Goal: Task Accomplishment & Management: Manage account settings

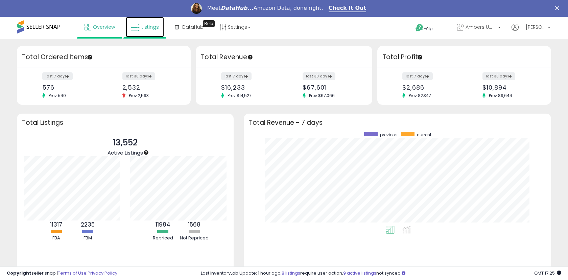
click at [147, 26] on span "Listings" at bounding box center [150, 27] width 18 height 7
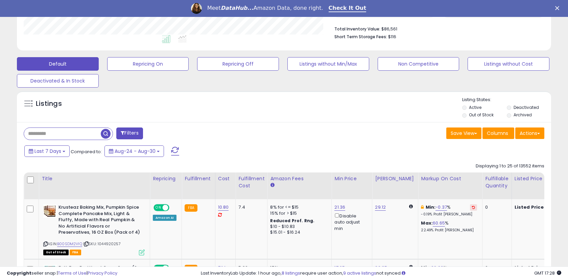
scroll to position [169, 0]
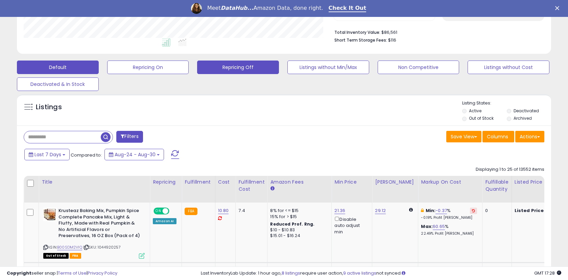
click at [249, 67] on button "Repricing Off" at bounding box center [238, 67] width 82 height 14
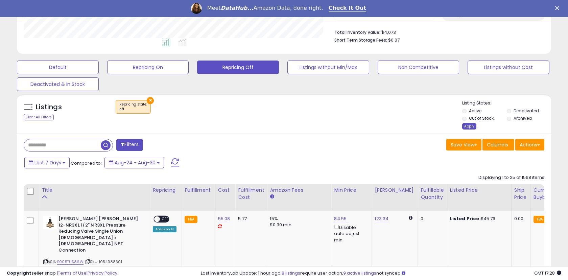
scroll to position [139, 309]
click at [468, 125] on div "Apply" at bounding box center [469, 126] width 14 height 6
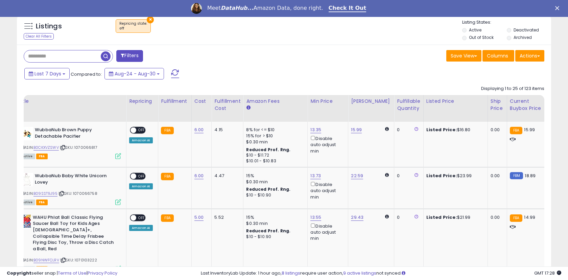
scroll to position [0, 25]
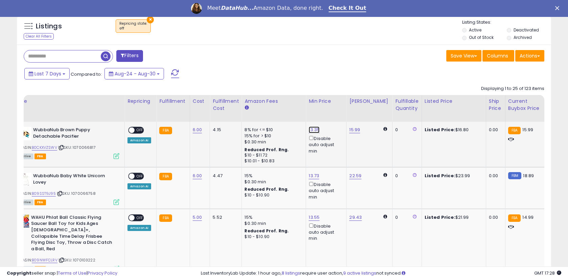
click at [308, 129] on link "13.35" at bounding box center [313, 129] width 11 height 7
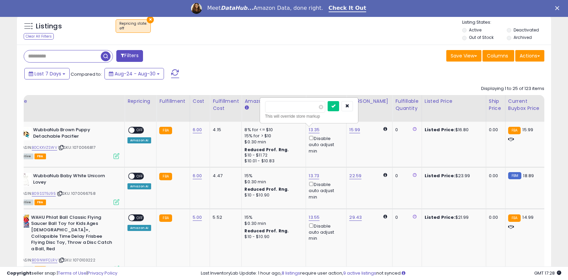
drag, startPoint x: 290, startPoint y: 111, endPoint x: 257, endPoint y: 97, distance: 35.4
type input "****"
click at [336, 110] on button "submit" at bounding box center [332, 106] width 11 height 10
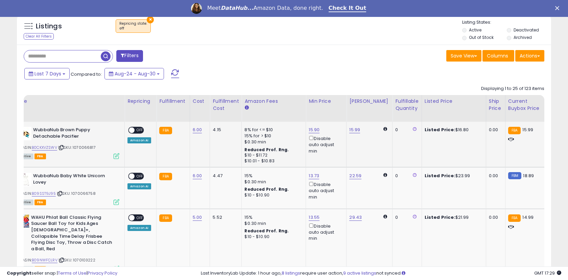
click at [137, 128] on span "OFF" at bounding box center [139, 130] width 11 height 6
click at [309, 176] on link "13.73" at bounding box center [313, 175] width 10 height 7
drag, startPoint x: 288, startPoint y: 153, endPoint x: 258, endPoint y: 145, distance: 31.6
type input "**"
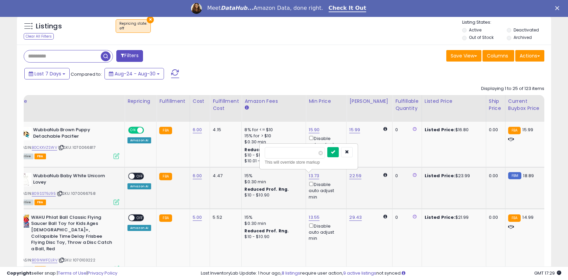
click at [335, 154] on icon "submit" at bounding box center [333, 152] width 4 height 4
click at [140, 176] on span "OFF" at bounding box center [139, 176] width 11 height 6
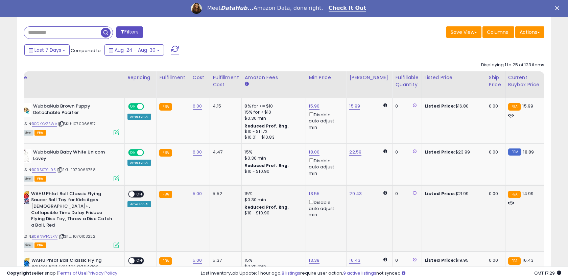
scroll to position [283, 0]
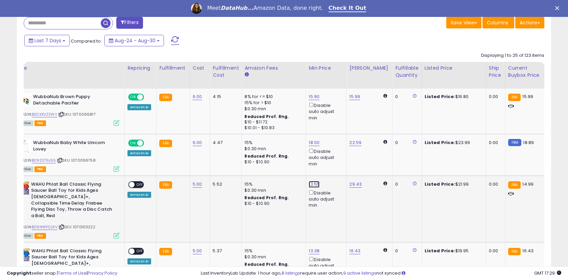
click at [312, 183] on link "13.55" at bounding box center [313, 184] width 11 height 7
drag, startPoint x: 287, startPoint y: 162, endPoint x: 256, endPoint y: 152, distance: 32.9
type input "****"
click at [335, 159] on icon "submit" at bounding box center [333, 160] width 4 height 4
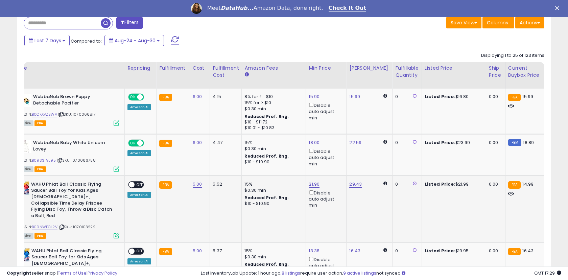
click at [136, 183] on span "OFF" at bounding box center [139, 184] width 11 height 6
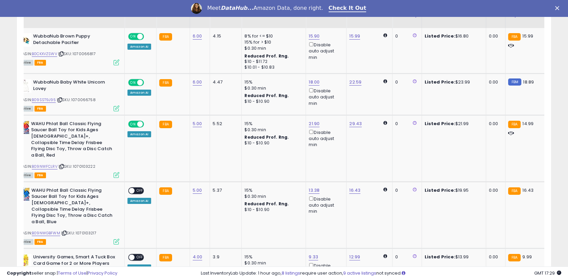
scroll to position [344, 0]
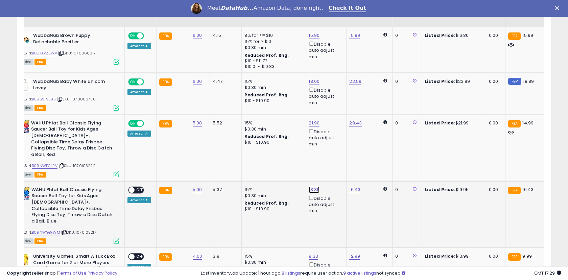
click at [311, 186] on link "13.38" at bounding box center [313, 189] width 11 height 7
drag, startPoint x: 286, startPoint y: 162, endPoint x: 256, endPoint y: 154, distance: 31.1
type input "**"
click at [335, 160] on icon "submit" at bounding box center [333, 159] width 4 height 4
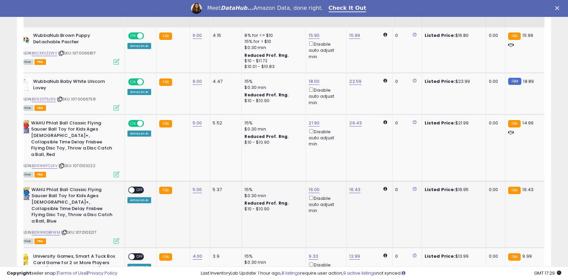
click at [136, 187] on span "OFF" at bounding box center [139, 190] width 11 height 6
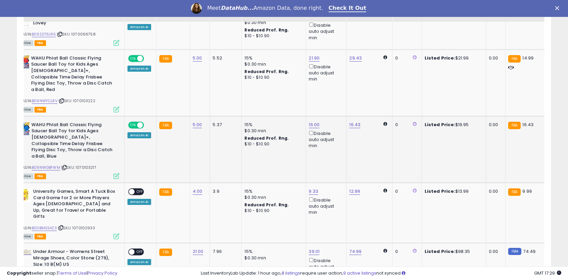
scroll to position [411, 0]
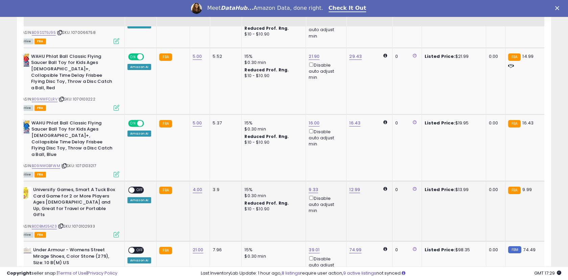
click at [136, 187] on span "OFF" at bounding box center [139, 190] width 11 height 6
click at [311, 186] on link "9.33" at bounding box center [312, 189] width 9 height 7
drag, startPoint x: 281, startPoint y: 155, endPoint x: 256, endPoint y: 148, distance: 26.8
drag, startPoint x: 274, startPoint y: 154, endPoint x: 260, endPoint y: 151, distance: 14.3
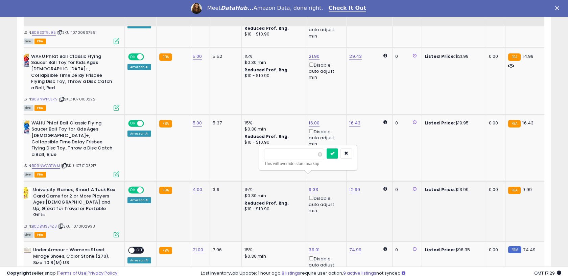
click at [260, 151] on div "** This will override store markup" at bounding box center [307, 157] width 97 height 25
type input "****"
click at [334, 155] on icon "submit" at bounding box center [332, 153] width 4 height 4
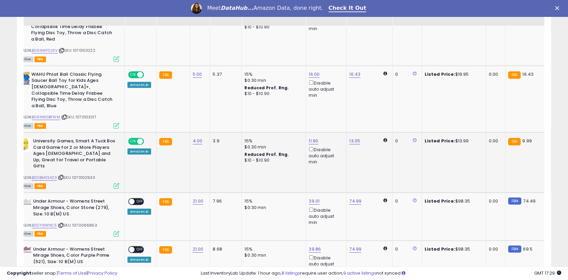
scroll to position [460, 0]
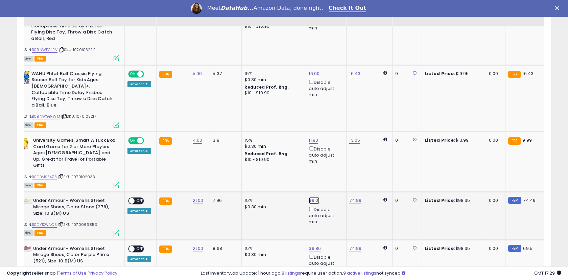
click at [310, 197] on link "39.01" at bounding box center [313, 200] width 11 height 7
drag, startPoint x: 288, startPoint y: 160, endPoint x: 258, endPoint y: 153, distance: 30.1
type input "**"
click at [335, 159] on button "submit" at bounding box center [332, 158] width 11 height 10
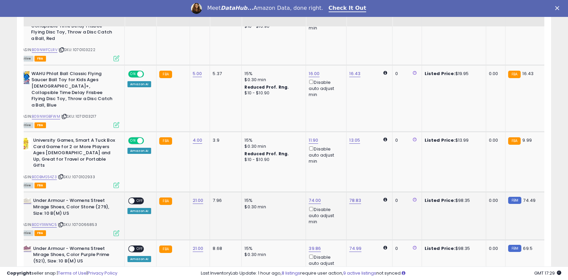
click at [136, 198] on span "OFF" at bounding box center [139, 201] width 11 height 6
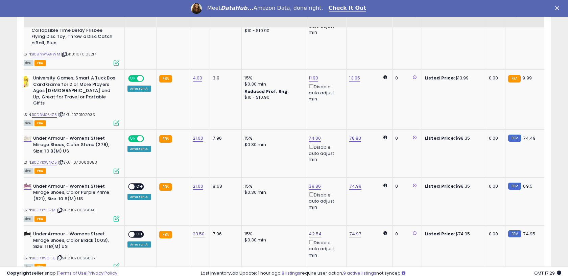
scroll to position [523, 0]
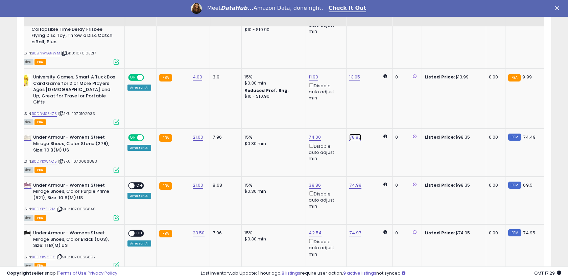
click at [350, 134] on link "78.83" at bounding box center [355, 137] width 12 height 7
drag, startPoint x: 327, startPoint y: 96, endPoint x: 298, endPoint y: 88, distance: 30.2
type input "**"
click at [376, 94] on icon "submit" at bounding box center [374, 95] width 4 height 4
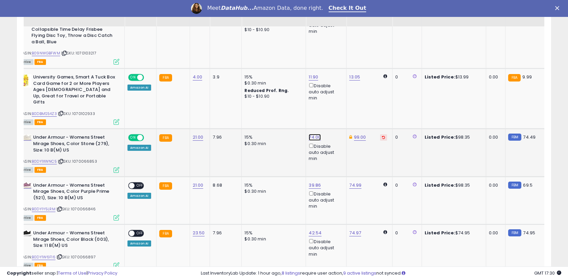
click at [311, 134] on link "74.00" at bounding box center [314, 137] width 12 height 7
drag, startPoint x: 290, startPoint y: 97, endPoint x: 262, endPoint y: 89, distance: 28.7
click at [262, 89] on div "***** This will override store markup" at bounding box center [309, 99] width 97 height 25
type input "**"
click at [336, 95] on icon "submit" at bounding box center [334, 95] width 4 height 4
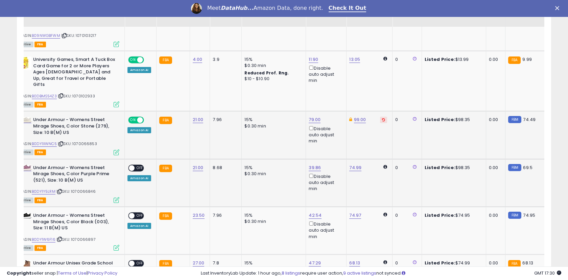
scroll to position [541, 0]
click at [354, 164] on link "74.99" at bounding box center [355, 167] width 12 height 7
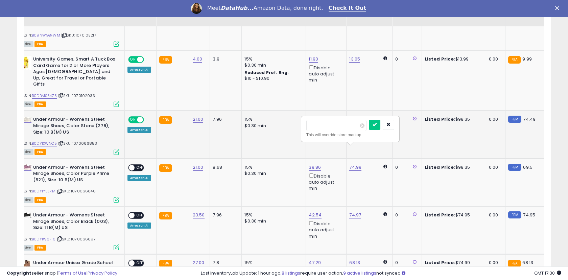
drag, startPoint x: 331, startPoint y: 124, endPoint x: 295, endPoint y: 117, distance: 37.6
type input "**"
click at [380, 123] on button "submit" at bounding box center [374, 125] width 11 height 10
click at [312, 164] on link "39.86" at bounding box center [314, 167] width 12 height 7
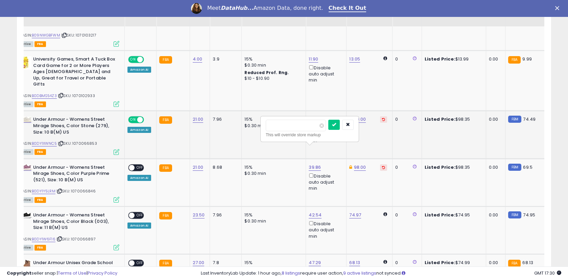
drag, startPoint x: 284, startPoint y: 127, endPoint x: 255, endPoint y: 120, distance: 30.0
type input "**"
click at [336, 126] on icon "submit" at bounding box center [334, 124] width 4 height 4
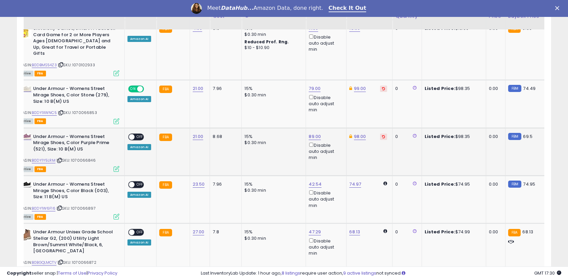
scroll to position [575, 0]
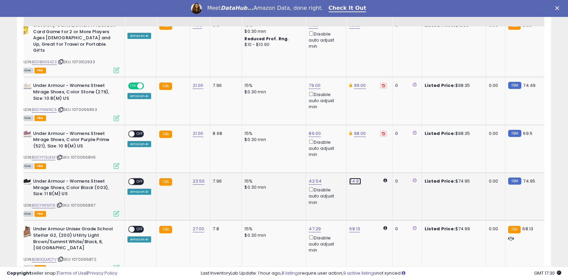
click at [350, 178] on link "74.97" at bounding box center [355, 181] width 12 height 7
drag, startPoint x: 326, startPoint y: 139, endPoint x: 287, endPoint y: 128, distance: 40.0
click at [377, 142] on button "submit" at bounding box center [373, 139] width 11 height 10
click at [311, 178] on link "42.54" at bounding box center [314, 181] width 13 height 7
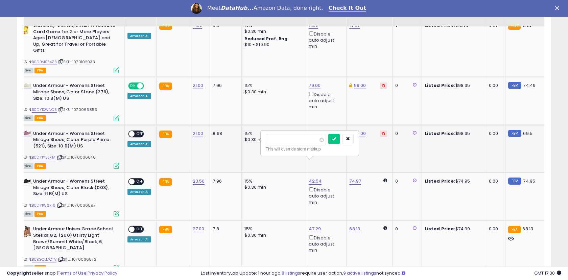
drag, startPoint x: 287, startPoint y: 137, endPoint x: 259, endPoint y: 134, distance: 28.2
type input "**"
click at [336, 138] on icon "submit" at bounding box center [334, 138] width 4 height 4
click at [351, 178] on link "74.97" at bounding box center [355, 181] width 12 height 7
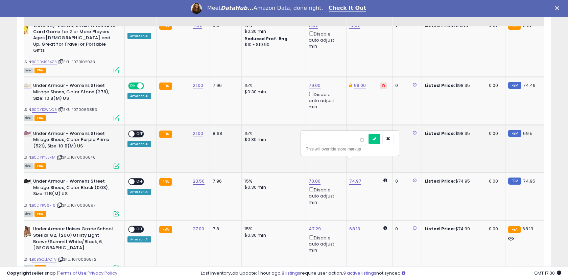
drag, startPoint x: 330, startPoint y: 140, endPoint x: 297, endPoint y: 130, distance: 35.3
type input "*"
type input "**"
click at [376, 140] on icon "submit" at bounding box center [374, 138] width 4 height 4
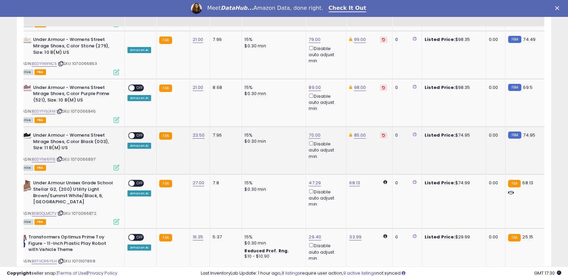
scroll to position [622, 0]
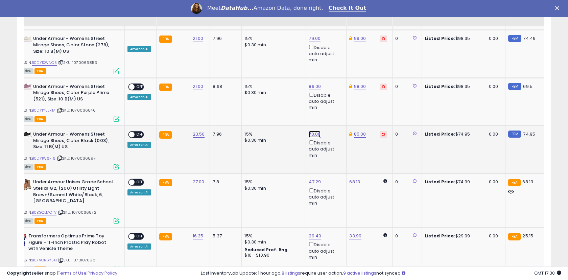
click at [312, 131] on link "70.00" at bounding box center [314, 134] width 12 height 7
drag, startPoint x: 290, startPoint y: 92, endPoint x: 253, endPoint y: 90, distance: 36.9
type input "****"
click at [336, 93] on icon "submit" at bounding box center [334, 92] width 4 height 4
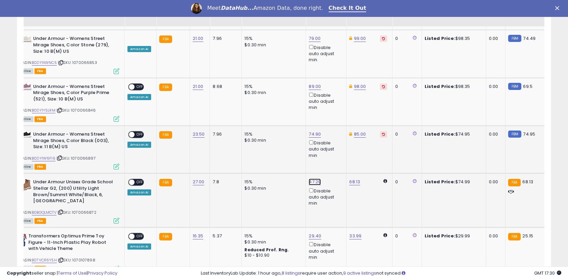
click at [312, 178] on link "47.29" at bounding box center [314, 181] width 12 height 7
drag, startPoint x: 288, startPoint y: 141, endPoint x: 259, endPoint y: 136, distance: 30.1
type input "**"
click at [335, 141] on icon "submit" at bounding box center [333, 139] width 4 height 4
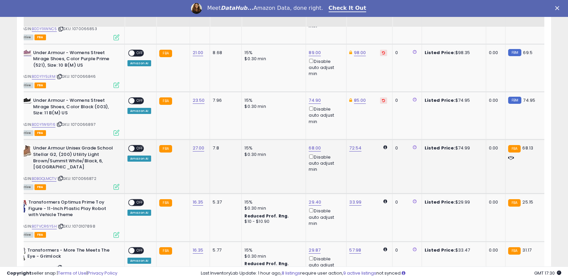
scroll to position [656, 0]
click at [137, 145] on span "OFF" at bounding box center [139, 148] width 11 height 6
click at [139, 98] on span "OFF" at bounding box center [139, 101] width 11 height 6
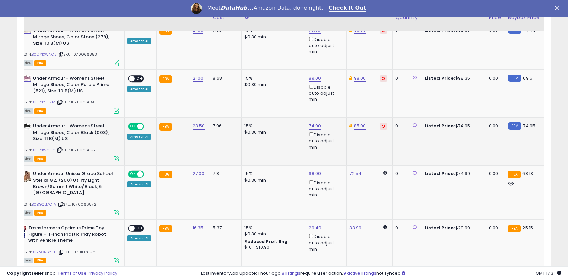
scroll to position [623, 0]
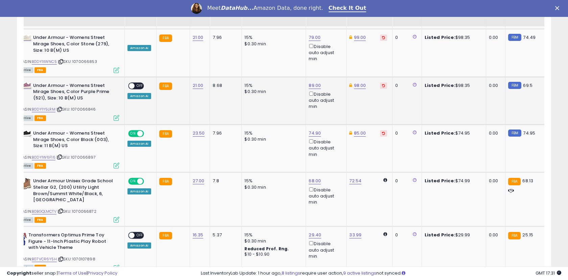
click at [139, 82] on div "ON OFF" at bounding box center [136, 85] width 16 height 7
click at [136, 83] on span "OFF" at bounding box center [139, 86] width 11 height 6
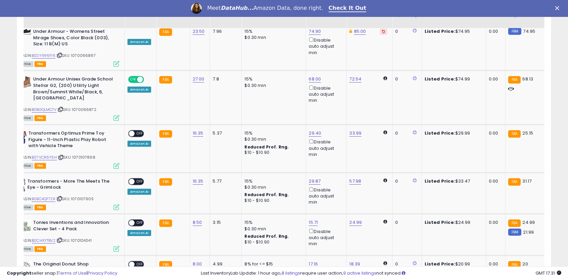
scroll to position [726, 0]
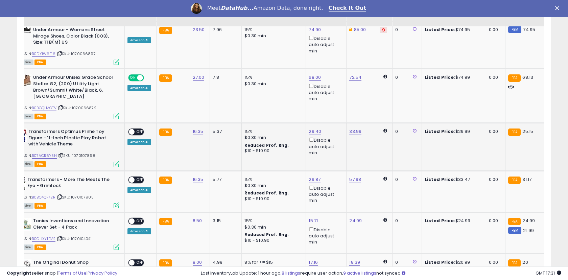
click at [140, 129] on span "OFF" at bounding box center [139, 132] width 11 height 6
click at [311, 176] on link "29.87" at bounding box center [314, 179] width 12 height 7
drag, startPoint x: 288, startPoint y: 132, endPoint x: 255, endPoint y: 121, distance: 34.6
click at [255, 121] on tbody "WubbaNub Brown Puppy Detachable Pacifier ASIN: B0CKXVZSWV | SKU: 1070066817 Act…" at bounding box center [481, 244] width 965 height 1198
type input "**"
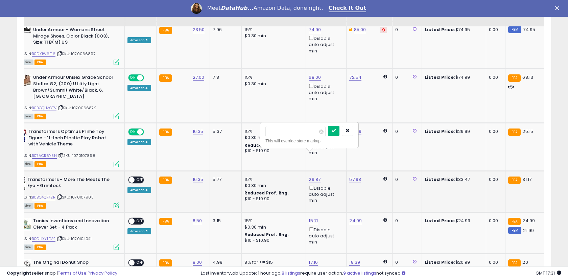
click at [335, 132] on icon "submit" at bounding box center [333, 130] width 4 height 4
click at [138, 177] on span "OFF" at bounding box center [139, 180] width 11 height 6
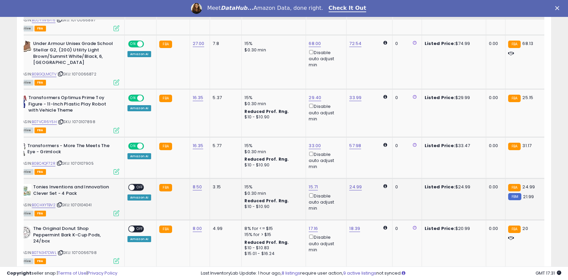
scroll to position [762, 0]
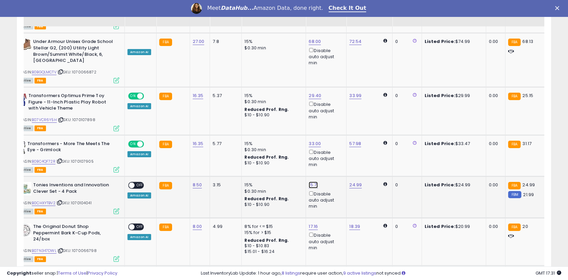
click at [312, 181] on link "15.71" at bounding box center [312, 184] width 9 height 7
drag, startPoint x: 285, startPoint y: 137, endPoint x: 257, endPoint y: 130, distance: 29.2
click at [257, 130] on tbody "WubbaNub Brown Puppy Detachable Pacifier ASIN: B0CKXVZSWV | SKU: 1070066817 Act…" at bounding box center [481, 208] width 965 height 1198
type input "**"
click at [334, 135] on icon "submit" at bounding box center [332, 136] width 4 height 4
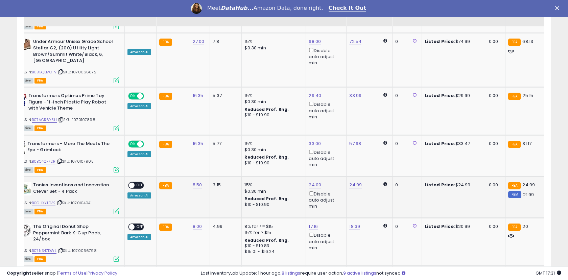
click at [137, 182] on span "OFF" at bounding box center [139, 185] width 11 height 6
click at [309, 223] on link "17.16" at bounding box center [312, 226] width 9 height 7
drag, startPoint x: 285, startPoint y: 178, endPoint x: 245, endPoint y: 165, distance: 42.4
click at [245, 165] on tbody "WubbaNub Brown Puppy Detachable Pacifier ASIN: B0CKXVZSWV | SKU: 1070066817 Act…" at bounding box center [481, 208] width 965 height 1198
type input "*****"
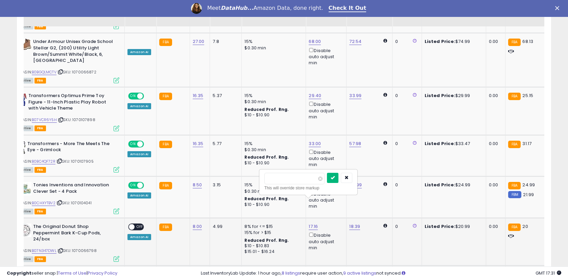
click at [338, 175] on button "submit" at bounding box center [332, 178] width 11 height 10
click at [353, 223] on link "18.39" at bounding box center [354, 226] width 11 height 7
drag, startPoint x: 327, startPoint y: 179, endPoint x: 294, endPoint y: 168, distance: 35.1
click at [294, 168] on tbody "WubbaNub Brown Puppy Detachable Pacifier ASIN: B0CKXVZSWV | SKU: 1070066817 Act…" at bounding box center [481, 208] width 965 height 1198
type input "**"
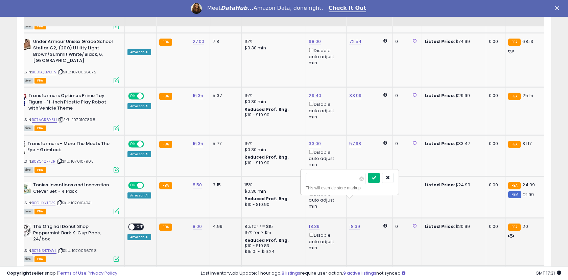
click at [377, 180] on button "submit" at bounding box center [373, 178] width 11 height 10
click at [313, 223] on link "18.39" at bounding box center [313, 226] width 11 height 7
drag, startPoint x: 289, startPoint y: 181, endPoint x: 258, endPoint y: 174, distance: 32.4
click at [258, 174] on tbody "WubbaNub Brown Puppy Detachable Pacifier ASIN: B0CKXVZSWV | SKU: 1070066817 Act…" at bounding box center [481, 208] width 965 height 1198
type input "**"
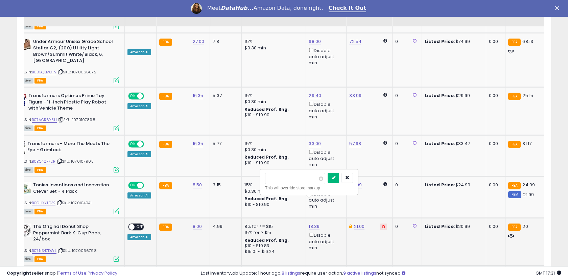
click at [335, 175] on icon "submit" at bounding box center [333, 177] width 4 height 4
click at [139, 224] on span "OFF" at bounding box center [139, 227] width 11 height 6
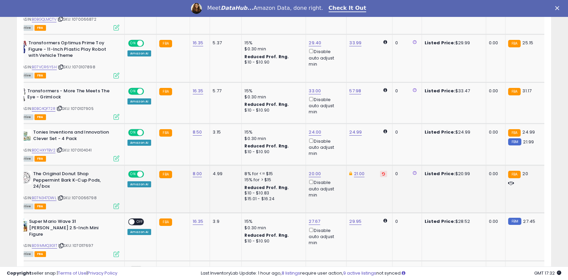
scroll to position [817, 0]
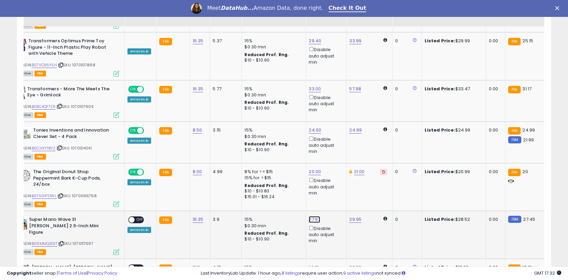
click at [312, 216] on link "27.67" at bounding box center [313, 219] width 11 height 7
click at [339, 171] on button "submit" at bounding box center [333, 171] width 11 height 10
click at [140, 217] on span "OFF" at bounding box center [139, 220] width 11 height 6
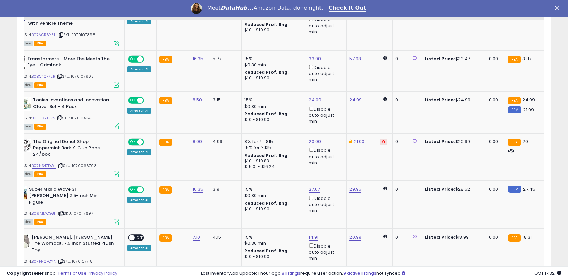
scroll to position [850, 0]
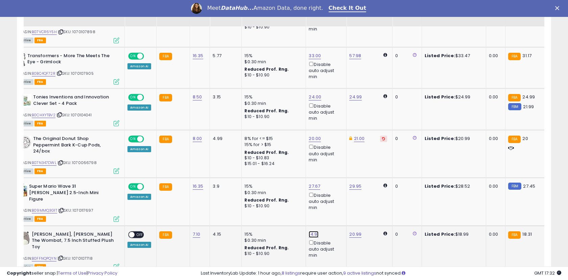
click at [312, 231] on link "14.91" at bounding box center [313, 234] width 10 height 7
drag, startPoint x: 285, startPoint y: 180, endPoint x: 255, endPoint y: 173, distance: 31.7
click at [255, 173] on tbody "WubbaNub Brown Puppy Detachable Pacifier ASIN: B0CKXVZSWV | SKU: 1070066817 Act…" at bounding box center [481, 121] width 965 height 1198
type input "**"
click at [334, 178] on icon "submit" at bounding box center [332, 179] width 4 height 4
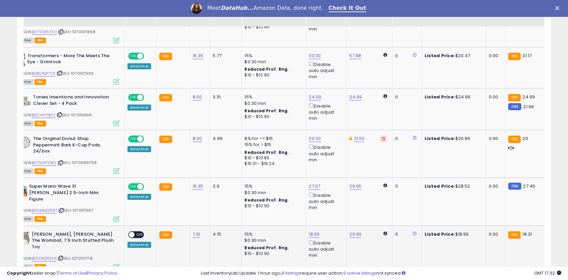
click at [134, 231] on span at bounding box center [132, 234] width 6 height 6
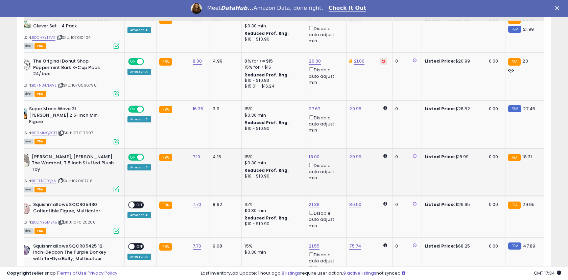
scroll to position [929, 0]
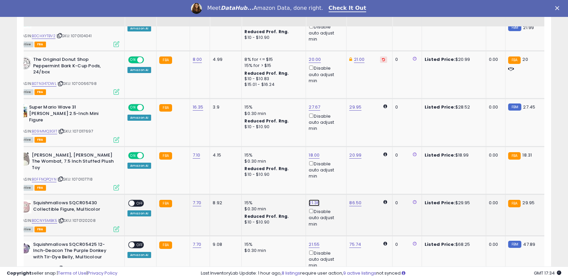
click at [310, 199] on link "21.36" at bounding box center [313, 202] width 11 height 7
drag, startPoint x: 286, startPoint y: 142, endPoint x: 251, endPoint y: 137, distance: 35.5
click at [251, 137] on tbody "WubbaNub Brown Puppy Detachable Pacifier ASIN: B0CKXVZSWV | SKU: 1070066817 Act…" at bounding box center [481, 42] width 965 height 1198
type input "**"
click at [335, 143] on button "submit" at bounding box center [332, 141] width 11 height 10
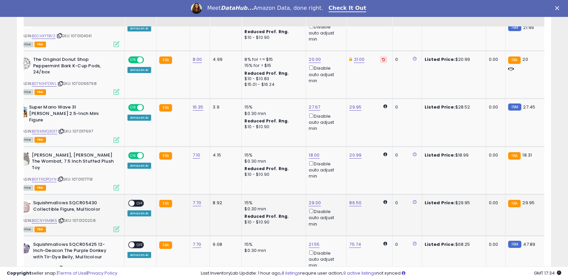
click at [138, 200] on span "OFF" at bounding box center [139, 203] width 11 height 6
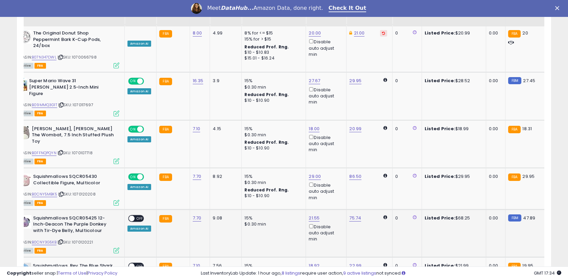
scroll to position [956, 0]
click at [312, 214] on link "21.55" at bounding box center [313, 217] width 11 height 7
drag, startPoint x: 287, startPoint y: 157, endPoint x: 261, endPoint y: 152, distance: 27.2
click at [261, 152] on div "***** This will override store markup" at bounding box center [308, 160] width 97 height 25
type input "**"
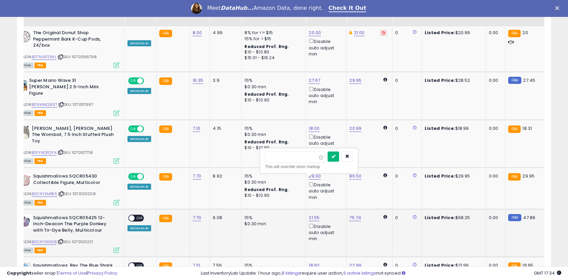
click at [339, 159] on button "submit" at bounding box center [332, 156] width 11 height 10
click at [136, 215] on span "OFF" at bounding box center [139, 218] width 11 height 6
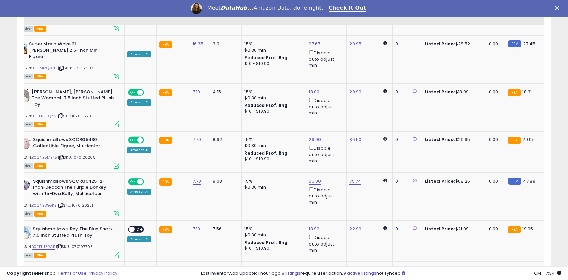
scroll to position [998, 0]
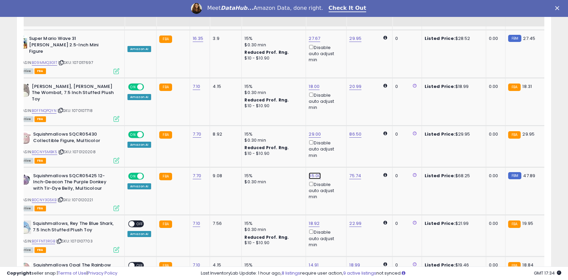
click at [314, 172] on link "65.00" at bounding box center [314, 175] width 12 height 7
drag, startPoint x: 290, startPoint y: 117, endPoint x: 261, endPoint y: 109, distance: 30.2
click at [261, 109] on div "***** This will override store markup" at bounding box center [309, 118] width 97 height 25
type input "**"
click at [339, 117] on button "submit" at bounding box center [333, 114] width 11 height 10
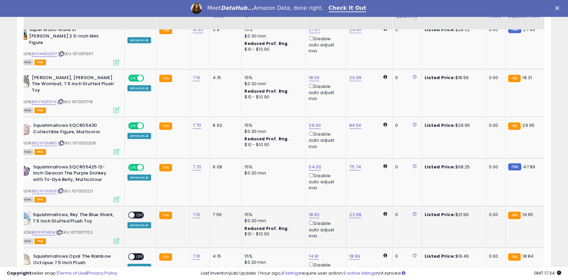
scroll to position [1009, 0]
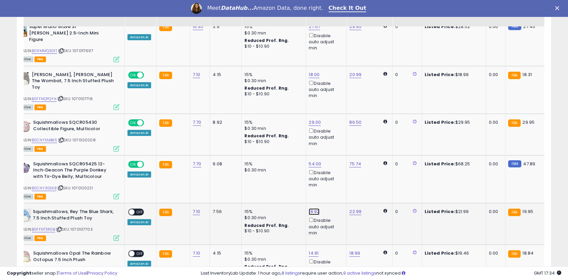
click at [310, 208] on link "18.92" at bounding box center [313, 211] width 11 height 7
drag, startPoint x: 288, startPoint y: 151, endPoint x: 260, endPoint y: 143, distance: 29.2
click at [260, 143] on div "***** This will override store markup" at bounding box center [308, 154] width 97 height 25
type input "**"
click at [335, 152] on icon "submit" at bounding box center [333, 150] width 4 height 4
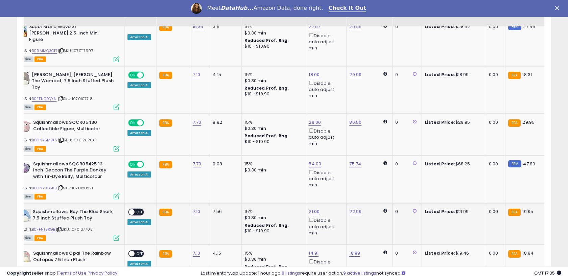
click at [136, 209] on span "OFF" at bounding box center [139, 212] width 11 height 6
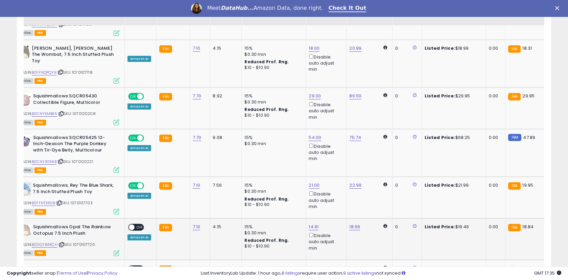
scroll to position [1038, 0]
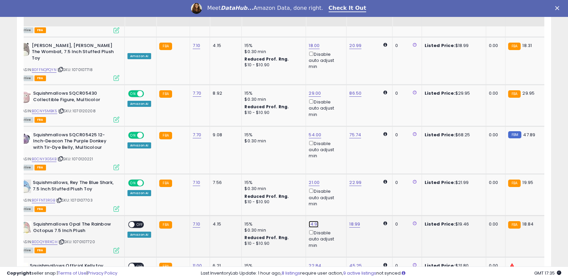
click at [313, 221] on link "14.91" at bounding box center [313, 224] width 10 height 7
drag, startPoint x: 285, startPoint y: 164, endPoint x: 258, endPoint y: 157, distance: 28.0
type input "****"
click at [334, 162] on icon "submit" at bounding box center [332, 162] width 4 height 4
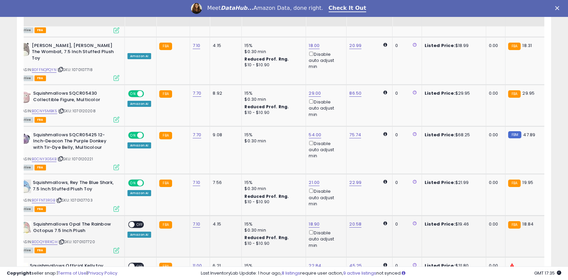
click at [141, 222] on span "OFF" at bounding box center [139, 225] width 11 height 6
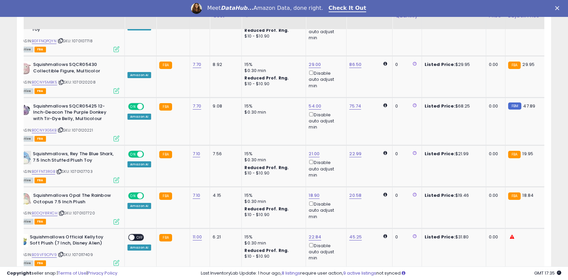
scroll to position [1072, 0]
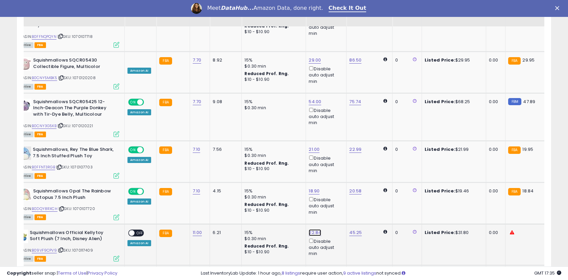
click at [313, 229] on link "22.84" at bounding box center [314, 232] width 12 height 7
drag, startPoint x: 289, startPoint y: 174, endPoint x: 258, endPoint y: 163, distance: 32.8
type input "**"
click at [335, 172] on icon "submit" at bounding box center [333, 171] width 4 height 4
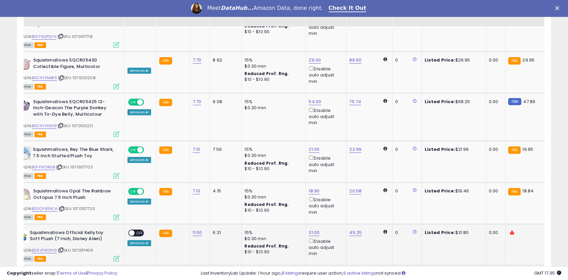
click at [138, 230] on span "OFF" at bounding box center [139, 233] width 11 height 6
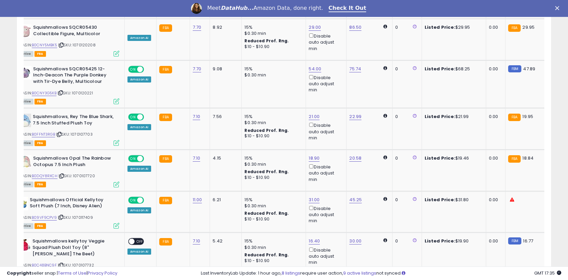
scroll to position [1107, 0]
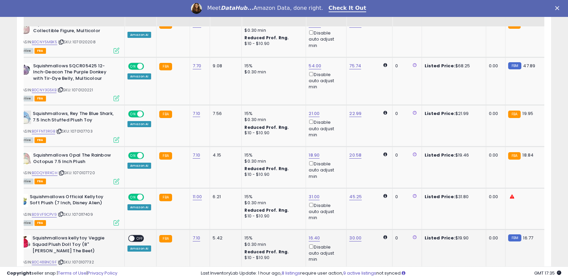
click at [134, 235] on span at bounding box center [132, 238] width 6 height 6
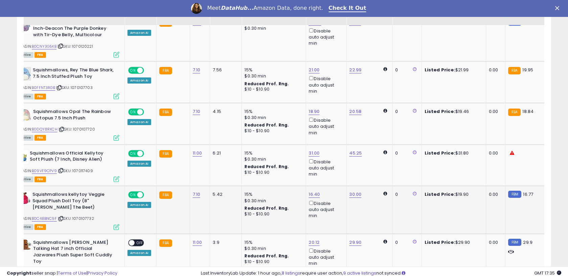
scroll to position [1161, 0]
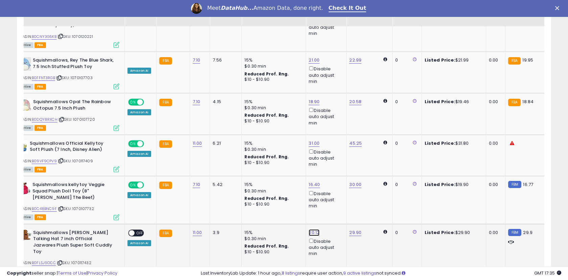
click at [311, 229] on link "20.12" at bounding box center [313, 232] width 11 height 7
drag, startPoint x: 284, startPoint y: 173, endPoint x: 263, endPoint y: 168, distance: 22.3
click at [263, 168] on div "***** This will override store markup" at bounding box center [308, 175] width 97 height 25
type input "**"
click at [335, 171] on icon "submit" at bounding box center [333, 171] width 4 height 4
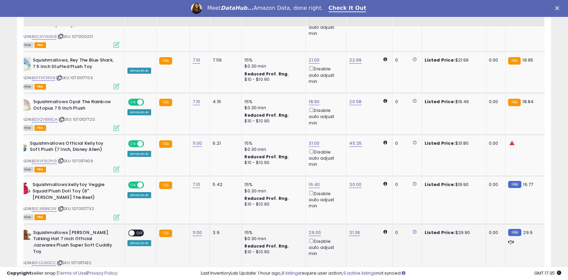
click at [136, 230] on div "ON OFF" at bounding box center [129, 233] width 16 height 6
click at [137, 230] on span "OFF" at bounding box center [139, 233] width 11 height 6
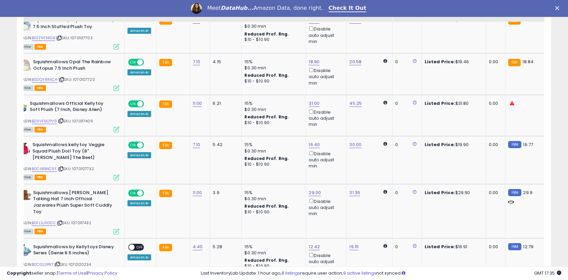
scroll to position [1202, 0]
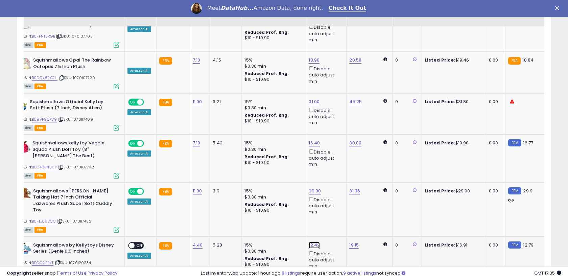
click at [312, 242] on link "12.42" at bounding box center [313, 245] width 11 height 7
drag, startPoint x: 287, startPoint y: 179, endPoint x: 261, endPoint y: 171, distance: 27.2
click at [261, 171] on div "***** This will override store markup" at bounding box center [308, 181] width 97 height 25
type input "****"
click at [335, 175] on icon "submit" at bounding box center [333, 177] width 4 height 4
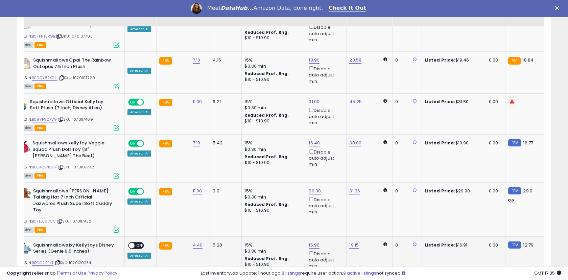
click at [136, 242] on div "ON OFF" at bounding box center [129, 245] width 16 height 6
click at [138, 242] on span "OFF" at bounding box center [139, 245] width 11 height 6
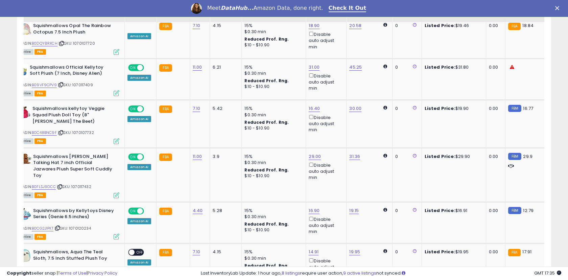
scroll to position [1239, 0]
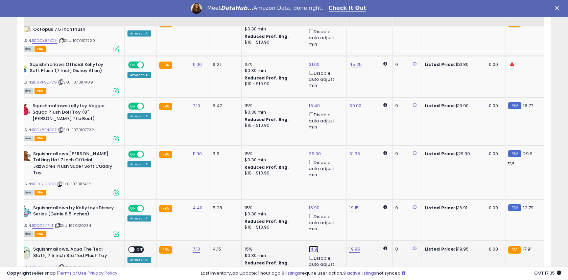
click at [313, 246] on link "14.91" at bounding box center [313, 249] width 10 height 7
drag, startPoint x: 285, startPoint y: 184, endPoint x: 254, endPoint y: 173, distance: 32.9
type input "**"
click at [334, 181] on icon "submit" at bounding box center [332, 181] width 4 height 4
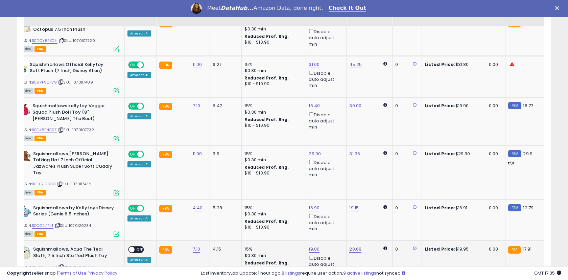
click at [135, 247] on span "OFF" at bounding box center [139, 250] width 11 height 6
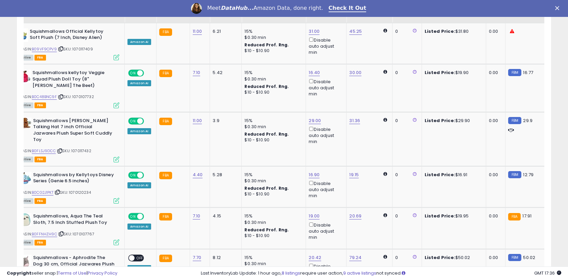
scroll to position [1276, 0]
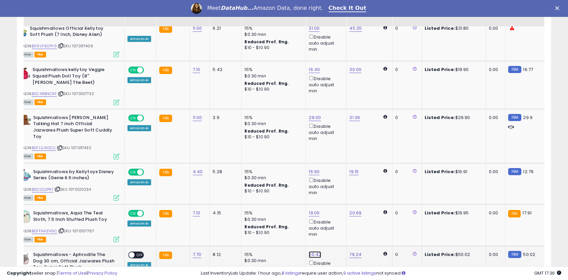
click at [311, 251] on link "20.42" at bounding box center [314, 254] width 12 height 7
drag, startPoint x: 285, startPoint y: 190, endPoint x: 250, endPoint y: 182, distance: 36.2
type input "**"
click at [335, 188] on icon "submit" at bounding box center [333, 187] width 4 height 4
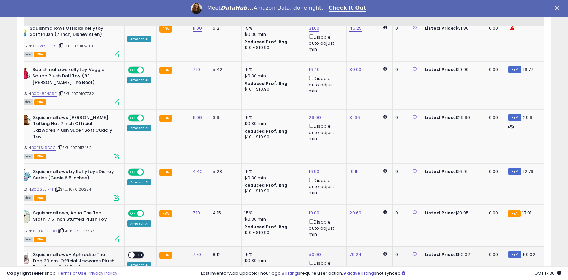
click at [136, 252] on span "OFF" at bounding box center [139, 255] width 11 height 6
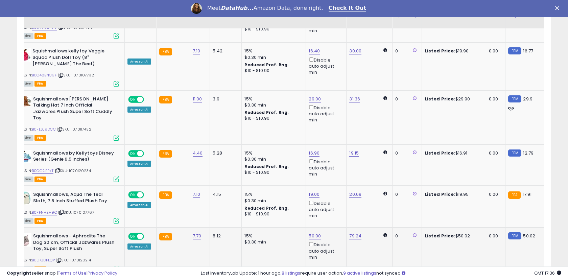
scroll to position [1299, 0]
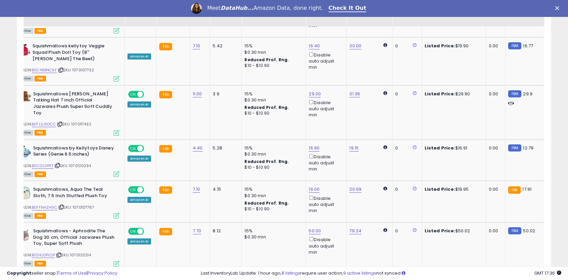
click at [478, 277] on link "2" at bounding box center [479, 282] width 11 height 11
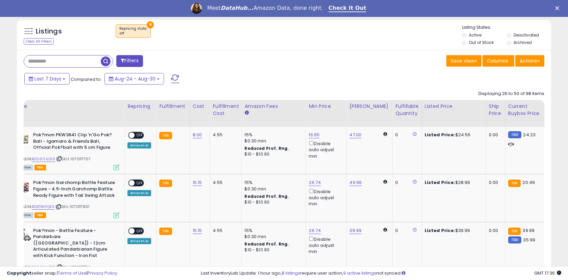
scroll to position [247, 0]
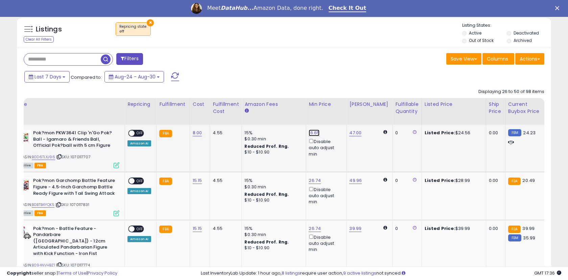
click at [315, 132] on link "16.65" at bounding box center [313, 132] width 11 height 7
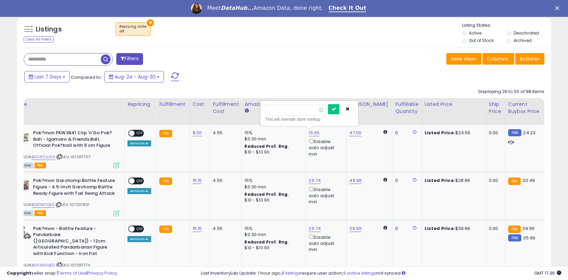
drag, startPoint x: 290, startPoint y: 112, endPoint x: 257, endPoint y: 107, distance: 33.2
type input "**"
click at [335, 108] on icon "submit" at bounding box center [333, 109] width 4 height 4
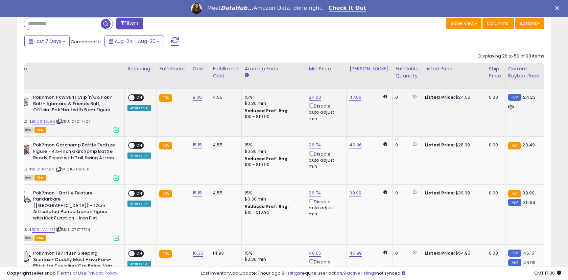
scroll to position [284, 0]
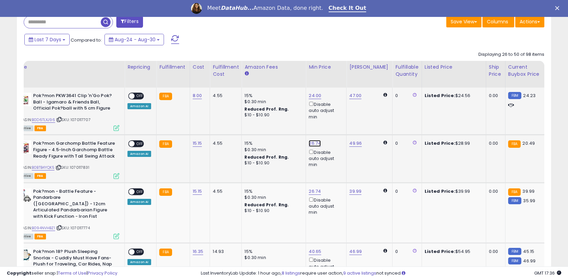
click at [313, 143] on link "26.74" at bounding box center [314, 143] width 12 height 7
drag, startPoint x: 288, startPoint y: 122, endPoint x: 257, endPoint y: 117, distance: 32.1
click at [336, 117] on icon "submit" at bounding box center [334, 119] width 4 height 4
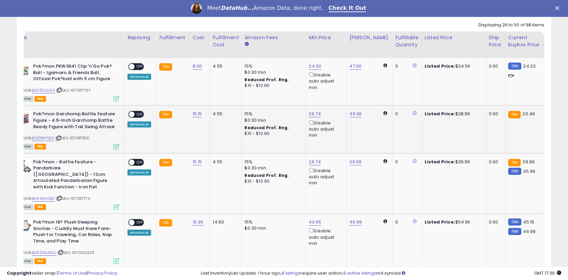
scroll to position [315, 0]
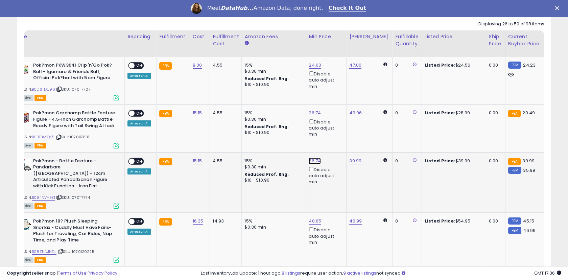
click at [312, 161] on link "26.74" at bounding box center [314, 160] width 12 height 7
drag, startPoint x: 290, startPoint y: 139, endPoint x: 259, endPoint y: 132, distance: 31.4
type input "**"
click at [336, 136] on icon "submit" at bounding box center [334, 137] width 4 height 4
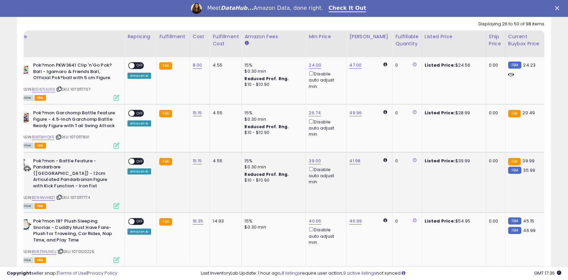
click at [137, 160] on span "OFF" at bounding box center [139, 161] width 11 height 6
click at [136, 114] on span "OFF" at bounding box center [139, 113] width 11 height 6
click at [138, 69] on div "ON OFF" at bounding box center [136, 65] width 16 height 7
click at [138, 65] on span "OFF" at bounding box center [139, 66] width 11 height 6
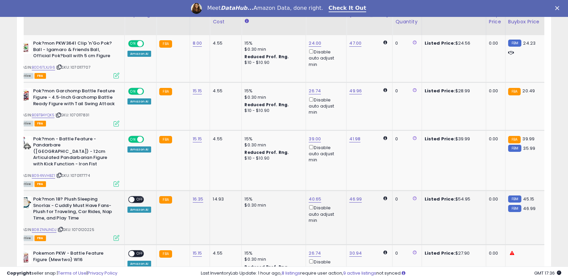
scroll to position [341, 0]
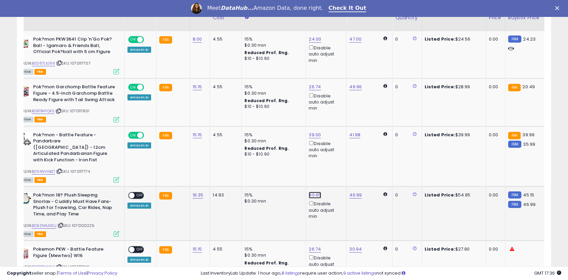
click at [313, 192] on link "40.65" at bounding box center [314, 195] width 12 height 7
drag, startPoint x: 287, startPoint y: 167, endPoint x: 253, endPoint y: 160, distance: 35.4
type input "****"
click at [336, 166] on icon "submit" at bounding box center [334, 165] width 4 height 4
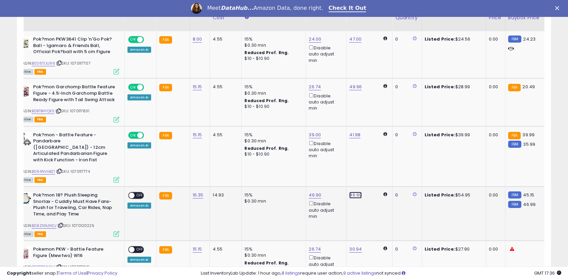
click at [355, 192] on link "46.99" at bounding box center [355, 195] width 12 height 7
drag, startPoint x: 327, startPoint y: 164, endPoint x: 299, endPoint y: 159, distance: 28.4
type input "**"
click at [380, 162] on button "submit" at bounding box center [374, 165] width 11 height 10
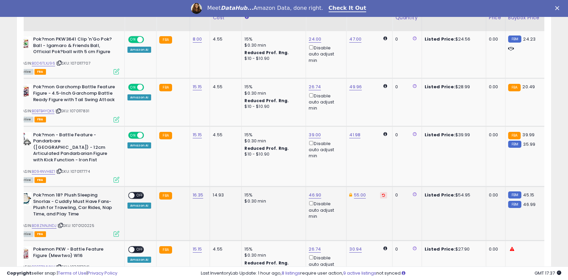
click at [135, 193] on span "OFF" at bounding box center [139, 196] width 11 height 6
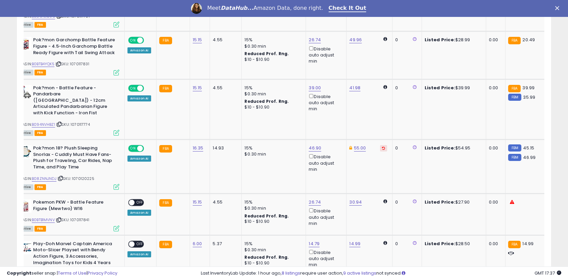
scroll to position [390, 0]
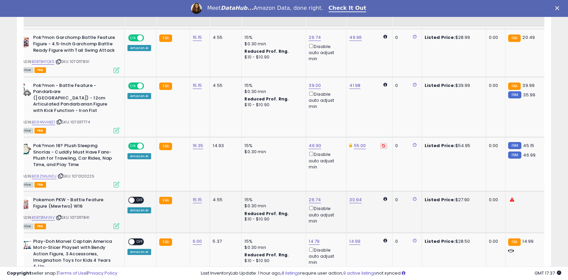
click at [137, 197] on span "OFF" at bounding box center [139, 200] width 11 height 6
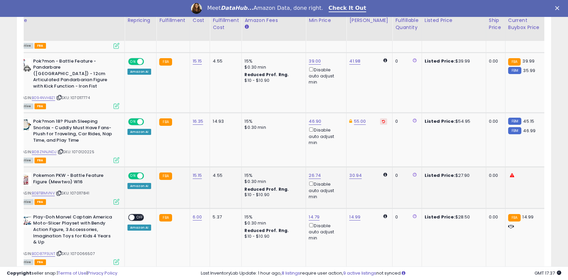
scroll to position [437, 0]
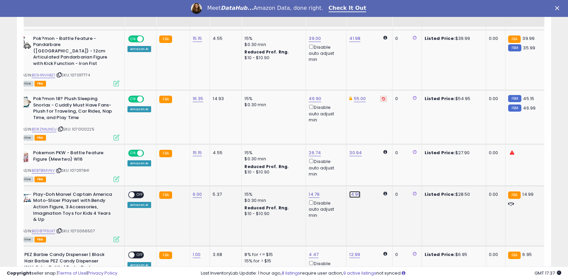
click at [351, 191] on link "14.99" at bounding box center [354, 194] width 11 height 7
drag, startPoint x: 327, startPoint y: 166, endPoint x: 303, endPoint y: 161, distance: 25.2
click at [303, 161] on div "***** This will override store markup" at bounding box center [349, 168] width 97 height 25
drag, startPoint x: 315, startPoint y: 166, endPoint x: 301, endPoint y: 162, distance: 14.6
click at [301, 162] on div "** This will override store markup" at bounding box center [349, 168] width 97 height 25
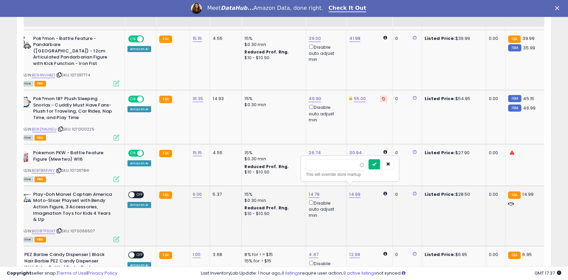
type input "**"
click at [376, 162] on button "submit" at bounding box center [373, 164] width 11 height 10
click at [315, 191] on link "14.79" at bounding box center [313, 194] width 11 height 7
drag, startPoint x: 289, startPoint y: 167, endPoint x: 261, endPoint y: 163, distance: 28.3
click at [261, 163] on div "***** This will override store markup" at bounding box center [308, 168] width 97 height 25
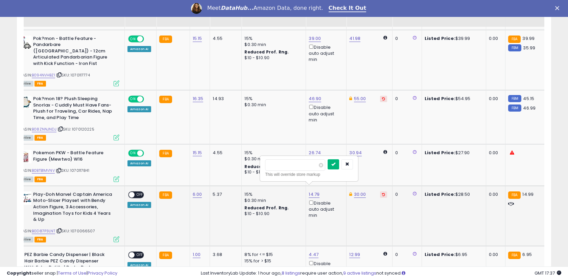
type input "**"
click at [335, 166] on icon "submit" at bounding box center [333, 164] width 4 height 4
click at [134, 192] on span "OFF" at bounding box center [139, 195] width 11 height 6
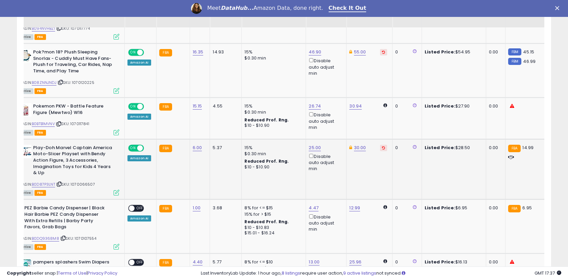
scroll to position [484, 0]
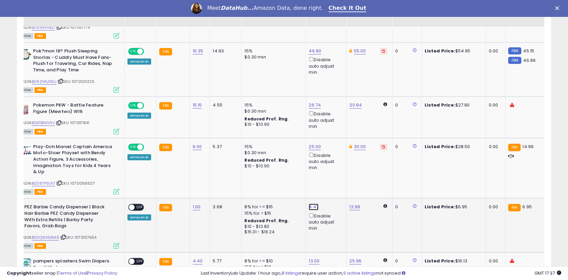
click at [309, 203] on link "4.47" at bounding box center [313, 206] width 10 height 7
drag, startPoint x: 286, startPoint y: 178, endPoint x: 249, endPoint y: 170, distance: 38.3
type input "****"
click at [334, 177] on icon "submit" at bounding box center [332, 177] width 4 height 4
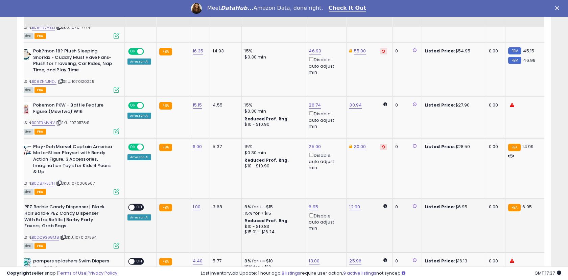
click at [135, 204] on span "OFF" at bounding box center [139, 207] width 11 height 6
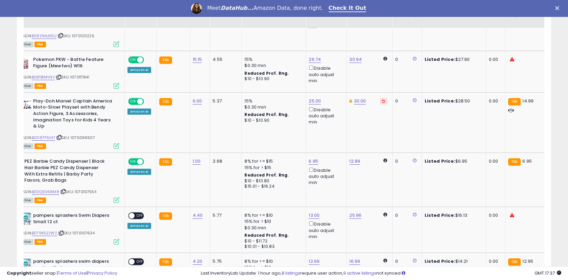
scroll to position [532, 0]
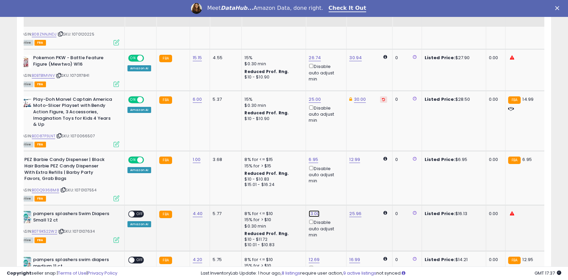
click at [310, 210] on link "13.00" at bounding box center [313, 213] width 11 height 7
drag, startPoint x: 286, startPoint y: 184, endPoint x: 253, endPoint y: 178, distance: 34.0
type input "**"
click at [335, 183] on icon "submit" at bounding box center [333, 183] width 4 height 4
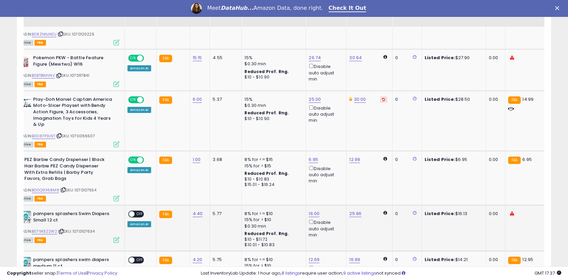
click at [138, 211] on span "OFF" at bounding box center [139, 214] width 11 height 6
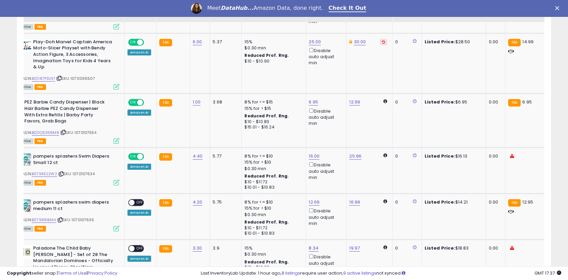
scroll to position [590, 0]
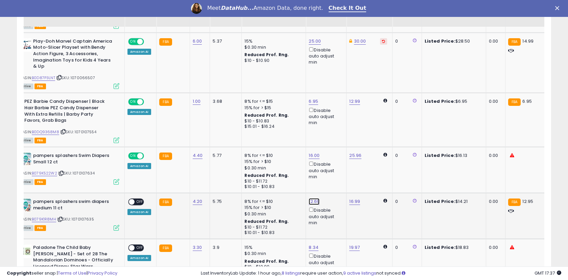
click at [311, 198] on link "12.69" at bounding box center [313, 201] width 11 height 7
drag, startPoint x: 285, startPoint y: 175, endPoint x: 246, endPoint y: 164, distance: 40.0
type input "**"
click at [336, 170] on button "submit" at bounding box center [332, 172] width 11 height 10
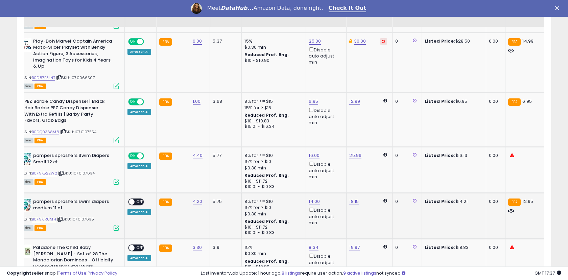
click at [139, 199] on span "OFF" at bounding box center [139, 202] width 11 height 6
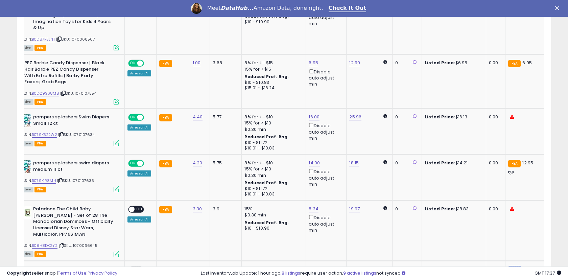
scroll to position [632, 0]
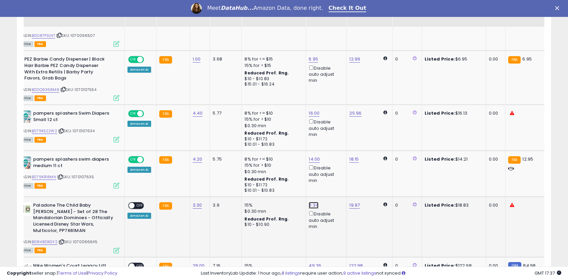
click at [310, 202] on link "8.34" at bounding box center [313, 205] width 10 height 7
drag, startPoint x: 283, startPoint y: 176, endPoint x: 248, endPoint y: 168, distance: 36.5
type input "**"
click at [334, 175] on icon "submit" at bounding box center [332, 175] width 4 height 4
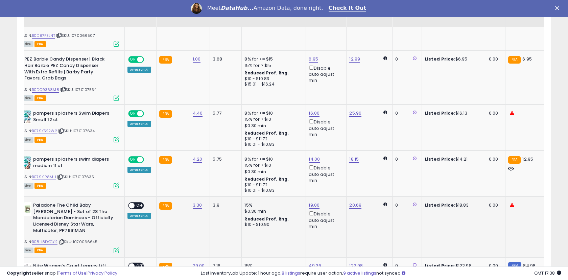
click at [136, 203] on span "OFF" at bounding box center [139, 206] width 11 height 6
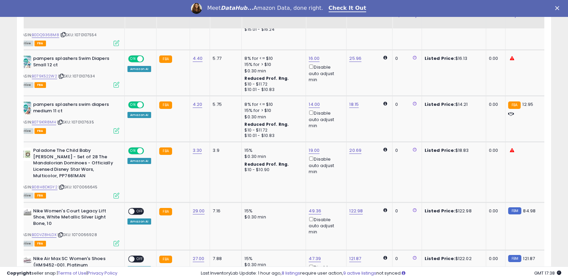
scroll to position [688, 0]
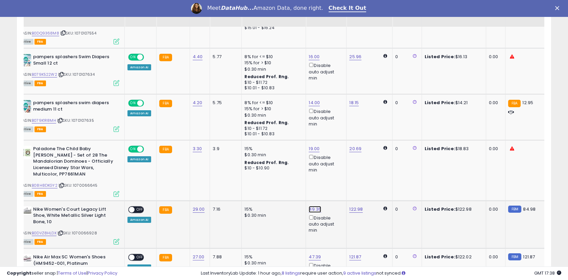
click at [311, 206] on link "49.36" at bounding box center [314, 209] width 12 height 7
drag, startPoint x: 285, startPoint y: 179, endPoint x: 252, endPoint y: 175, distance: 33.4
type input "***"
click at [336, 177] on icon "submit" at bounding box center [334, 179] width 4 height 4
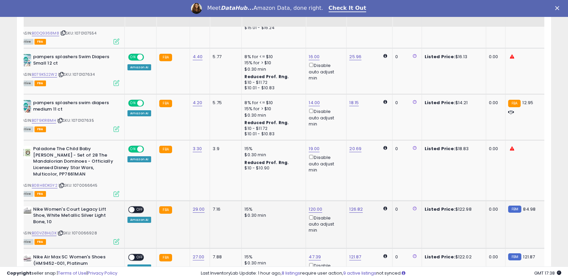
click at [134, 206] on span at bounding box center [132, 209] width 6 height 6
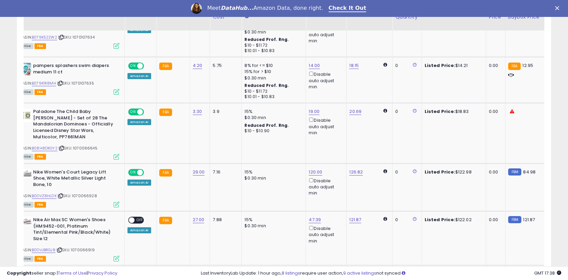
scroll to position [730, 0]
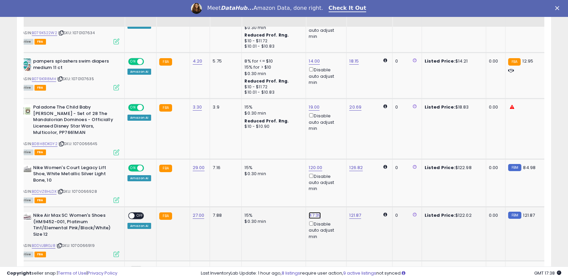
click at [312, 212] on link "47.39" at bounding box center [314, 215] width 12 height 7
drag, startPoint x: 284, startPoint y: 185, endPoint x: 262, endPoint y: 182, distance: 22.1
click at [262, 182] on div "***** This will override store markup" at bounding box center [309, 189] width 97 height 25
type input "***"
click at [336, 186] on icon "submit" at bounding box center [334, 185] width 4 height 4
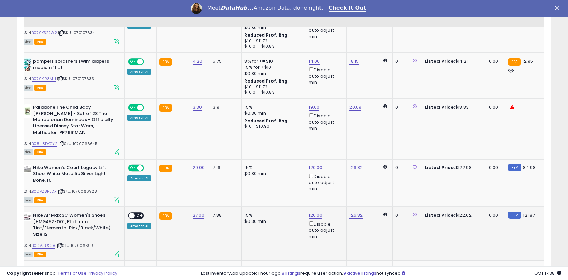
click at [137, 213] on span "OFF" at bounding box center [139, 216] width 11 height 6
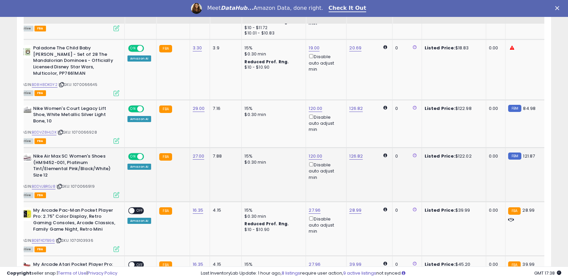
scroll to position [791, 0]
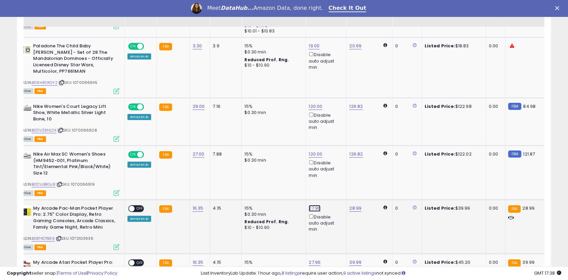
click at [311, 205] on link "27.96" at bounding box center [314, 208] width 12 height 7
drag, startPoint x: 288, startPoint y: 178, endPoint x: 258, endPoint y: 168, distance: 31.7
click at [258, 168] on tbody "Pok?mon PKW3641 Clip 'n'Go Pok? Ball - Igamaro & Friends Ball, Official Pok?bal…" at bounding box center [483, 215] width 969 height 1271
click at [350, 177] on icon "button" at bounding box center [348, 178] width 4 height 4
click at [354, 205] on link "28.99" at bounding box center [355, 208] width 12 height 7
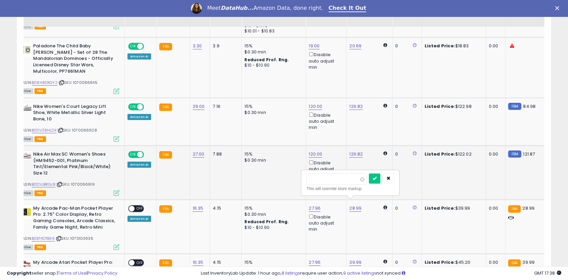
drag, startPoint x: 327, startPoint y: 179, endPoint x: 292, endPoint y: 170, distance: 36.2
click at [292, 170] on tbody "Pok?mon PKW3641 Clip 'n'Go Pok? Ball - Igamaro & Friends Ball, Official Pok?bal…" at bounding box center [483, 215] width 969 height 1271
type input "**"
click at [377, 177] on button "submit" at bounding box center [374, 178] width 11 height 10
click at [312, 205] on link "27.96" at bounding box center [314, 208] width 12 height 7
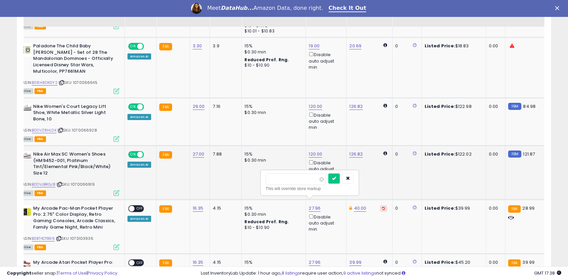
drag, startPoint x: 292, startPoint y: 180, endPoint x: 259, endPoint y: 172, distance: 33.7
click at [259, 172] on tbody "Pok?mon PKW3641 Clip 'n'Go Pok? Ball - Igamaro & Friends Ball, Official Pok?bal…" at bounding box center [483, 215] width 969 height 1271
type input "**"
click at [336, 177] on icon "submit" at bounding box center [334, 178] width 4 height 4
click at [137, 206] on span "OFF" at bounding box center [139, 209] width 11 height 6
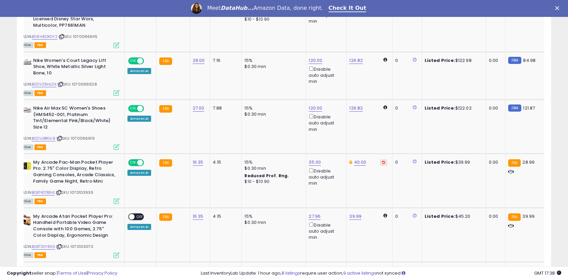
scroll to position [841, 0]
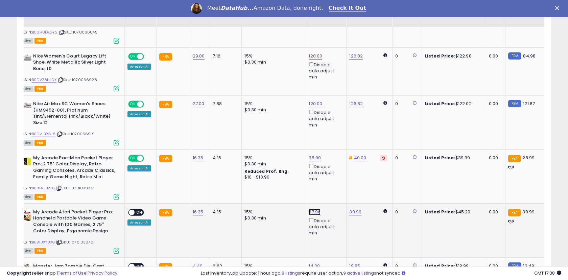
click at [312, 208] on link "27.96" at bounding box center [314, 211] width 12 height 7
drag, startPoint x: 288, startPoint y: 182, endPoint x: 256, endPoint y: 179, distance: 32.6
click at [256, 179] on tbody "Pok?mon PKW3641 Clip 'n'Go Pok? Ball - Igamaro & Friends Ball, Official Pok?bal…" at bounding box center [483, 165] width 969 height 1271
type input "**"
click at [336, 180] on icon "submit" at bounding box center [334, 182] width 4 height 4
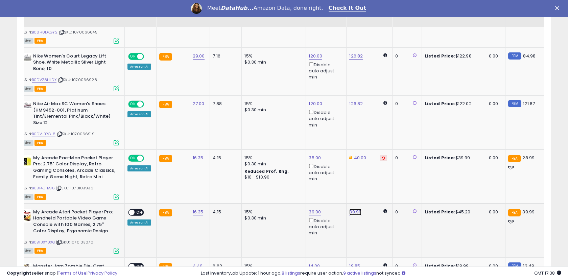
click at [350, 208] on link "39.99" at bounding box center [355, 211] width 12 height 7
drag, startPoint x: 327, startPoint y: 183, endPoint x: 297, endPoint y: 178, distance: 30.2
click at [297, 178] on tbody "Pok?mon PKW3641 Clip 'n'Go Pok? Ball - Igamaro & Friends Ball, Official Pok?bal…" at bounding box center [483, 165] width 969 height 1271
type input "**"
click at [376, 182] on icon "submit" at bounding box center [374, 182] width 4 height 4
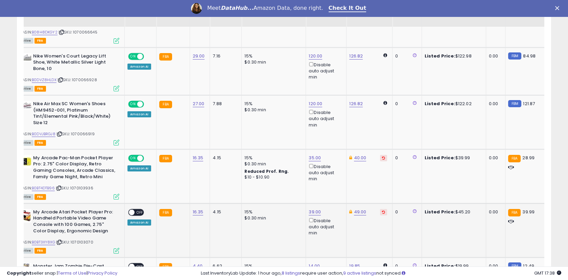
click at [137, 209] on span "OFF" at bounding box center [139, 212] width 11 height 6
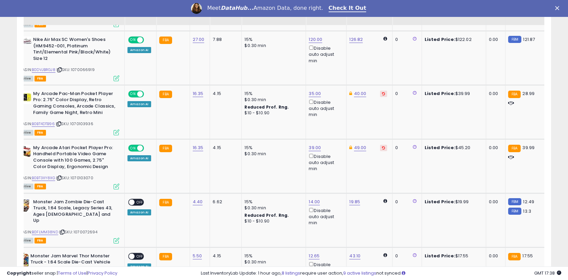
scroll to position [907, 0]
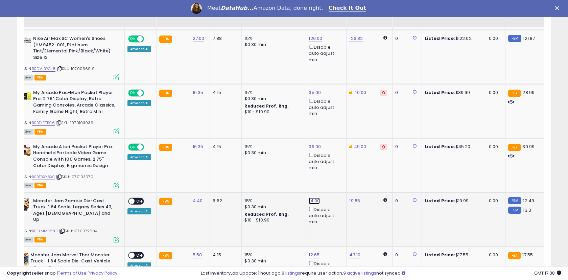
click at [311, 197] on link "14.00" at bounding box center [313, 200] width 11 height 7
drag, startPoint x: 283, startPoint y: 174, endPoint x: 257, endPoint y: 165, distance: 27.4
click at [257, 165] on tbody "Pok?mon PKW3641 Clip 'n'Go Pok? Ball - Igamaro & Friends Ball, Official Pok?bal…" at bounding box center [483, 100] width 969 height 1271
type input "**"
click at [339, 171] on button "submit" at bounding box center [333, 171] width 11 height 10
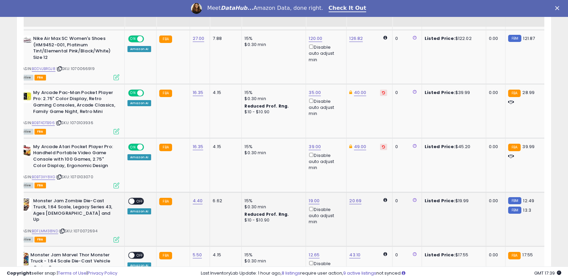
click at [139, 198] on span "OFF" at bounding box center [139, 201] width 11 height 6
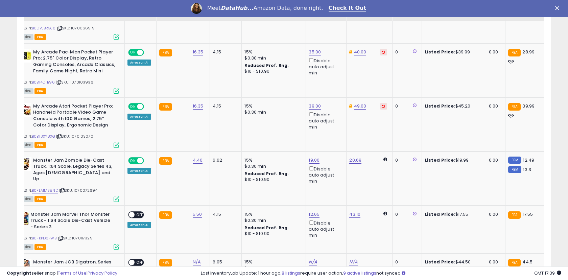
scroll to position [948, 0]
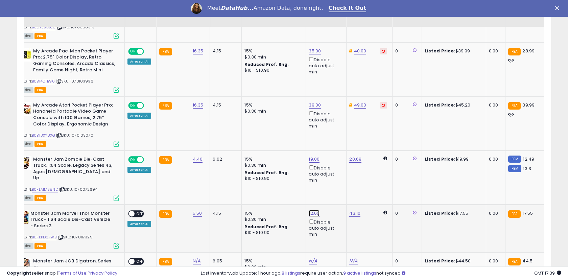
click at [311, 210] on link "12.65" at bounding box center [313, 213] width 11 height 7
drag, startPoint x: 286, startPoint y: 179, endPoint x: 252, endPoint y: 165, distance: 37.6
click at [252, 165] on tbody "Pok?mon PKW3641 Clip 'n'Go Pok? Ball - Igamaro & Friends Ball, Official Pok?bal…" at bounding box center [483, 58] width 969 height 1271
type input "**"
click at [335, 178] on icon "submit" at bounding box center [333, 177] width 4 height 4
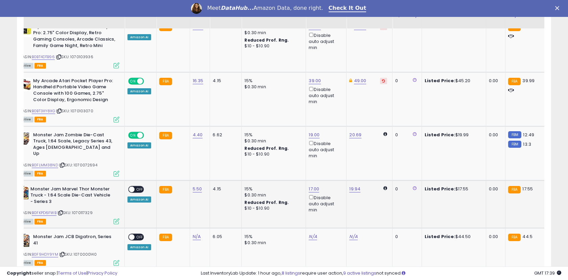
scroll to position [975, 0]
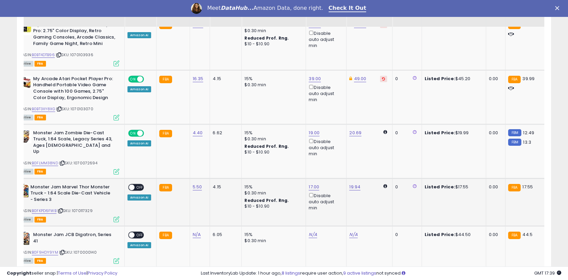
click at [135, 184] on span "OFF" at bounding box center [139, 187] width 11 height 6
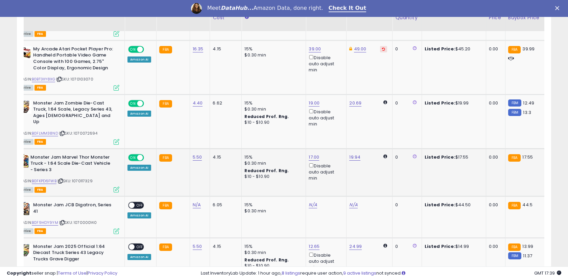
scroll to position [1009, 0]
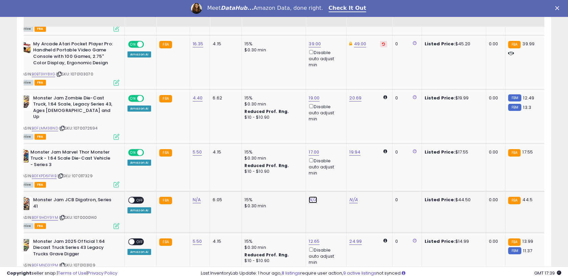
click at [309, 196] on link "N/A" at bounding box center [312, 199] width 8 height 7
type input "**"
click at [338, 164] on button "submit" at bounding box center [331, 163] width 11 height 10
click at [139, 197] on span "OFF" at bounding box center [139, 200] width 11 height 6
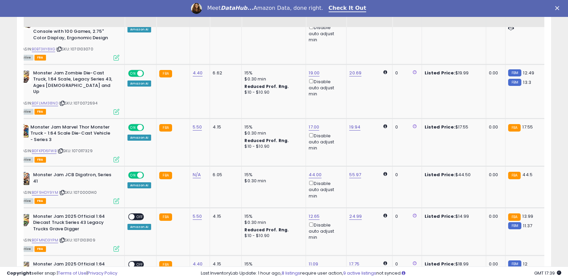
scroll to position [1035, 0]
click at [312, 212] on link "12.65" at bounding box center [313, 215] width 11 height 7
drag, startPoint x: 286, startPoint y: 179, endPoint x: 259, endPoint y: 174, distance: 28.0
type input "****"
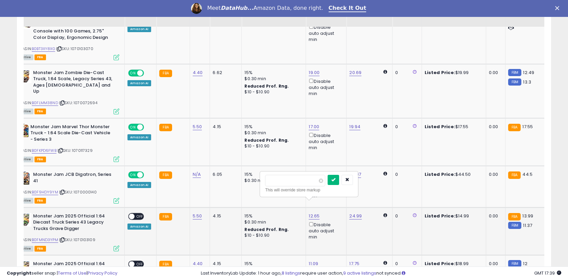
click at [335, 177] on icon "submit" at bounding box center [333, 179] width 4 height 4
click at [136, 213] on div "ON OFF" at bounding box center [129, 216] width 16 height 6
click at [136, 213] on span "OFF" at bounding box center [139, 216] width 11 height 6
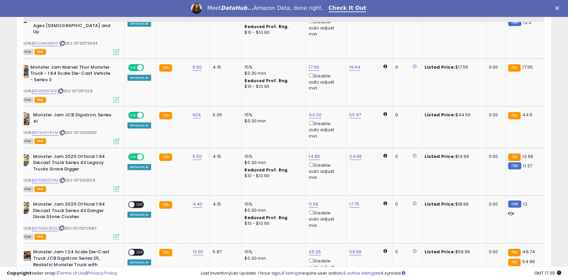
scroll to position [1095, 0]
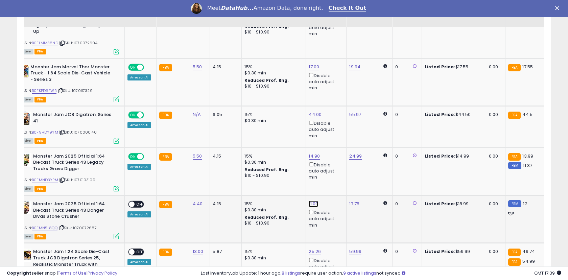
click at [311, 200] on link "11.09" at bounding box center [312, 203] width 9 height 7
drag, startPoint x: 285, startPoint y: 170, endPoint x: 251, endPoint y: 154, distance: 37.5
type input "**"
click at [335, 165] on icon "submit" at bounding box center [333, 167] width 4 height 4
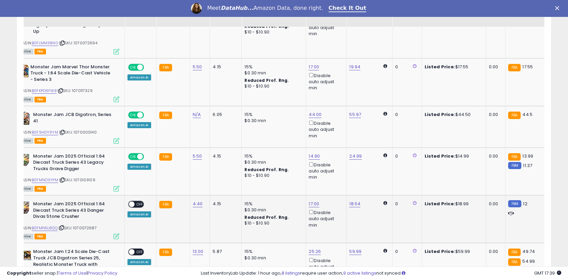
click at [137, 201] on span "OFF" at bounding box center [139, 204] width 11 height 6
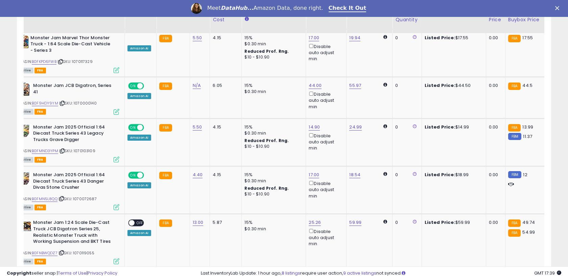
scroll to position [1133, 0]
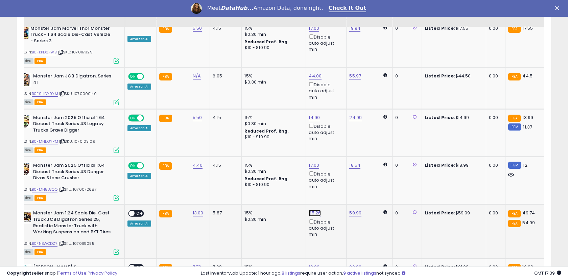
click at [313, 209] on link "25.26" at bounding box center [314, 212] width 12 height 7
drag, startPoint x: 285, startPoint y: 179, endPoint x: 256, endPoint y: 174, distance: 29.1
type input "**"
click at [336, 175] on icon "submit" at bounding box center [334, 177] width 4 height 4
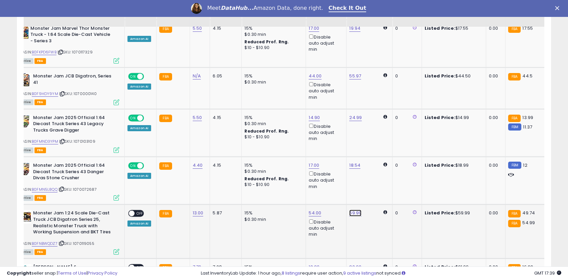
click at [352, 209] on link "59.99" at bounding box center [355, 212] width 12 height 7
click at [377, 176] on button "submit" at bounding box center [374, 177] width 11 height 10
click at [135, 210] on span "OFF" at bounding box center [139, 213] width 11 height 6
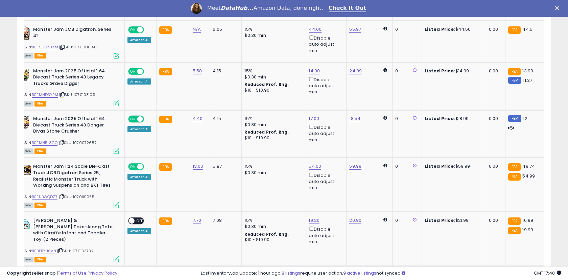
scroll to position [1184, 0]
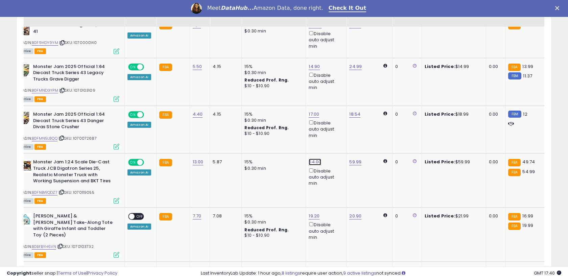
click at [310, 158] on link "54.00" at bounding box center [314, 161] width 12 height 7
drag, startPoint x: 290, startPoint y: 128, endPoint x: 259, endPoint y: 123, distance: 31.4
type input "**"
click at [336, 124] on icon "submit" at bounding box center [334, 126] width 4 height 4
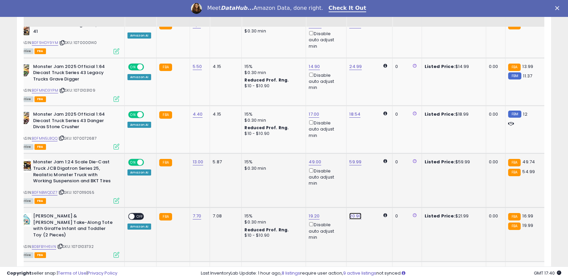
click at [352, 212] on link "20.90" at bounding box center [355, 215] width 12 height 7
drag, startPoint x: 328, startPoint y: 182, endPoint x: 294, endPoint y: 169, distance: 36.3
type input "**"
click at [376, 179] on icon "submit" at bounding box center [374, 180] width 4 height 4
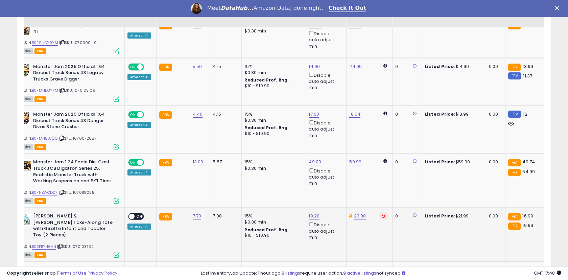
click at [140, 213] on span "OFF" at bounding box center [139, 216] width 11 height 6
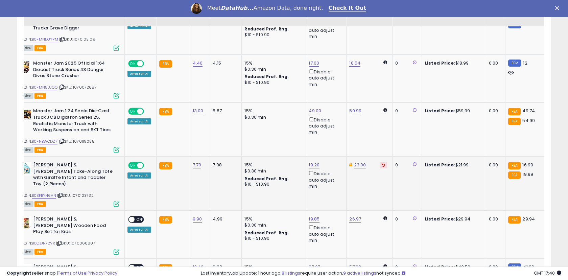
scroll to position [1235, 0]
click at [312, 215] on link "19.85" at bounding box center [313, 218] width 11 height 7
click at [349, 178] on icon "button" at bounding box center [347, 176] width 4 height 4
click at [353, 215] on link "26.97" at bounding box center [355, 218] width 12 height 7
drag, startPoint x: 327, startPoint y: 177, endPoint x: 303, endPoint y: 172, distance: 24.3
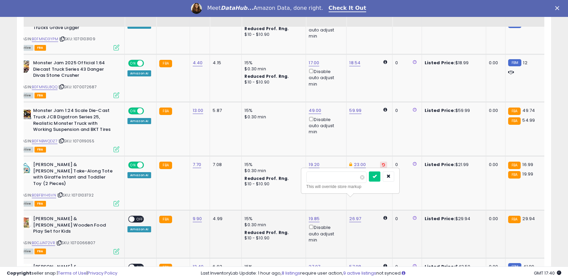
click at [303, 172] on div "***** This will override store markup" at bounding box center [349, 180] width 97 height 25
type input "**"
click at [376, 176] on icon "submit" at bounding box center [374, 176] width 4 height 4
click at [312, 215] on link "19.85" at bounding box center [313, 218] width 11 height 7
drag, startPoint x: 286, startPoint y: 179, endPoint x: 257, endPoint y: 172, distance: 30.2
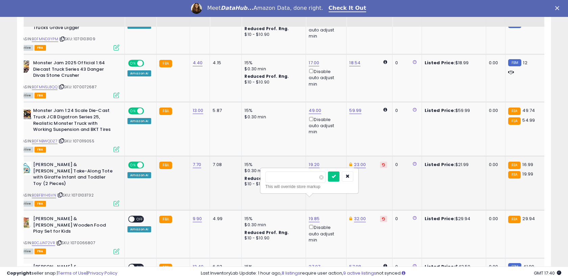
type input "**"
click at [335, 174] on icon "submit" at bounding box center [333, 176] width 4 height 4
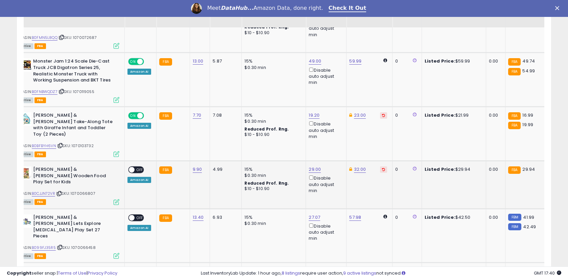
scroll to position [1285, 0]
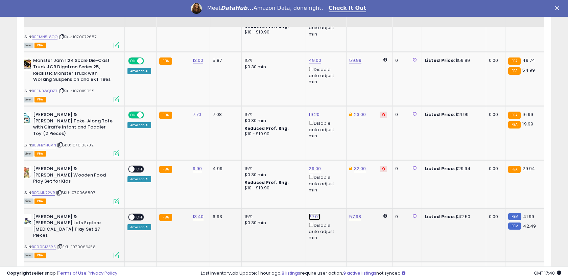
click at [311, 213] on link "27.07" at bounding box center [313, 216] width 11 height 7
drag, startPoint x: 287, startPoint y: 169, endPoint x: 260, endPoint y: 162, distance: 27.6
click at [260, 162] on div "***** This will override store markup" at bounding box center [308, 172] width 97 height 25
type input "*"
type input "**"
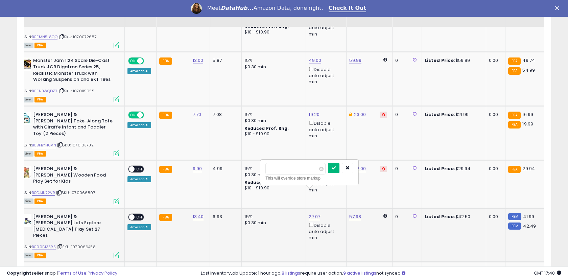
click at [335, 168] on icon "submit" at bounding box center [333, 168] width 4 height 4
click at [135, 214] on span "OFF" at bounding box center [139, 217] width 11 height 6
click at [136, 166] on span "OFF" at bounding box center [139, 169] width 11 height 6
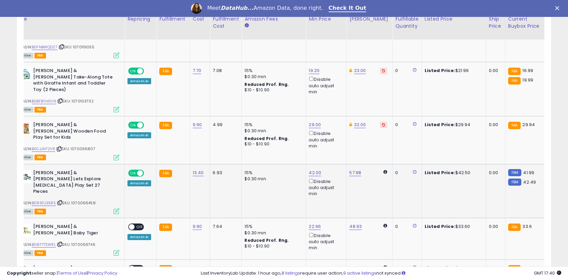
scroll to position [1345, 0]
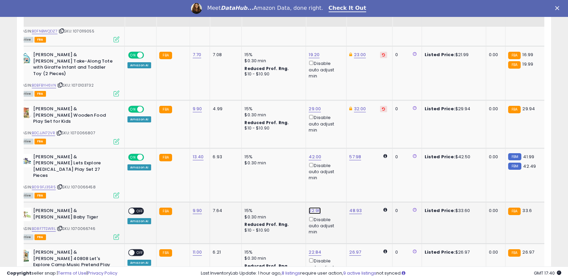
click at [311, 207] on link "22.96" at bounding box center [314, 210] width 12 height 7
drag, startPoint x: 286, startPoint y: 150, endPoint x: 255, endPoint y: 140, distance: 32.8
type input "**"
click at [336, 148] on icon "submit" at bounding box center [334, 149] width 4 height 4
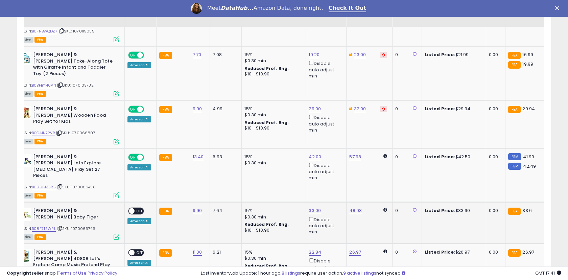
click at [136, 208] on span "OFF" at bounding box center [139, 211] width 11 height 6
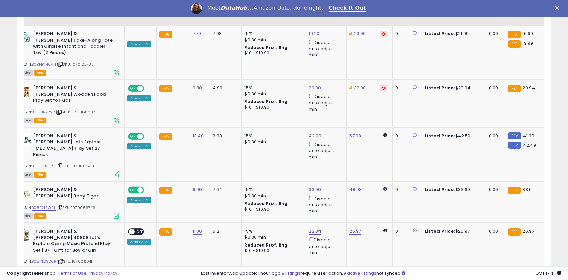
scroll to position [1367, 0]
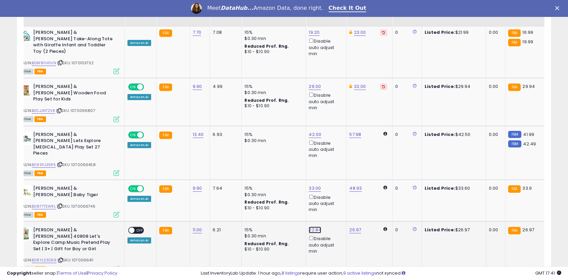
click at [312, 226] on link "22.84" at bounding box center [314, 229] width 12 height 7
drag, startPoint x: 287, startPoint y: 168, endPoint x: 253, endPoint y: 160, distance: 35.0
type input "****"
click at [336, 167] on icon "submit" at bounding box center [334, 168] width 4 height 4
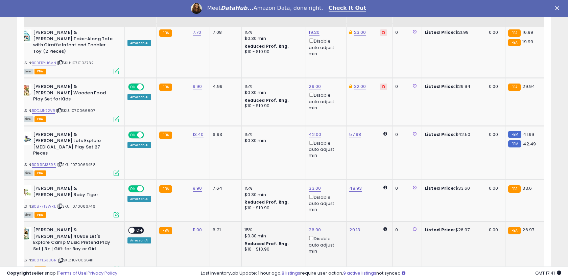
click at [139, 227] on span "OFF" at bounding box center [139, 230] width 11 height 6
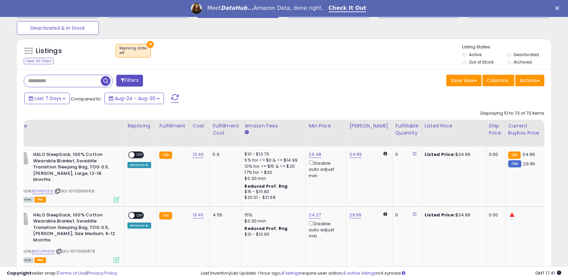
scroll to position [225, 0]
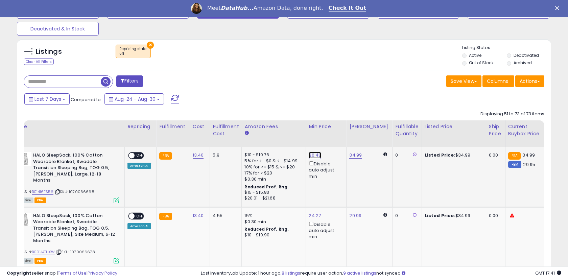
click at [313, 155] on link "26.48" at bounding box center [314, 155] width 12 height 7
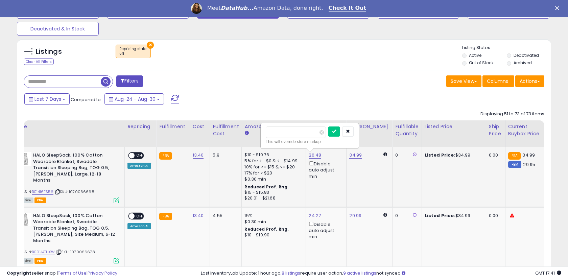
drag, startPoint x: 288, startPoint y: 131, endPoint x: 260, endPoint y: 128, distance: 28.2
click at [260, 129] on div "***** This will override store markup" at bounding box center [309, 136] width 99 height 26
type input "**"
click at [336, 130] on icon "submit" at bounding box center [334, 131] width 4 height 4
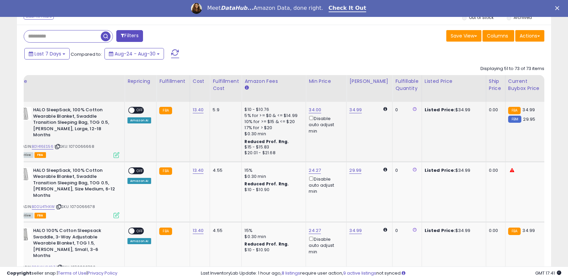
scroll to position [272, 0]
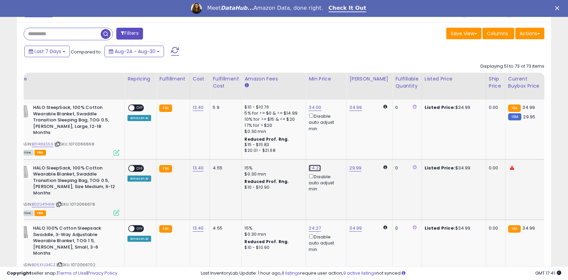
click at [309, 165] on link "24.27" at bounding box center [314, 168] width 12 height 7
click at [287, 141] on input "*****" at bounding box center [295, 141] width 60 height 11
click at [350, 140] on button "button" at bounding box center [347, 141] width 11 height 10
click at [353, 165] on link "29.99" at bounding box center [355, 168] width 12 height 7
drag, startPoint x: 327, startPoint y: 142, endPoint x: 304, endPoint y: 137, distance: 23.9
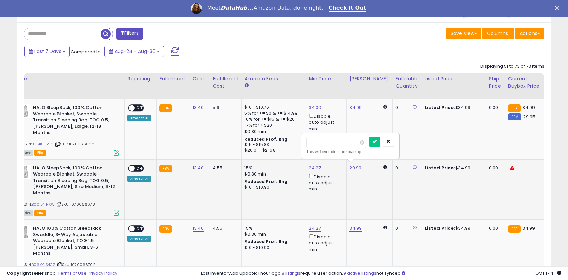
click at [304, 137] on div "***** This will override store markup" at bounding box center [349, 145] width 97 height 25
type input "**"
click at [376, 141] on icon "submit" at bounding box center [374, 141] width 4 height 4
click at [313, 165] on link "24.27" at bounding box center [314, 168] width 12 height 7
drag, startPoint x: 283, startPoint y: 142, endPoint x: 259, endPoint y: 137, distance: 24.9
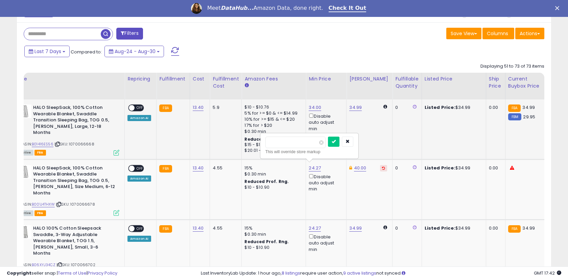
type input "****"
click at [335, 141] on icon "submit" at bounding box center [333, 141] width 4 height 4
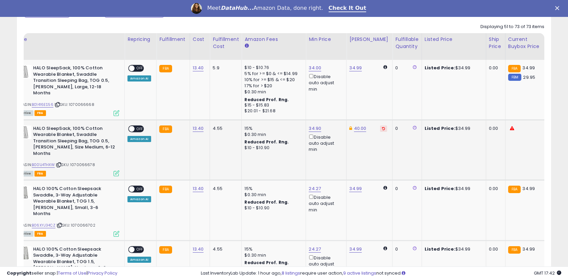
scroll to position [316, 0]
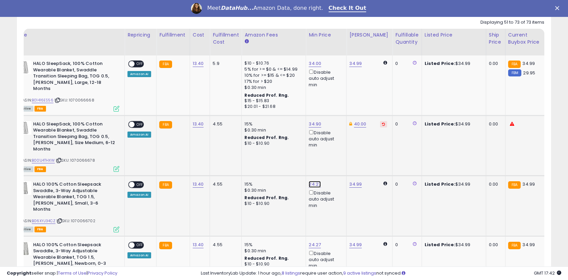
click at [309, 182] on link "24.27" at bounding box center [314, 184] width 12 height 7
drag, startPoint x: 286, startPoint y: 159, endPoint x: 252, endPoint y: 154, distance: 33.9
type input "****"
click at [334, 158] on button "submit" at bounding box center [333, 158] width 11 height 10
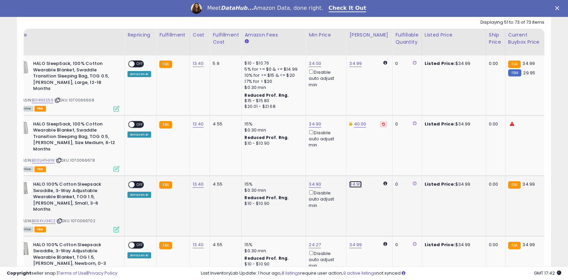
click at [350, 181] on link "34.99" at bounding box center [355, 184] width 12 height 7
drag, startPoint x: 324, startPoint y: 158, endPoint x: 298, endPoint y: 149, distance: 27.5
type input "**"
click at [380, 154] on button "submit" at bounding box center [374, 158] width 11 height 10
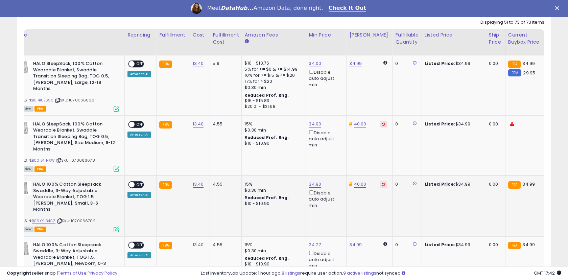
click at [139, 182] on span "OFF" at bounding box center [139, 185] width 11 height 6
click at [138, 121] on span "OFF" at bounding box center [139, 124] width 11 height 6
click at [138, 65] on span "OFF" at bounding box center [139, 64] width 11 height 6
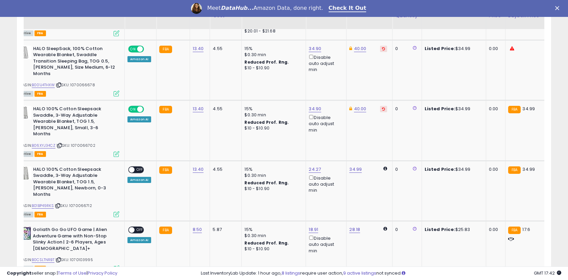
scroll to position [394, 0]
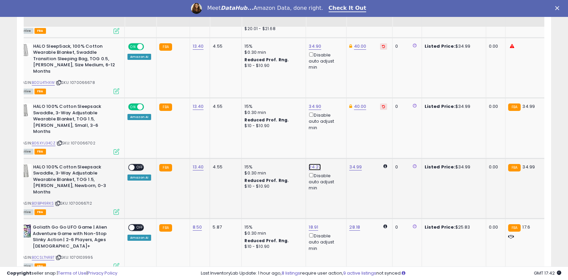
click at [312, 163] on link "24.27" at bounding box center [314, 166] width 12 height 7
drag, startPoint x: 284, startPoint y: 134, endPoint x: 255, endPoint y: 128, distance: 29.0
type input "**"
click at [336, 133] on button "submit" at bounding box center [333, 134] width 11 height 10
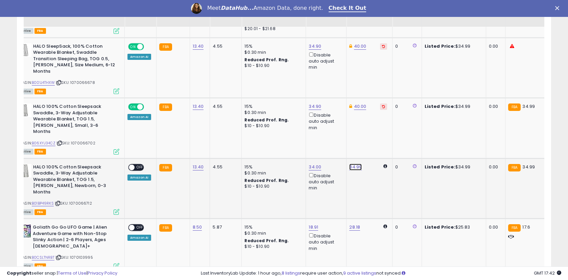
click at [352, 163] on link "34.99" at bounding box center [355, 166] width 12 height 7
drag, startPoint x: 325, startPoint y: 135, endPoint x: 299, endPoint y: 126, distance: 27.7
type input "**"
click at [377, 135] on button "submit" at bounding box center [374, 134] width 11 height 10
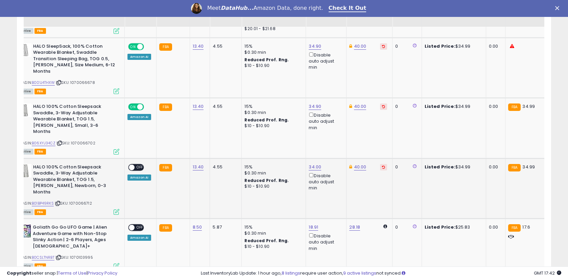
click at [139, 164] on span "OFF" at bounding box center [139, 167] width 11 height 6
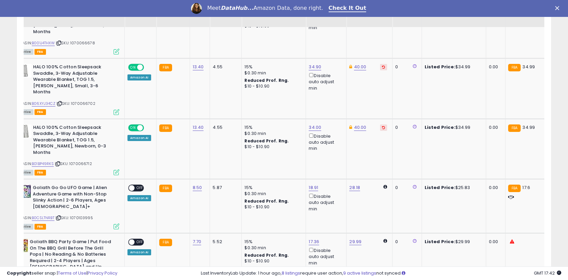
scroll to position [434, 0]
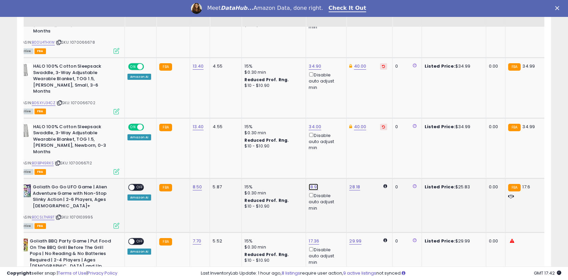
click at [312, 183] on link "18.91" at bounding box center [312, 186] width 9 height 7
drag, startPoint x: 285, startPoint y: 150, endPoint x: 261, endPoint y: 145, distance: 24.1
click at [261, 145] on div "***** This will override store markup" at bounding box center [307, 152] width 97 height 25
type input "**"
click at [334, 149] on button "submit" at bounding box center [332, 148] width 11 height 10
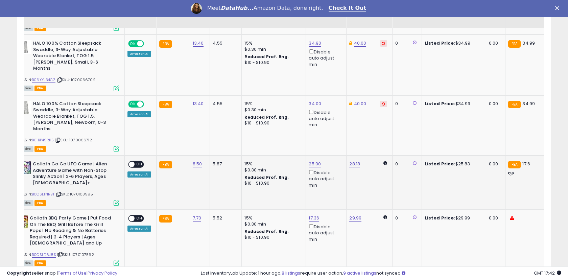
scroll to position [459, 0]
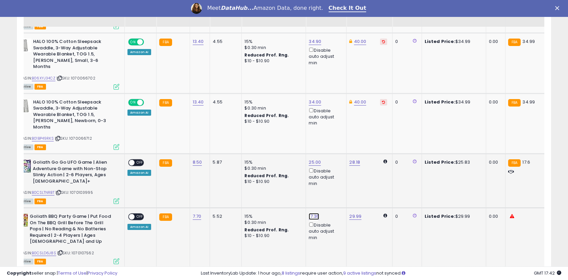
click at [312, 213] on link "17.36" at bounding box center [313, 216] width 10 height 7
drag, startPoint x: 286, startPoint y: 173, endPoint x: 258, endPoint y: 166, distance: 28.5
type input "**"
click at [338, 170] on button "submit" at bounding box center [332, 171] width 11 height 10
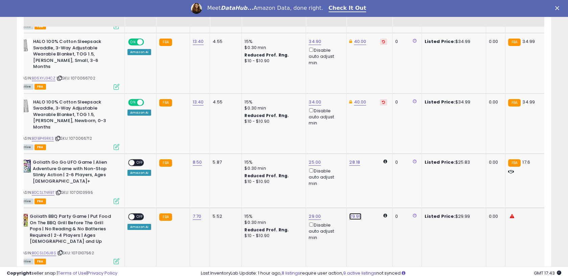
click at [352, 213] on link "29.99" at bounding box center [355, 216] width 12 height 7
drag, startPoint x: 326, startPoint y: 172, endPoint x: 301, endPoint y: 168, distance: 25.0
click at [301, 168] on div "***** This will override store markup" at bounding box center [349, 175] width 97 height 25
type input "**"
click at [380, 171] on button "submit" at bounding box center [374, 171] width 11 height 10
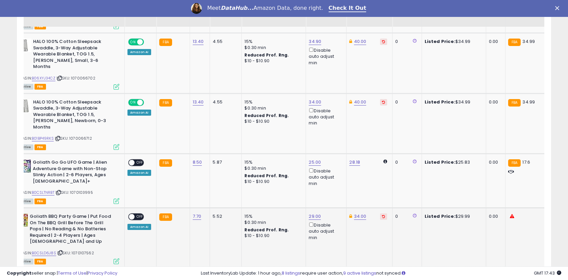
click at [135, 214] on span "OFF" at bounding box center [139, 217] width 11 height 6
click at [136, 160] on span "OFF" at bounding box center [139, 163] width 11 height 6
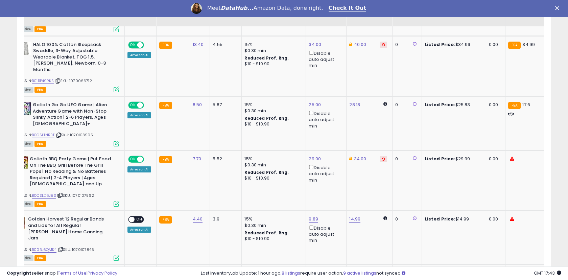
scroll to position [517, 0]
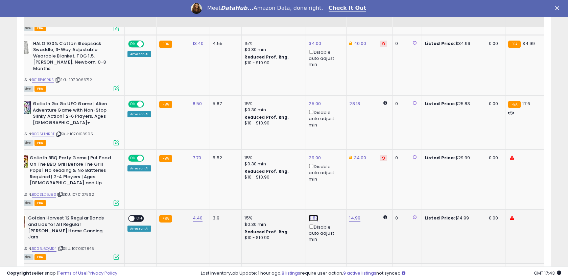
click at [311, 215] on link "9.89" at bounding box center [312, 218] width 9 height 7
drag, startPoint x: 282, startPoint y: 173, endPoint x: 257, endPoint y: 167, distance: 25.7
type input "****"
click at [334, 173] on icon "submit" at bounding box center [332, 173] width 4 height 4
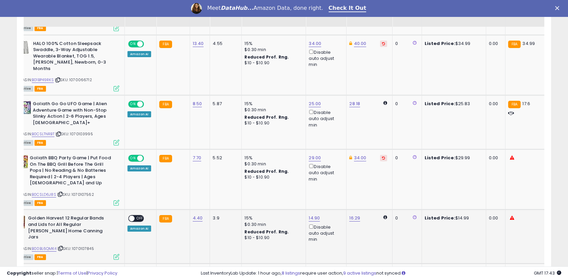
click at [141, 216] on span "OFF" at bounding box center [139, 219] width 11 height 6
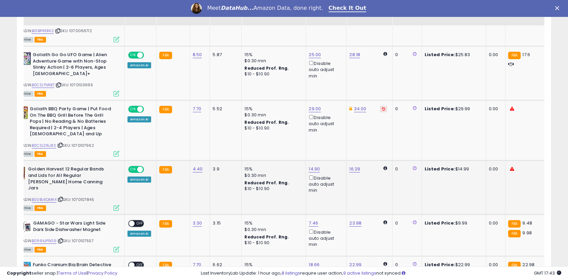
scroll to position [568, 0]
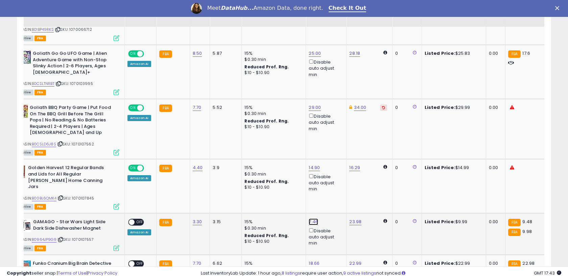
click at [310, 218] on link "7.46" at bounding box center [312, 221] width 9 height 7
drag, startPoint x: 284, startPoint y: 172, endPoint x: 248, endPoint y: 157, distance: 39.1
type input "***"
click at [334, 169] on icon "submit" at bounding box center [332, 170] width 4 height 4
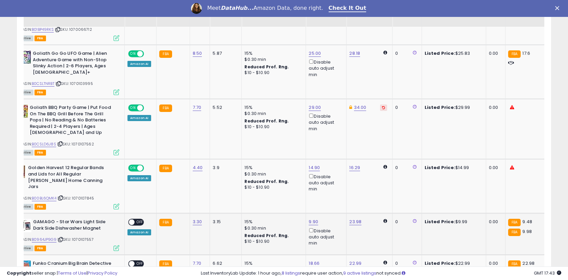
click at [136, 219] on span "OFF" at bounding box center [139, 222] width 11 height 6
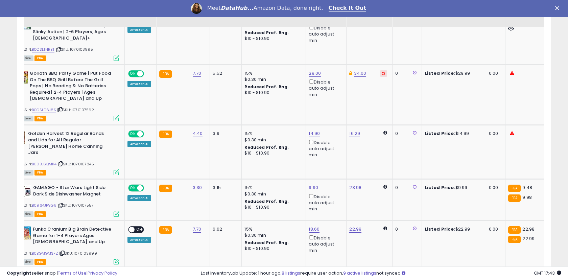
scroll to position [602, 0]
click at [311, 225] on link "18.66" at bounding box center [313, 228] width 11 height 7
drag, startPoint x: 286, startPoint y: 179, endPoint x: 258, endPoint y: 174, distance: 28.5
type input "****"
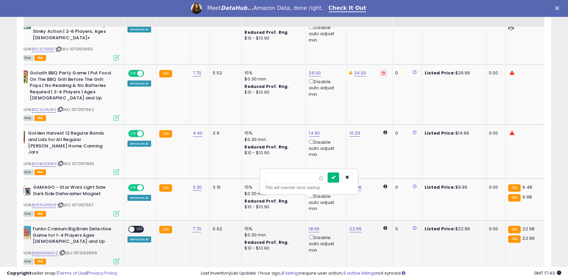
click at [335, 178] on icon "submit" at bounding box center [333, 177] width 4 height 4
click at [352, 225] on link "22.99" at bounding box center [355, 228] width 12 height 7
drag, startPoint x: 329, startPoint y: 179, endPoint x: 298, endPoint y: 174, distance: 31.2
type input "**"
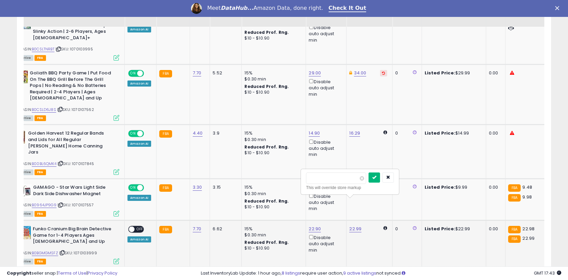
click at [380, 177] on button "submit" at bounding box center [373, 177] width 11 height 10
click at [135, 226] on span "OFF" at bounding box center [139, 229] width 11 height 6
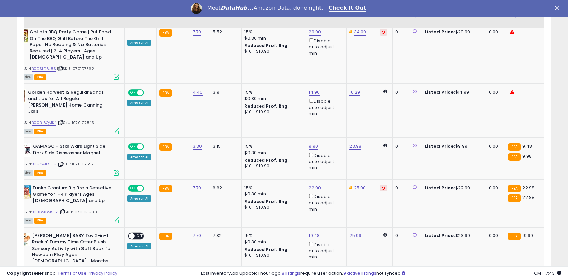
scroll to position [644, 0]
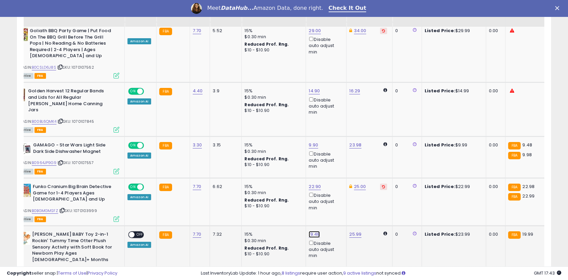
click at [312, 231] on link "19.48" at bounding box center [313, 234] width 11 height 7
drag, startPoint x: 285, startPoint y: 180, endPoint x: 247, endPoint y: 168, distance: 40.4
type input "****"
click at [335, 177] on button "submit" at bounding box center [332, 177] width 11 height 10
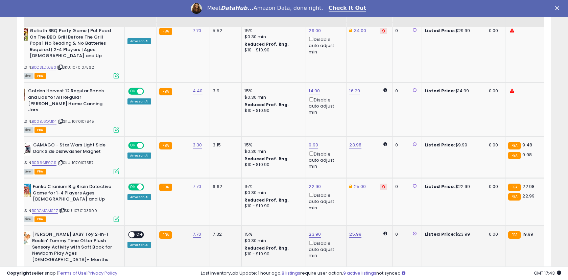
click at [134, 232] on span at bounding box center [132, 235] width 6 height 6
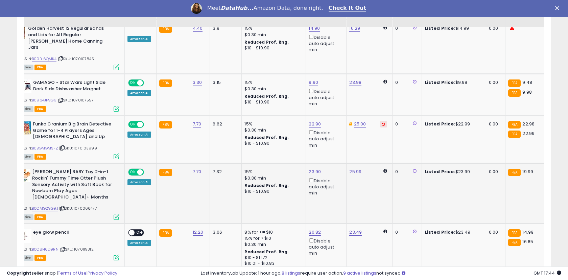
scroll to position [706, 0]
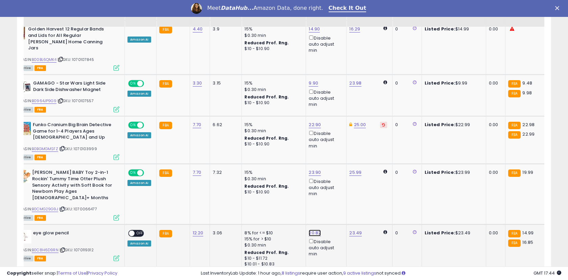
click at [311, 229] on link "20.82" at bounding box center [314, 232] width 12 height 7
drag, startPoint x: 286, startPoint y: 170, endPoint x: 254, endPoint y: 161, distance: 33.3
click at [254, 161] on tbody "HALO SleepSack, 100% Cotton Wearable Blanket, Swaddle Transition Sleeping Bag, …" at bounding box center [482, 269] width 967 height 1206
type input "**"
click at [335, 171] on icon "submit" at bounding box center [333, 169] width 4 height 4
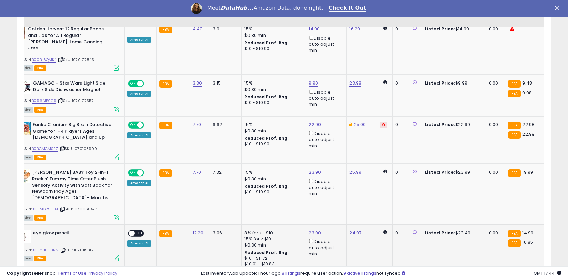
click at [136, 230] on span "OFF" at bounding box center [139, 233] width 11 height 6
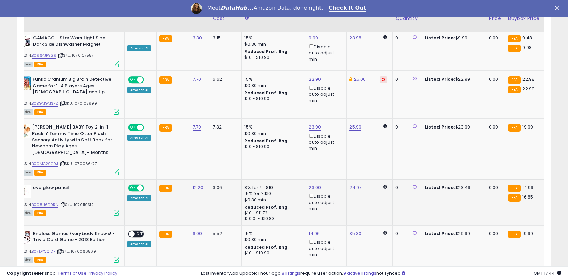
scroll to position [757, 0]
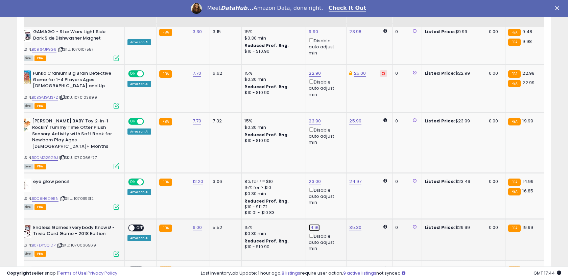
click at [310, 224] on link "14.96" at bounding box center [313, 227] width 11 height 7
drag, startPoint x: 285, startPoint y: 163, endPoint x: 248, endPoint y: 155, distance: 38.5
click at [248, 155] on tbody "HALO SleepSack, 100% Cotton Wearable Blanket, Swaddle Transition Sleeping Bag, …" at bounding box center [482, 217] width 967 height 1206
type input "*****"
click at [338, 160] on button "submit" at bounding box center [332, 163] width 11 height 10
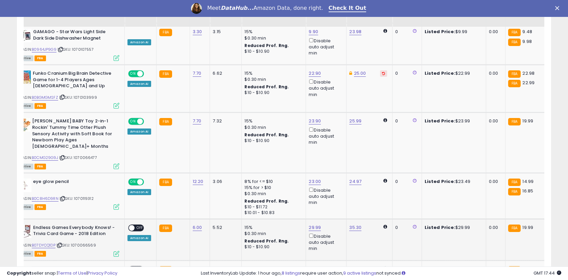
click at [132, 225] on span at bounding box center [132, 228] width 6 height 6
click at [354, 224] on link "35.30" at bounding box center [355, 227] width 12 height 7
drag, startPoint x: 327, startPoint y: 165, endPoint x: 298, endPoint y: 161, distance: 28.6
click at [298, 161] on tbody "HALO SleepSack, 100% Cotton Wearable Blanket, Swaddle Transition Sleeping Bag, …" at bounding box center [482, 217] width 967 height 1206
type input "**"
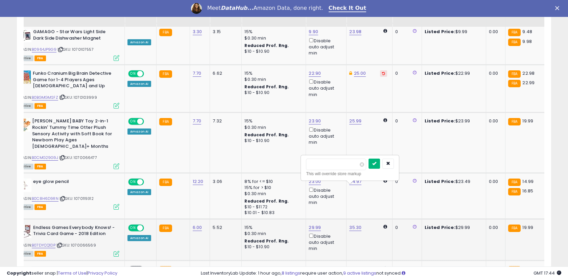
click at [376, 161] on icon "submit" at bounding box center [374, 163] width 4 height 4
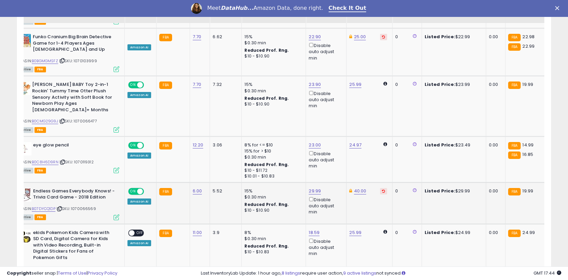
scroll to position [798, 0]
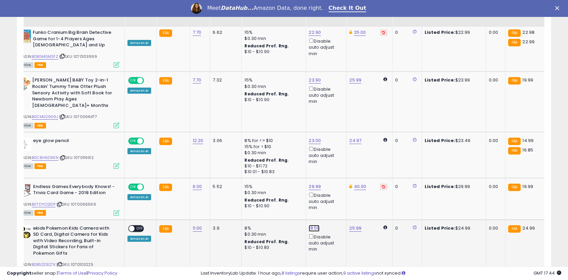
click at [311, 225] on link "18.59" at bounding box center [313, 228] width 11 height 7
drag, startPoint x: 286, startPoint y: 166, endPoint x: 253, endPoint y: 157, distance: 34.1
click at [253, 157] on tbody "HALO SleepSack, 100% Cotton Wearable Blanket, Swaddle Transition Sleeping Bag, …" at bounding box center [482, 176] width 967 height 1206
type input "****"
click at [335, 163] on icon "submit" at bounding box center [333, 164] width 4 height 4
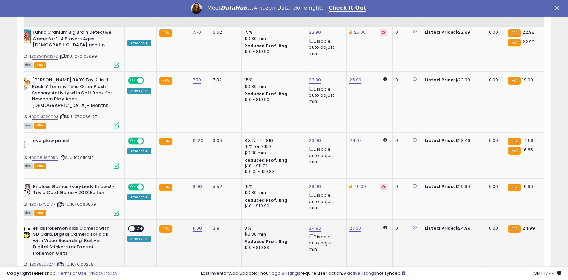
click at [138, 225] on span "OFF" at bounding box center [139, 228] width 11 height 6
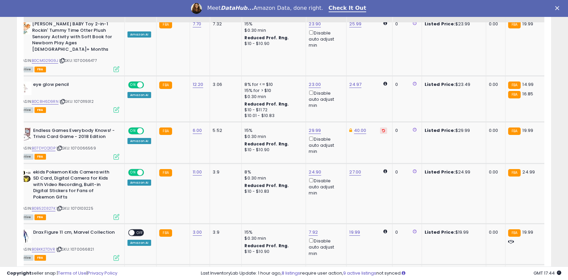
scroll to position [855, 0]
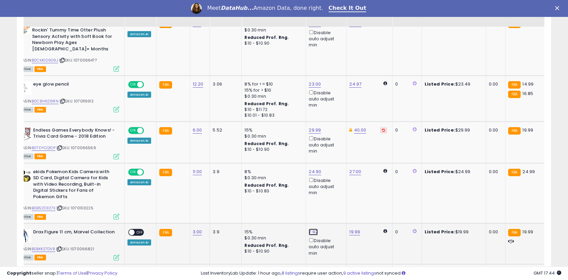
click at [309, 228] on link "7.92" at bounding box center [312, 231] width 9 height 7
drag, startPoint x: 286, startPoint y: 170, endPoint x: 242, endPoint y: 156, distance: 45.9
click at [242, 156] on tbody "HALO SleepSack, 100% Cotton Wearable Blanket, Swaddle Transition Sleeping Bag, …" at bounding box center [482, 120] width 967 height 1206
type input "****"
click at [334, 167] on button "submit" at bounding box center [331, 168] width 11 height 10
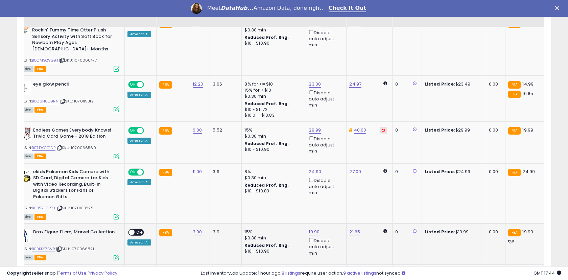
click at [136, 229] on span "OFF" at bounding box center [139, 232] width 11 height 6
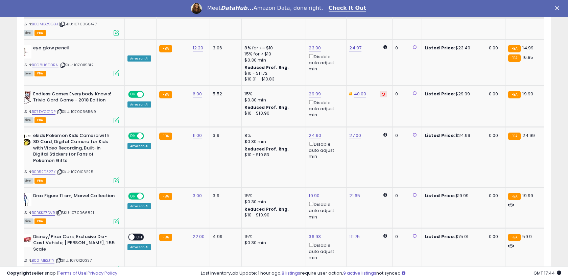
scroll to position [896, 0]
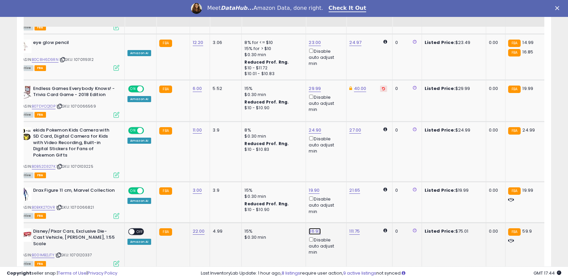
click at [311, 228] on link "36.93" at bounding box center [314, 231] width 12 height 7
drag, startPoint x: 285, startPoint y: 167, endPoint x: 251, endPoint y: 157, distance: 35.2
click at [251, 158] on tbody "HALO SleepSack, 100% Cotton Wearable Blanket, Swaddle Transition Sleeping Bag, …" at bounding box center [482, 78] width 967 height 1206
type input "**"
click at [336, 168] on icon "submit" at bounding box center [334, 167] width 4 height 4
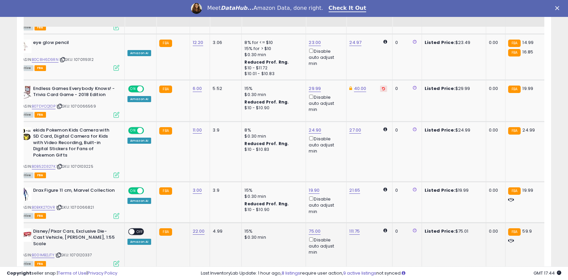
click at [137, 228] on span "OFF" at bounding box center [139, 231] width 11 height 6
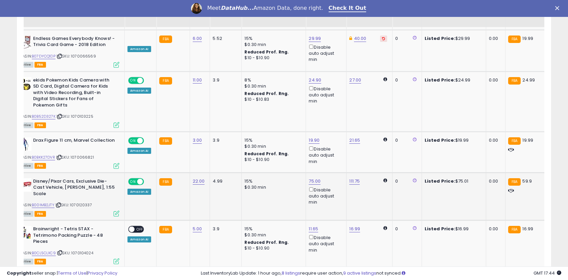
scroll to position [947, 0]
click at [310, 225] on link "11.65" at bounding box center [312, 228] width 9 height 7
drag, startPoint x: 286, startPoint y: 167, endPoint x: 248, endPoint y: 153, distance: 40.4
click at [248, 153] on tbody "HALO SleepSack, 100% Cotton Wearable Blanket, Swaddle Transition Sleeping Bag, …" at bounding box center [482, 28] width 967 height 1206
type input "****"
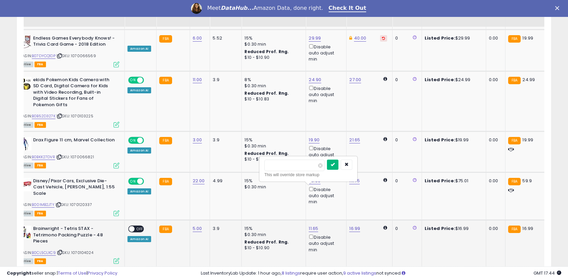
click at [334, 163] on icon "submit" at bounding box center [332, 164] width 4 height 4
click at [137, 226] on span "OFF" at bounding box center [139, 229] width 11 height 6
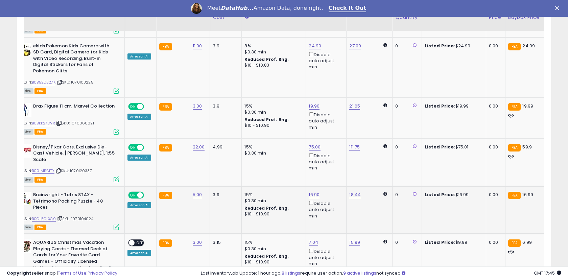
scroll to position [984, 0]
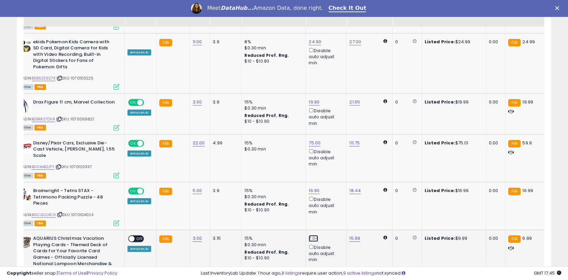
click at [311, 235] on link "7.04" at bounding box center [312, 238] width 9 height 7
drag, startPoint x: 283, startPoint y: 177, endPoint x: 249, endPoint y: 167, distance: 35.9
type input "***"
click at [334, 175] on icon "submit" at bounding box center [332, 174] width 4 height 4
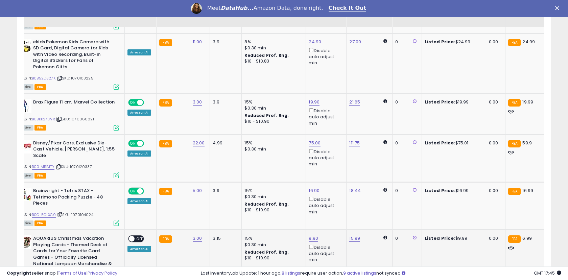
click at [134, 236] on span at bounding box center [132, 239] width 6 height 6
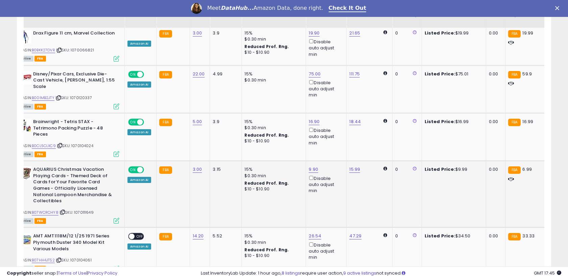
scroll to position [1055, 0]
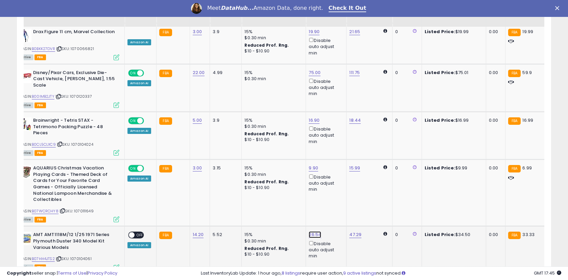
click at [311, 231] on link "26.54" at bounding box center [314, 234] width 12 height 7
drag, startPoint x: 284, startPoint y: 173, endPoint x: 259, endPoint y: 164, distance: 26.6
type input "**"
click at [336, 169] on icon "submit" at bounding box center [334, 171] width 4 height 4
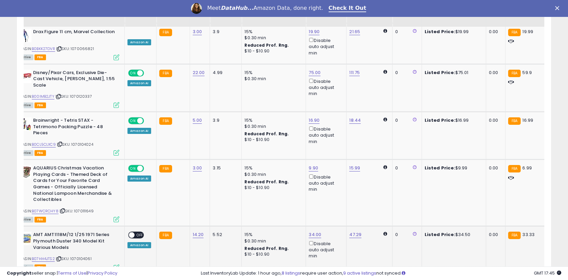
click at [139, 232] on span "OFF" at bounding box center [139, 235] width 11 height 6
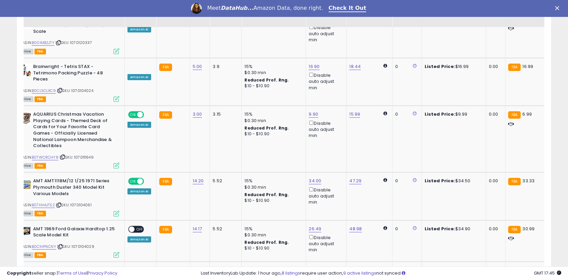
scroll to position [1109, 0]
click at [310, 225] on link "26.49" at bounding box center [314, 228] width 12 height 7
drag, startPoint x: 283, startPoint y: 167, endPoint x: 253, endPoint y: 159, distance: 30.6
type input "**"
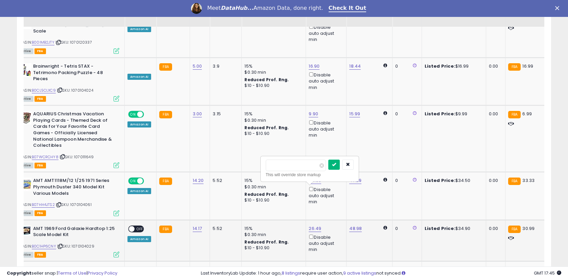
click at [339, 167] on button "submit" at bounding box center [333, 164] width 11 height 10
click at [137, 226] on span "OFF" at bounding box center [139, 229] width 11 height 6
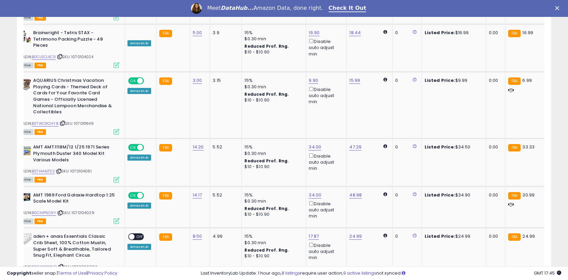
scroll to position [1145, 0]
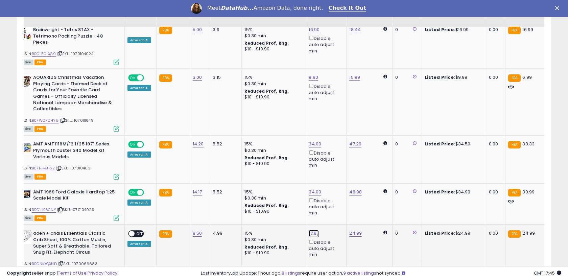
click at [311, 230] on link "17.87" at bounding box center [313, 233] width 10 height 7
drag, startPoint x: 283, startPoint y: 171, endPoint x: 250, endPoint y: 161, distance: 34.6
type input "**"
click at [335, 169] on icon "submit" at bounding box center [333, 169] width 4 height 4
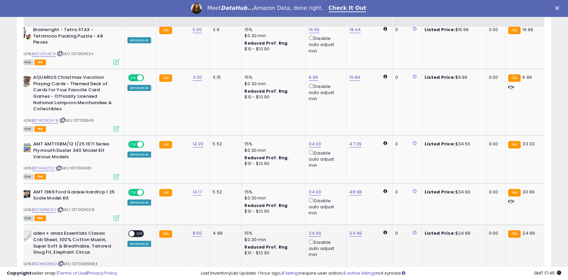
click at [139, 231] on span "OFF" at bounding box center [139, 234] width 11 height 6
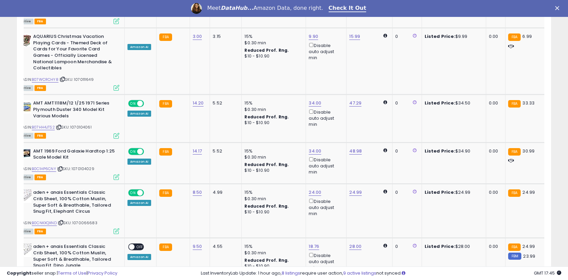
scroll to position [1190, 0]
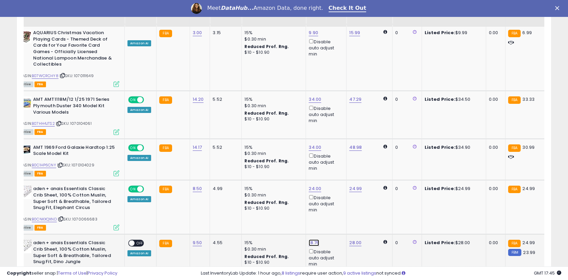
click at [310, 239] on link "18.76" at bounding box center [313, 242] width 10 height 7
drag, startPoint x: 283, startPoint y: 180, endPoint x: 253, endPoint y: 173, distance: 30.9
type input "**"
click at [336, 179] on button "submit" at bounding box center [332, 179] width 11 height 10
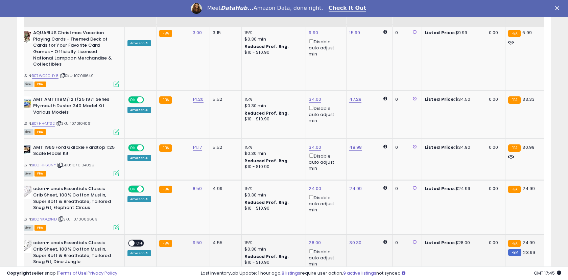
click at [138, 240] on span "OFF" at bounding box center [139, 243] width 11 height 6
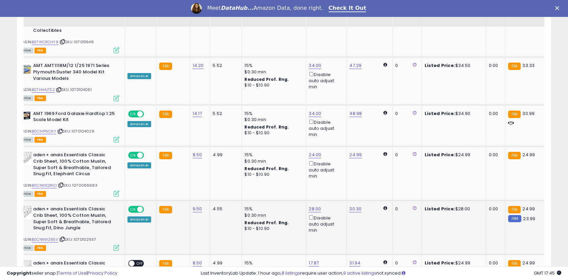
scroll to position [1224, 0]
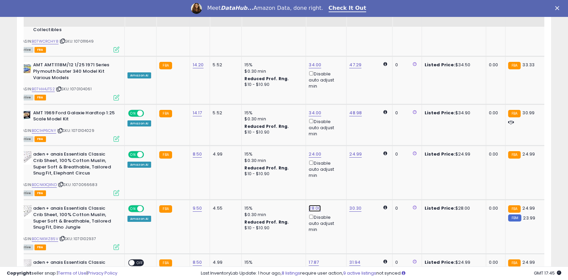
click at [312, 205] on link "28.00" at bounding box center [314, 208] width 12 height 7
drag, startPoint x: 285, startPoint y: 145, endPoint x: 254, endPoint y: 138, distance: 31.5
type input "*****"
click at [336, 145] on icon "submit" at bounding box center [334, 144] width 4 height 4
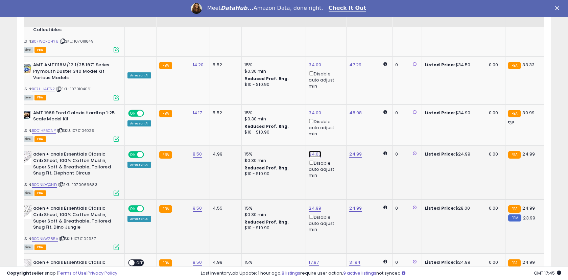
click at [312, 151] on link "24.00" at bounding box center [314, 154] width 12 height 7
drag, startPoint x: 283, startPoint y: 92, endPoint x: 258, endPoint y: 89, distance: 25.1
type input "*****"
click at [335, 90] on button "submit" at bounding box center [333, 90] width 11 height 10
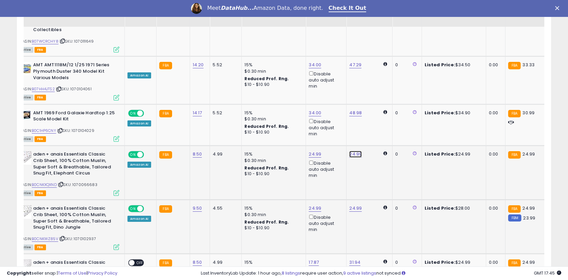
click at [352, 151] on link "24.99" at bounding box center [355, 154] width 12 height 7
drag, startPoint x: 326, startPoint y: 91, endPoint x: 300, endPoint y: 89, distance: 26.1
type input "**"
click at [376, 91] on icon "submit" at bounding box center [374, 90] width 4 height 4
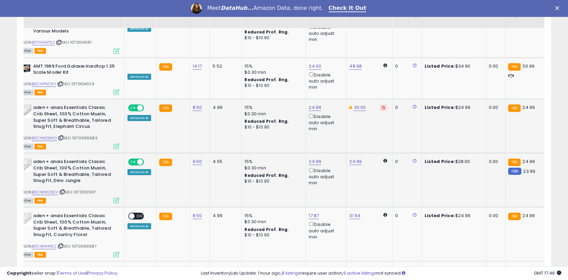
scroll to position [1273, 0]
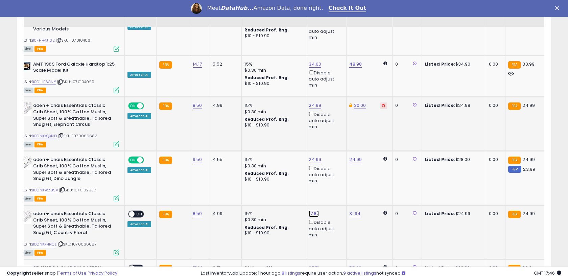
click at [312, 210] on link "17.87" at bounding box center [313, 213] width 10 height 7
drag, startPoint x: 286, startPoint y: 151, endPoint x: 254, endPoint y: 143, distance: 33.0
type input "*****"
click at [335, 149] on icon "submit" at bounding box center [333, 150] width 4 height 4
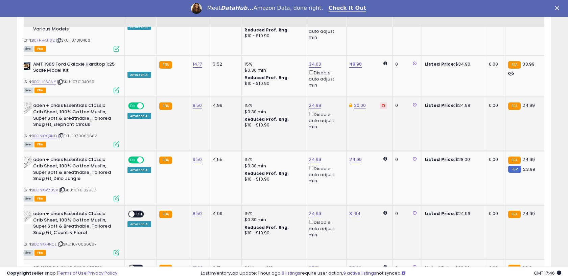
click at [135, 211] on span "OFF" at bounding box center [139, 214] width 11 height 6
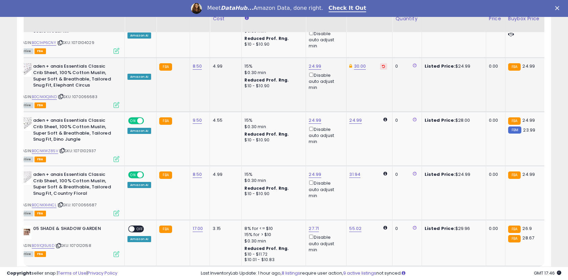
scroll to position [1317, 0]
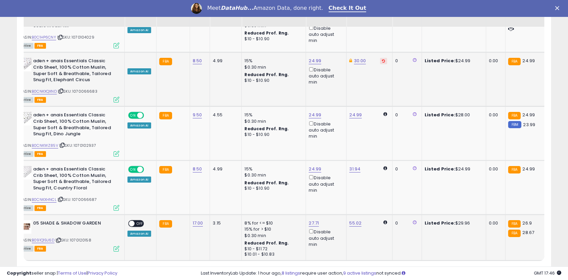
click at [135, 221] on span "OFF" at bounding box center [139, 224] width 11 height 6
click at [493, 268] on link "1" at bounding box center [493, 273] width 10 height 11
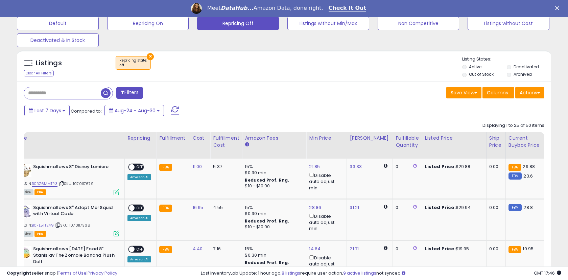
scroll to position [214, 0]
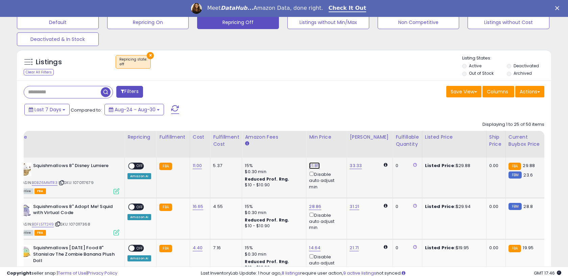
click at [312, 164] on link "21.85" at bounding box center [314, 165] width 11 height 7
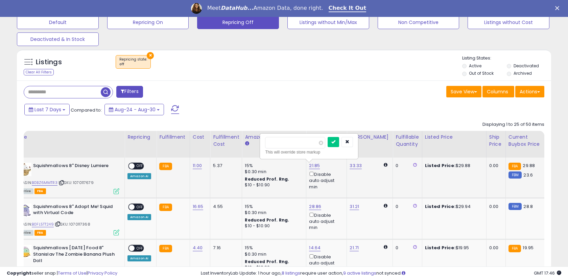
drag, startPoint x: 286, startPoint y: 144, endPoint x: 262, endPoint y: 136, distance: 25.2
click at [262, 136] on div "***** This will override store markup" at bounding box center [308, 146] width 97 height 25
type input "**"
click at [335, 141] on icon "submit" at bounding box center [333, 142] width 4 height 4
click at [137, 165] on span "OFF" at bounding box center [139, 166] width 11 height 6
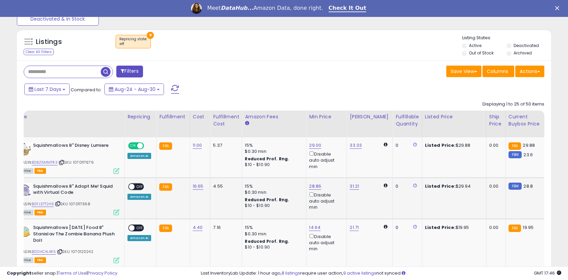
scroll to position [237, 0]
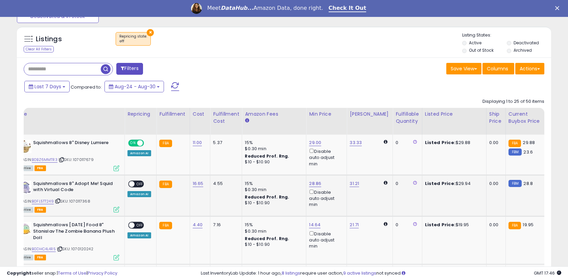
click at [138, 186] on span "OFF" at bounding box center [139, 184] width 11 height 6
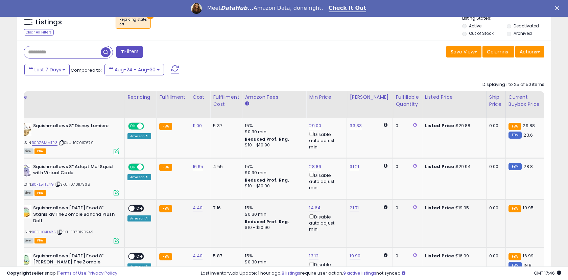
scroll to position [257, 0]
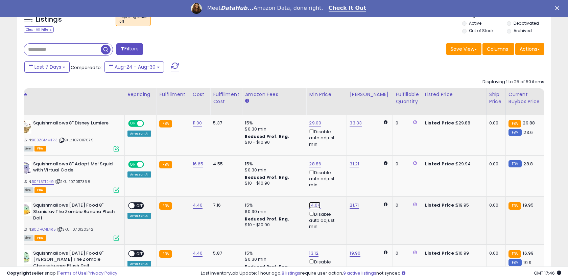
click at [310, 205] on link "14.64" at bounding box center [314, 205] width 11 height 7
drag, startPoint x: 285, startPoint y: 181, endPoint x: 252, endPoint y: 173, distance: 34.3
type input "****"
click at [336, 180] on button "submit" at bounding box center [333, 181] width 11 height 10
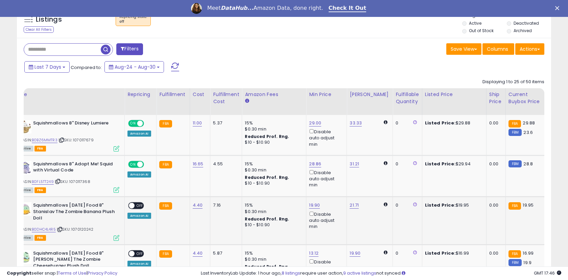
click at [137, 204] on span "OFF" at bounding box center [139, 206] width 11 height 6
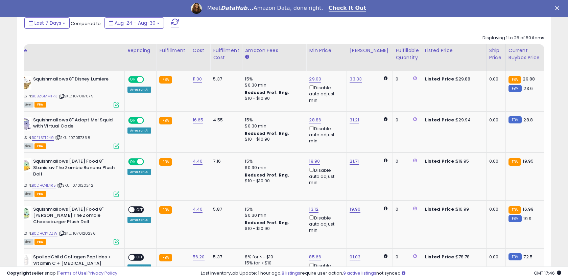
scroll to position [303, 0]
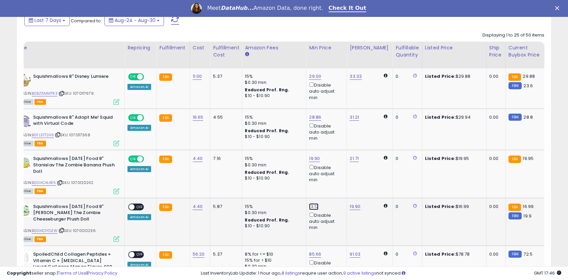
click at [310, 206] on link "13.12" at bounding box center [313, 206] width 9 height 7
drag, startPoint x: 283, startPoint y: 184, endPoint x: 251, endPoint y: 174, distance: 33.2
type input "**"
click at [334, 183] on icon "submit" at bounding box center [332, 182] width 4 height 4
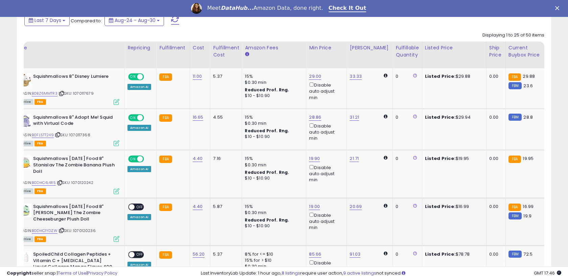
click at [135, 206] on span "OFF" at bounding box center [139, 207] width 11 height 6
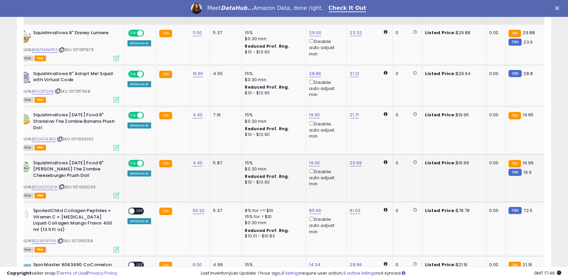
scroll to position [348, 0]
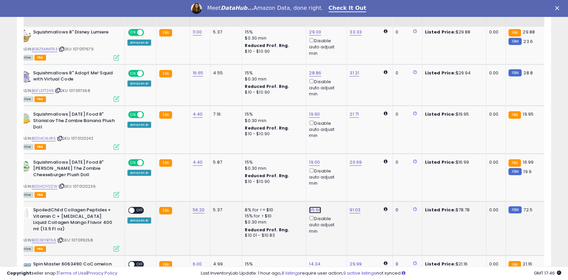
click at [315, 210] on link "85.66" at bounding box center [315, 209] width 12 height 7
drag, startPoint x: 287, startPoint y: 186, endPoint x: 256, endPoint y: 179, distance: 32.1
type input "**"
click at [337, 184] on button "submit" at bounding box center [333, 186] width 11 height 10
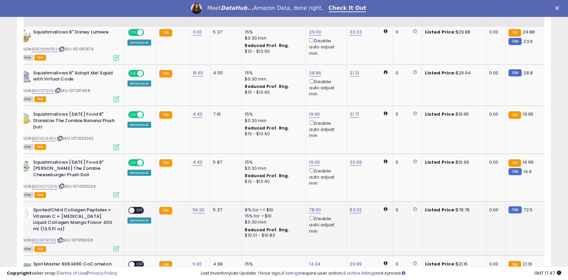
click at [135, 210] on span "OFF" at bounding box center [139, 210] width 11 height 6
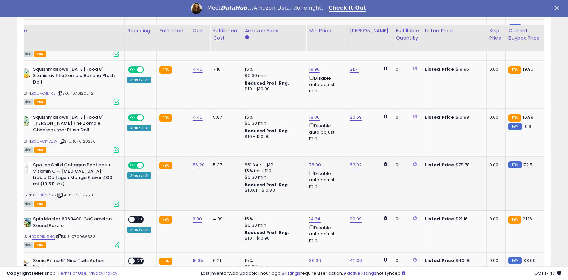
scroll to position [421, 0]
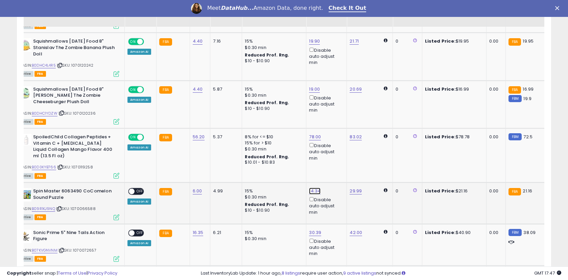
click at [312, 191] on link "14.34" at bounding box center [314, 190] width 11 height 7
drag, startPoint x: 285, startPoint y: 170, endPoint x: 246, endPoint y: 161, distance: 40.8
type input "**"
click at [335, 166] on icon "submit" at bounding box center [333, 167] width 4 height 4
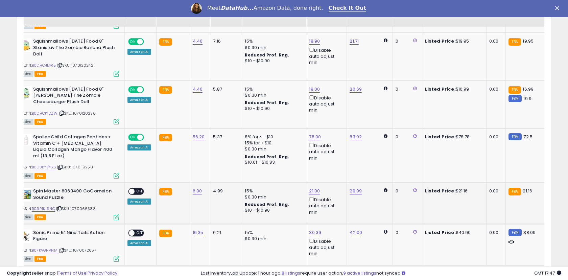
click at [136, 189] on span "OFF" at bounding box center [139, 191] width 11 height 6
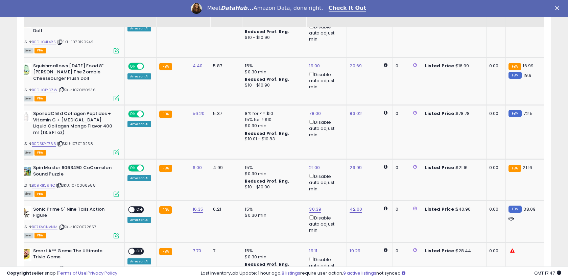
scroll to position [446, 0]
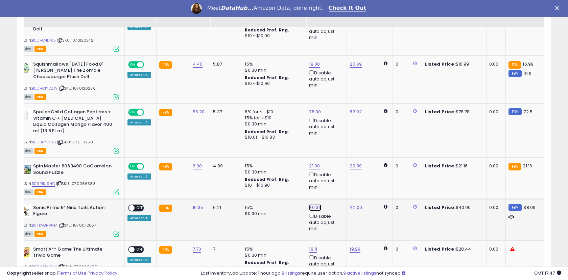
click at [310, 207] on link "30.39" at bounding box center [315, 207] width 12 height 7
drag, startPoint x: 288, startPoint y: 185, endPoint x: 259, endPoint y: 177, distance: 30.1
type input "**"
click at [336, 182] on icon "submit" at bounding box center [334, 183] width 4 height 4
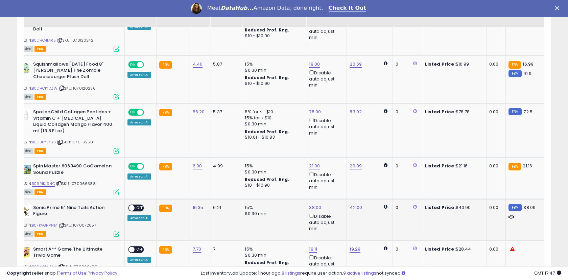
click at [137, 207] on span "OFF" at bounding box center [139, 208] width 11 height 6
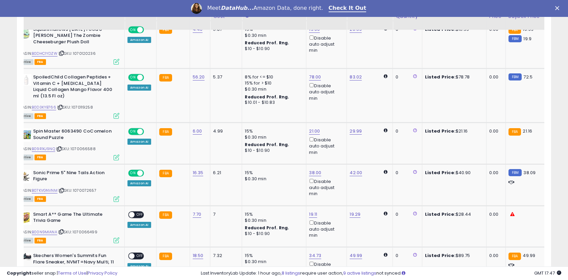
scroll to position [484, 0]
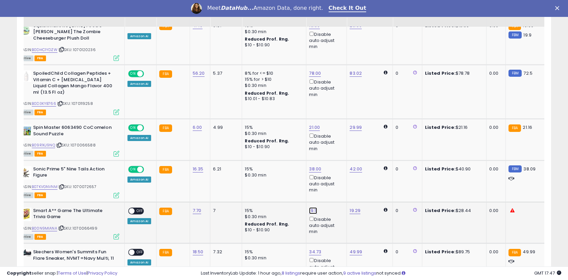
click at [309, 208] on link "19.11" at bounding box center [313, 210] width 8 height 7
click at [348, 185] on icon "button" at bounding box center [346, 186] width 4 height 4
click at [351, 210] on link "19.29" at bounding box center [354, 210] width 11 height 7
drag, startPoint x: 327, startPoint y: 187, endPoint x: 299, endPoint y: 183, distance: 28.6
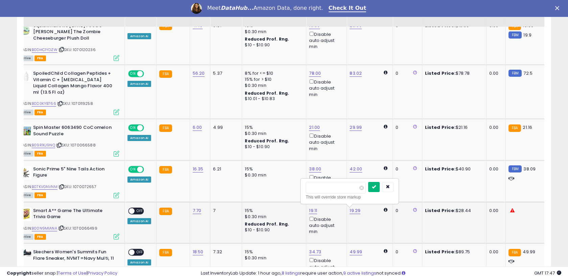
type input "**"
click at [376, 186] on icon "submit" at bounding box center [374, 186] width 4 height 4
click at [309, 209] on link "19.11" at bounding box center [313, 210] width 8 height 7
drag, startPoint x: 283, startPoint y: 186, endPoint x: 255, endPoint y: 179, distance: 28.7
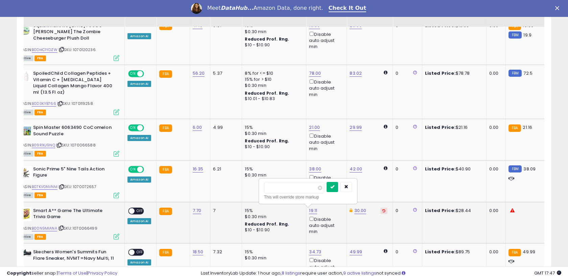
type input "**"
click at [335, 188] on button "submit" at bounding box center [331, 187] width 11 height 10
click at [137, 210] on span "OFF" at bounding box center [139, 211] width 11 height 6
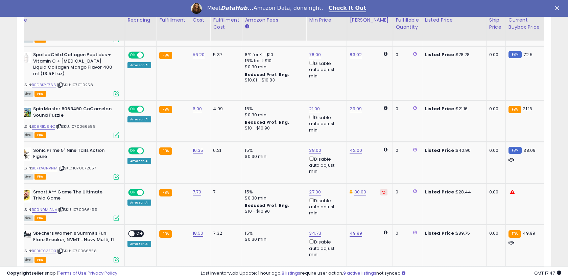
scroll to position [523, 0]
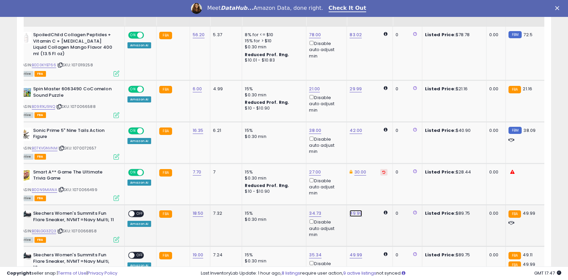
click at [351, 211] on link "49.99" at bounding box center [355, 213] width 12 height 7
drag, startPoint x: 324, startPoint y: 192, endPoint x: 294, endPoint y: 186, distance: 30.6
type input "**"
click at [377, 188] on icon "submit" at bounding box center [375, 189] width 4 height 4
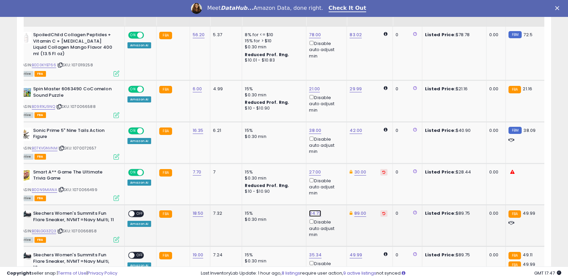
click at [310, 213] on link "34.73" at bounding box center [315, 213] width 12 height 7
drag, startPoint x: 285, startPoint y: 190, endPoint x: 256, endPoint y: 182, distance: 29.7
type input "**"
click at [336, 189] on icon "submit" at bounding box center [334, 189] width 4 height 4
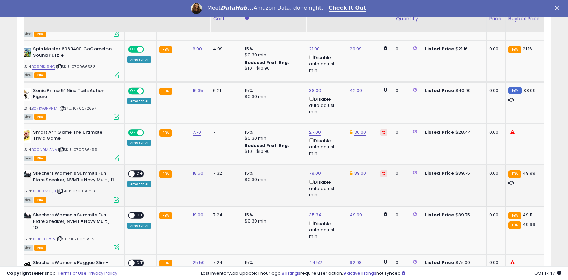
scroll to position [571, 0]
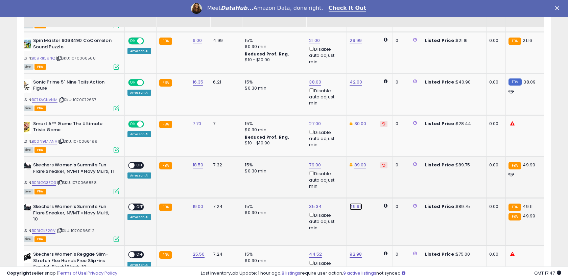
click at [354, 204] on link "49.99" at bounding box center [355, 206] width 12 height 7
drag, startPoint x: 332, startPoint y: 183, endPoint x: 294, endPoint y: 175, distance: 38.3
type input "**"
click at [377, 181] on button "submit" at bounding box center [374, 183] width 11 height 10
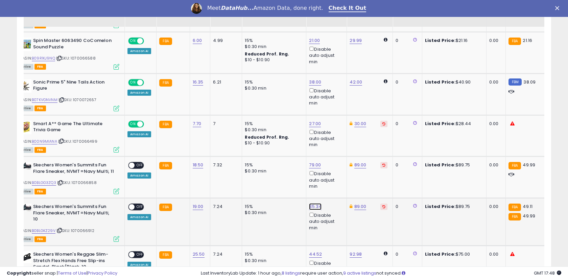
click at [312, 205] on link "35.34" at bounding box center [315, 206] width 12 height 7
drag, startPoint x: 286, startPoint y: 184, endPoint x: 257, endPoint y: 179, distance: 29.6
type input "**"
click at [336, 183] on icon "submit" at bounding box center [334, 182] width 4 height 4
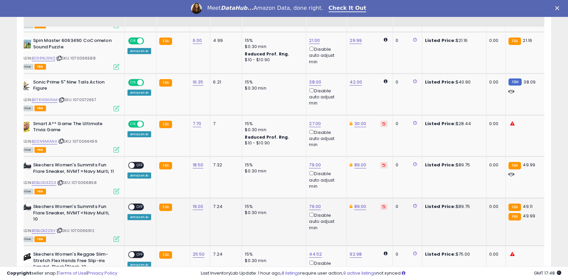
click at [138, 204] on span "OFF" at bounding box center [139, 207] width 11 height 6
click at [138, 165] on span "OFF" at bounding box center [139, 165] width 11 height 6
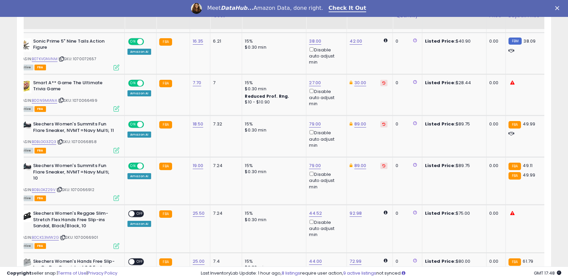
scroll to position [614, 0]
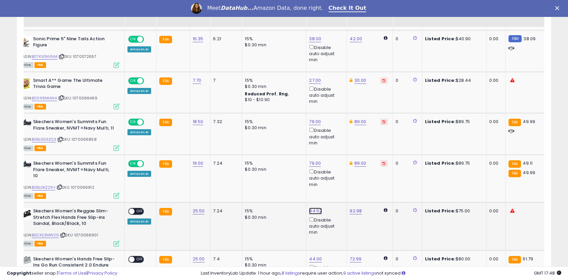
click at [311, 207] on link "44.52" at bounding box center [315, 210] width 13 height 7
drag, startPoint x: 287, startPoint y: 182, endPoint x: 252, endPoint y: 174, distance: 35.6
type input "**"
click at [336, 182] on icon "submit" at bounding box center [334, 181] width 4 height 4
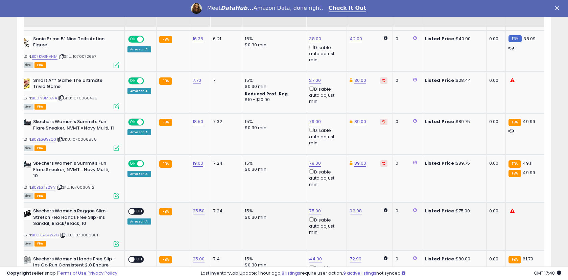
click at [137, 208] on span "OFF" at bounding box center [139, 211] width 11 height 6
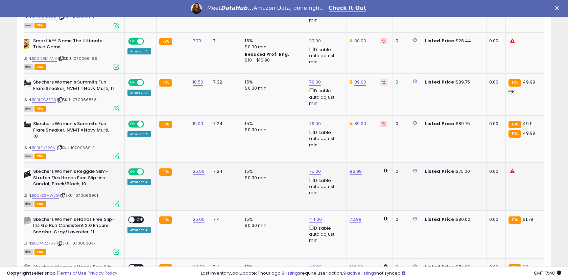
scroll to position [658, 0]
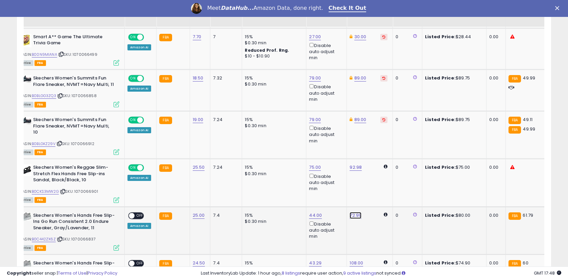
click at [350, 212] on link "72.99" at bounding box center [355, 215] width 12 height 7
drag, startPoint x: 327, startPoint y: 187, endPoint x: 296, endPoint y: 181, distance: 31.0
type input "**"
click at [376, 184] on icon "submit" at bounding box center [374, 185] width 4 height 4
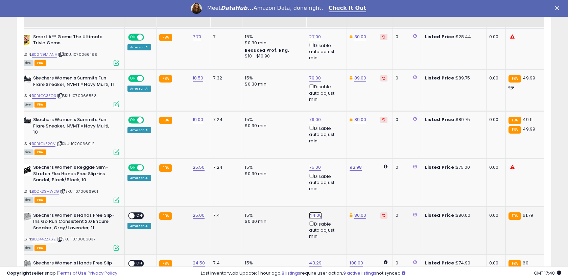
click at [315, 212] on link "44.00" at bounding box center [315, 215] width 13 height 7
drag, startPoint x: 287, startPoint y: 189, endPoint x: 250, endPoint y: 174, distance: 40.3
type input "**"
click at [336, 185] on icon "submit" at bounding box center [334, 185] width 4 height 4
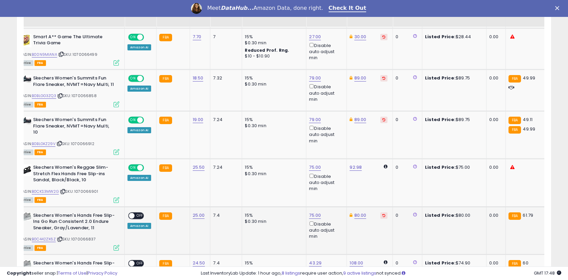
click at [135, 212] on span "OFF" at bounding box center [139, 215] width 11 height 6
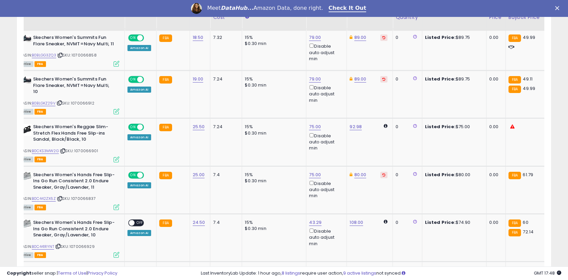
scroll to position [704, 0]
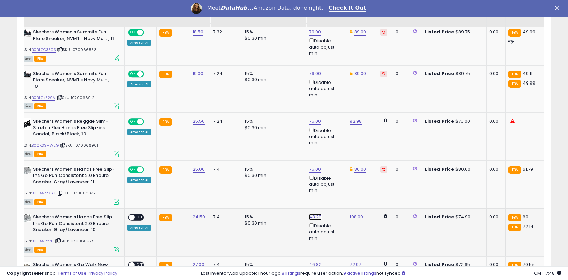
click at [310, 213] on link "43.29" at bounding box center [315, 216] width 12 height 7
drag, startPoint x: 289, startPoint y: 191, endPoint x: 252, endPoint y: 177, distance: 39.9
click at [252, 177] on tbody "Squishmallows 8" Disney Lumiere ASIN: B0BZ6MMTR3 | SKU: 1070117679 Active FBA O…" at bounding box center [481, 249] width 965 height 1163
type input "**"
click at [334, 186] on button "submit" at bounding box center [333, 187] width 11 height 10
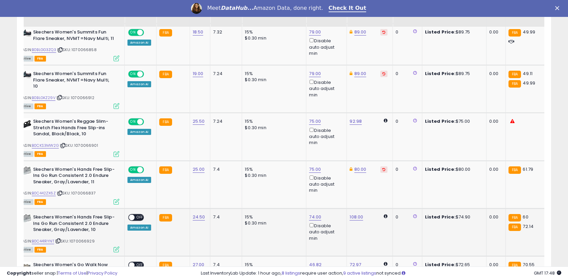
click at [136, 215] on span "OFF" at bounding box center [139, 218] width 11 height 6
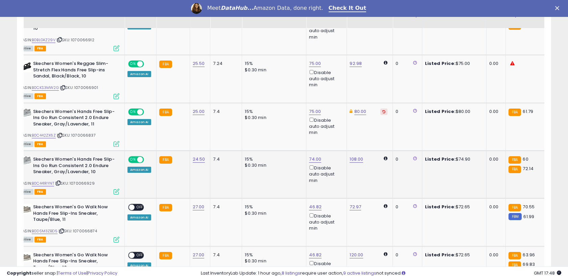
scroll to position [763, 0]
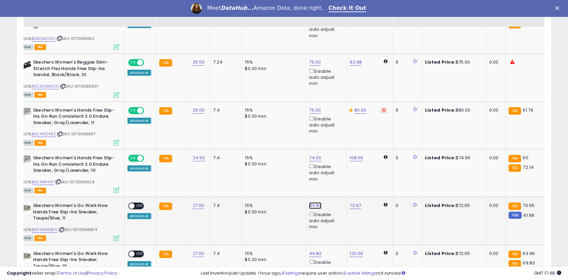
click at [313, 202] on link "46.82" at bounding box center [315, 205] width 12 height 7
drag, startPoint x: 286, startPoint y: 175, endPoint x: 257, endPoint y: 173, distance: 28.5
click at [257, 173] on tbody "Squishmallows 8" Disney Lumiere ASIN: B0BZ6MMTR3 | SKU: 1070117679 Active FBA O…" at bounding box center [481, 190] width 965 height 1163
type input "**"
click at [336, 174] on icon "submit" at bounding box center [334, 175] width 4 height 4
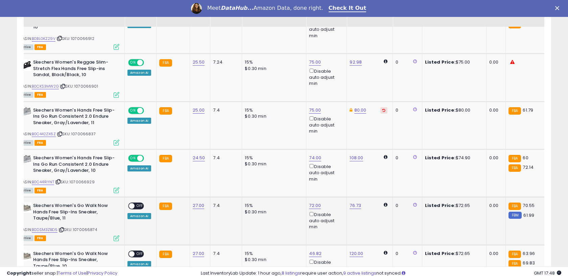
click at [139, 203] on span "OFF" at bounding box center [139, 206] width 11 height 6
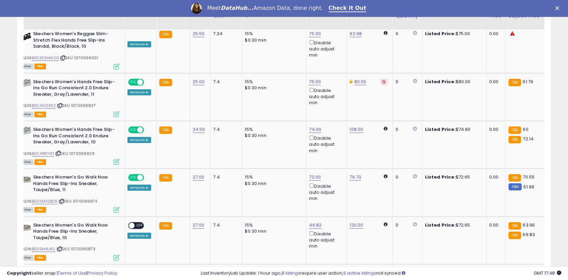
scroll to position [795, 0]
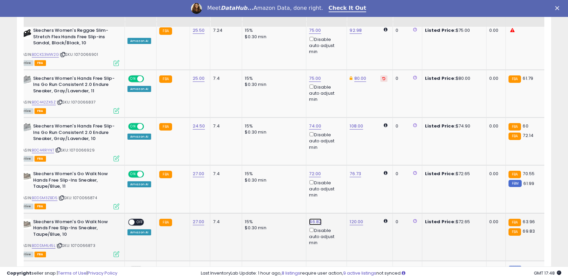
click at [314, 218] on link "46.82" at bounding box center [315, 221] width 12 height 7
drag, startPoint x: 290, startPoint y: 194, endPoint x: 244, endPoint y: 180, distance: 47.8
click at [244, 180] on tbody "Squishmallows 8" Disney Lumiere ASIN: B0BZ6MMTR3 | SKU: 1070117679 Active FBA O…" at bounding box center [481, 158] width 965 height 1163
type input "**"
click at [336, 192] on icon "submit" at bounding box center [334, 191] width 4 height 4
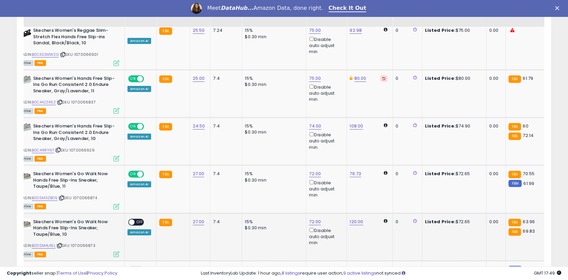
click at [136, 219] on span "OFF" at bounding box center [139, 222] width 11 height 6
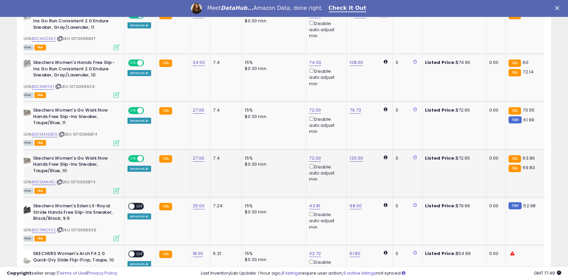
scroll to position [862, 0]
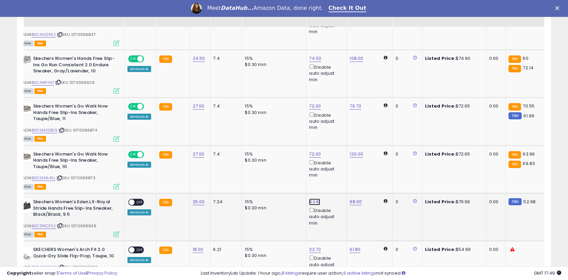
click at [311, 198] on link "43.81" at bounding box center [314, 201] width 11 height 7
drag, startPoint x: 288, startPoint y: 172, endPoint x: 249, endPoint y: 166, distance: 39.8
click at [249, 166] on tbody "Squishmallows 8" Disney Lumiere ASIN: B0BZ6MMTR3 | SKU: 1070117679 Active FBA O…" at bounding box center [481, 91] width 965 height 1163
type input "**"
click at [335, 171] on button "submit" at bounding box center [333, 172] width 11 height 10
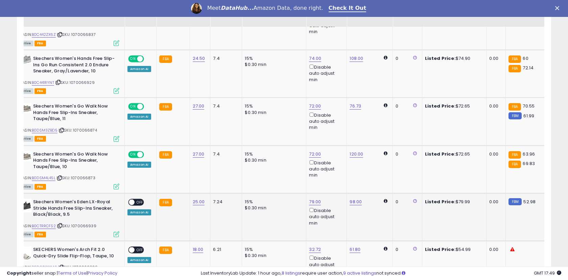
click at [135, 199] on span "OFF" at bounding box center [139, 202] width 11 height 6
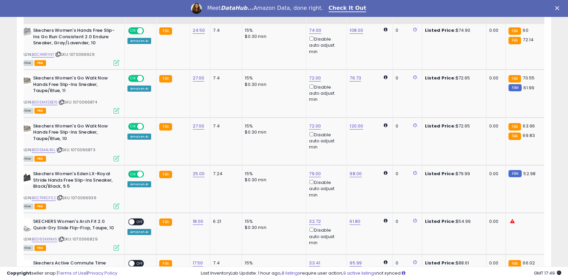
scroll to position [897, 0]
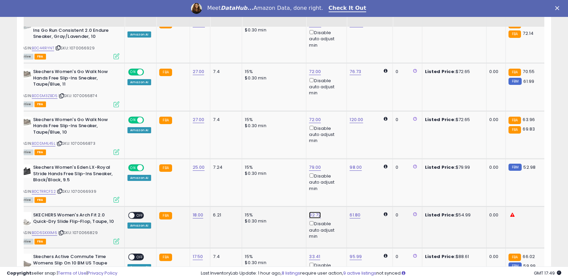
click at [314, 211] on link "32.72" at bounding box center [315, 214] width 12 height 7
drag, startPoint x: 288, startPoint y: 184, endPoint x: 245, endPoint y: 173, distance: 44.3
click at [245, 173] on tbody "Squishmallows 8" Disney Lumiere ASIN: B0BZ6MMTR3 | SKU: 1070117679 Active FBA O…" at bounding box center [481, 56] width 965 height 1163
type input "****"
click at [338, 188] on button "submit" at bounding box center [333, 185] width 11 height 10
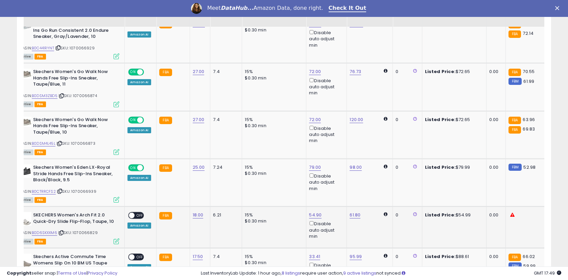
click at [138, 212] on span "OFF" at bounding box center [139, 215] width 11 height 6
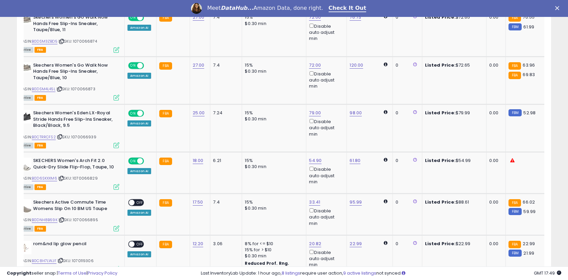
scroll to position [953, 0]
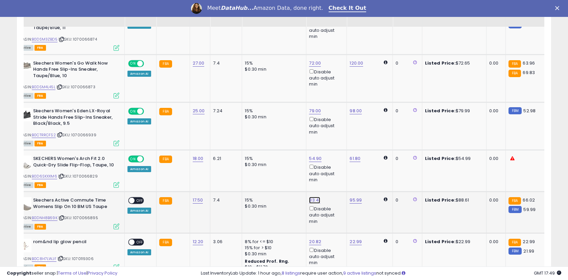
click at [311, 197] on link "33.41" at bounding box center [314, 200] width 11 height 7
drag, startPoint x: 286, startPoint y: 172, endPoint x: 248, endPoint y: 162, distance: 39.7
click at [248, 162] on tbody "Squishmallows 8" Disney Lumiere ASIN: B0BZ6MMTR3 | SKU: 1070117679 Active FBA O…" at bounding box center [481, 0] width 965 height 1163
type input "**"
click at [336, 170] on button "submit" at bounding box center [332, 170] width 11 height 10
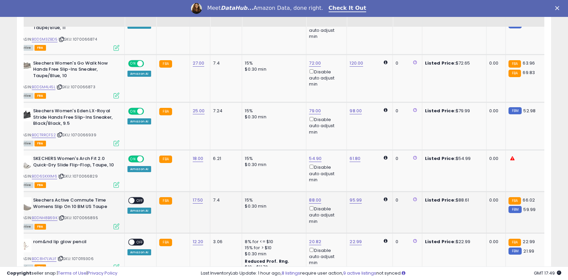
click at [137, 198] on span "OFF" at bounding box center [139, 201] width 11 height 6
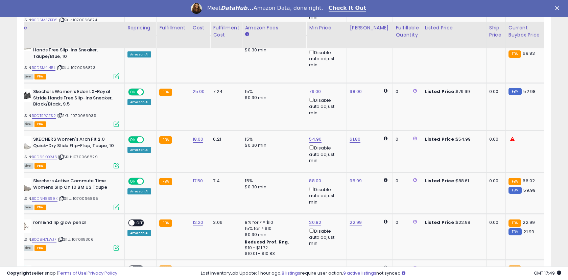
scroll to position [996, 0]
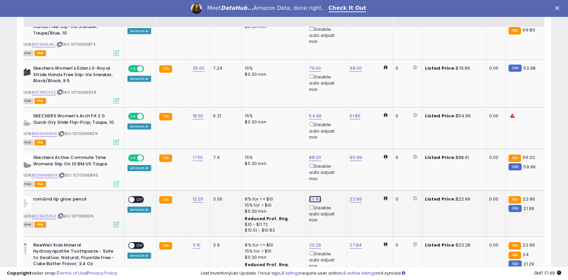
click at [313, 196] on link "20.82" at bounding box center [315, 199] width 12 height 7
drag, startPoint x: 286, startPoint y: 170, endPoint x: 250, endPoint y: 162, distance: 36.7
type input "**"
click at [336, 169] on icon "submit" at bounding box center [334, 169] width 4 height 4
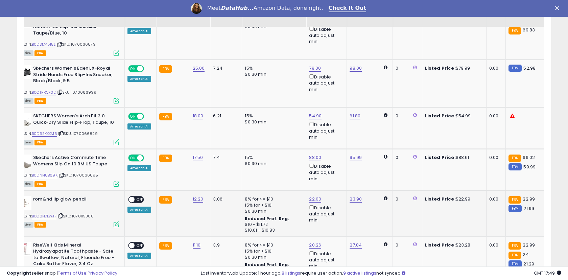
click at [136, 196] on span "OFF" at bounding box center [139, 199] width 11 height 6
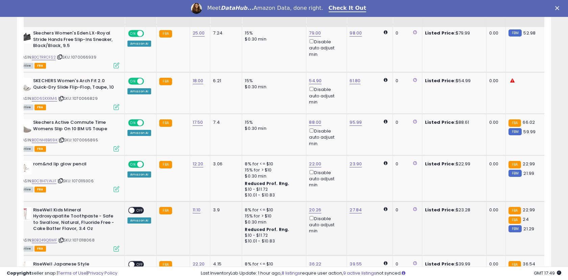
scroll to position [1031, 0]
click at [310, 206] on link "20.26" at bounding box center [315, 209] width 12 height 7
drag, startPoint x: 282, startPoint y: 181, endPoint x: 258, endPoint y: 176, distance: 25.1
type input "**"
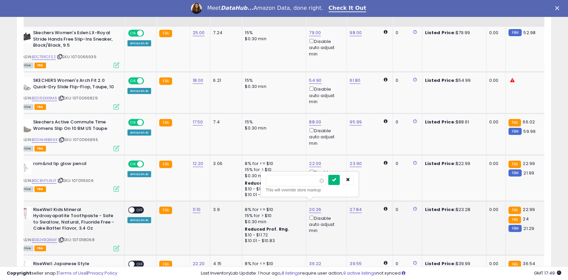
click at [336, 180] on icon "submit" at bounding box center [334, 179] width 4 height 4
click at [132, 207] on span at bounding box center [132, 210] width 6 height 6
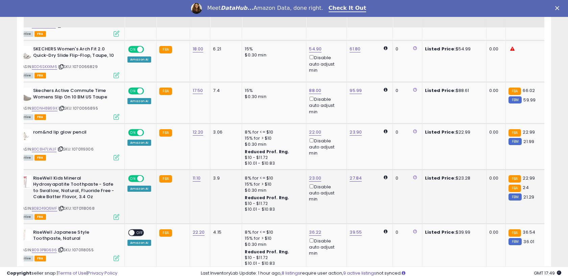
scroll to position [1063, 0]
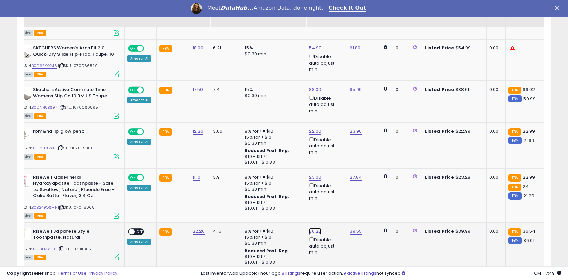
click at [312, 228] on link "36.22" at bounding box center [315, 231] width 12 height 7
drag, startPoint x: 287, startPoint y: 203, endPoint x: 257, endPoint y: 193, distance: 32.2
type input "**"
click at [336, 200] on icon "submit" at bounding box center [334, 201] width 4 height 4
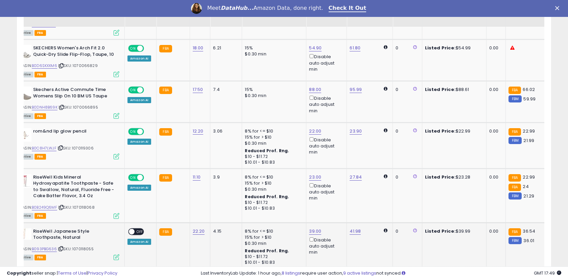
click at [137, 228] on span "OFF" at bounding box center [139, 231] width 11 height 6
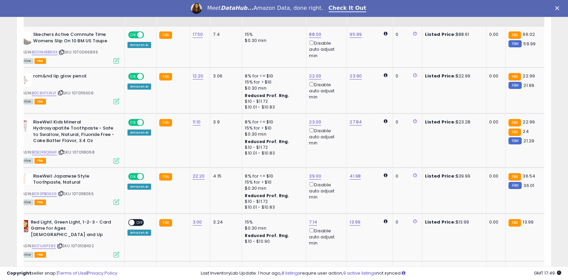
scroll to position [1119, 0]
click at [310, 218] on link "7.14" at bounding box center [313, 221] width 8 height 7
drag, startPoint x: 282, startPoint y: 194, endPoint x: 244, endPoint y: 185, distance: 38.9
type input "**"
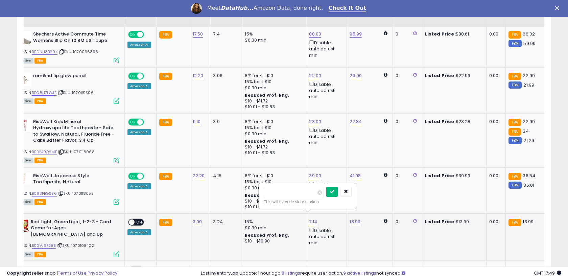
click at [334, 191] on icon "submit" at bounding box center [332, 191] width 4 height 4
click at [134, 219] on div "ON OFF" at bounding box center [129, 222] width 16 height 6
click at [135, 219] on span "OFF" at bounding box center [139, 222] width 11 height 6
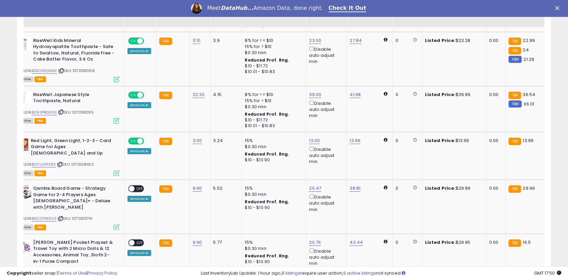
scroll to position [1202, 0]
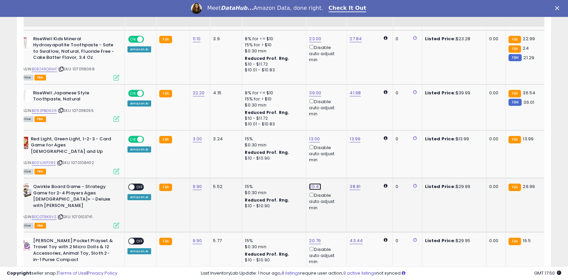
click at [311, 183] on link "20.47" at bounding box center [315, 186] width 12 height 7
drag, startPoint x: 285, startPoint y: 151, endPoint x: 255, endPoint y: 144, distance: 30.9
type input "**"
click at [336, 151] on icon "submit" at bounding box center [334, 150] width 4 height 4
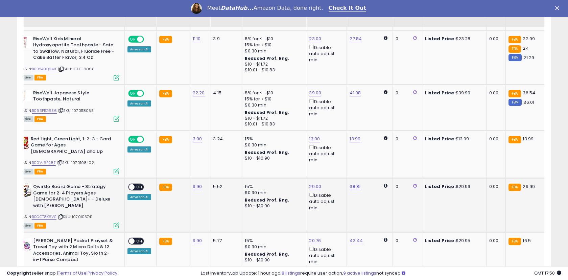
click at [141, 184] on span "OFF" at bounding box center [139, 187] width 11 height 6
click at [311, 237] on link "20.76" at bounding box center [315, 240] width 12 height 7
drag, startPoint x: 284, startPoint y: 199, endPoint x: 254, endPoint y: 193, distance: 31.1
type input "**"
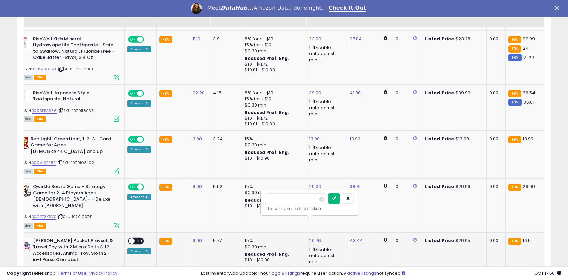
click at [336, 196] on icon "submit" at bounding box center [334, 198] width 4 height 4
click at [135, 238] on span "OFF" at bounding box center [139, 241] width 11 height 6
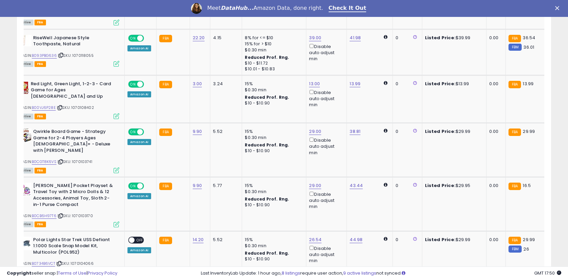
scroll to position [1257, 0]
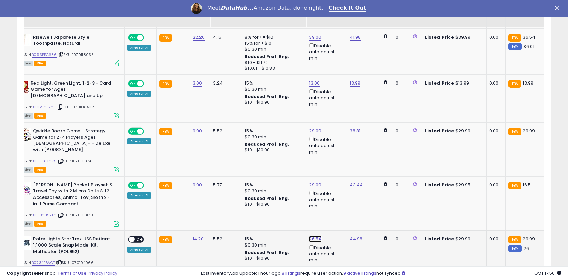
click at [310, 235] on link "26.54" at bounding box center [315, 238] width 12 height 7
drag, startPoint x: 288, startPoint y: 194, endPoint x: 252, endPoint y: 186, distance: 37.0
click at [337, 196] on button "submit" at bounding box center [333, 197] width 11 height 10
drag, startPoint x: 292, startPoint y: 197, endPoint x: 256, endPoint y: 194, distance: 36.0
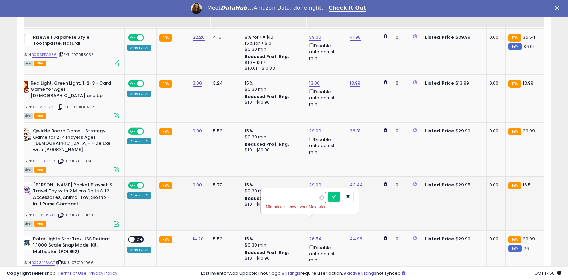
type input "**"
click at [339, 193] on button "submit" at bounding box center [333, 197] width 11 height 10
click at [138, 236] on span "OFF" at bounding box center [139, 239] width 11 height 6
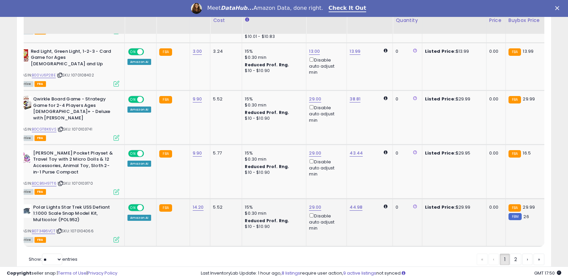
scroll to position [1296, 0]
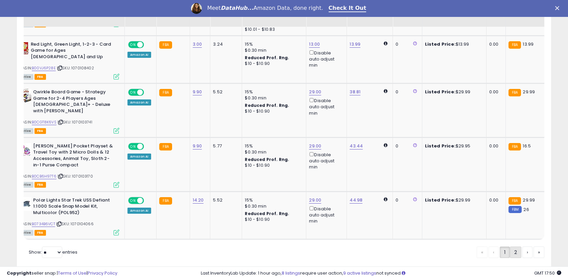
click at [514, 246] on link "2" at bounding box center [514, 251] width 11 height 11
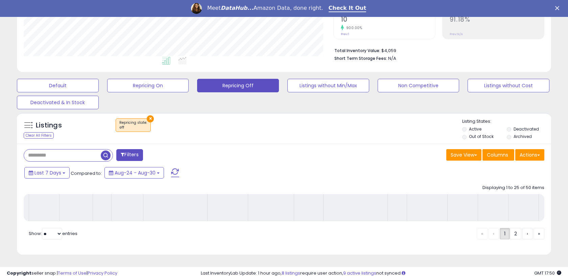
scroll to position [144, 0]
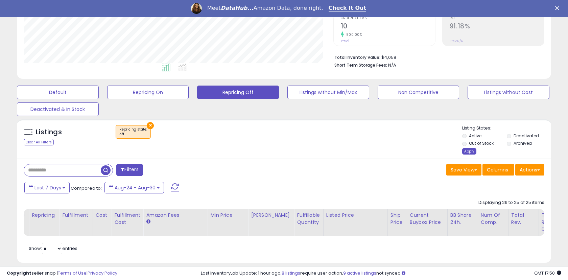
click at [469, 150] on div "Apply" at bounding box center [469, 151] width 14 height 6
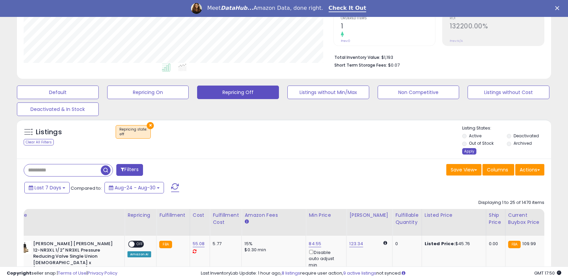
click at [467, 150] on div "Apply" at bounding box center [469, 151] width 14 height 6
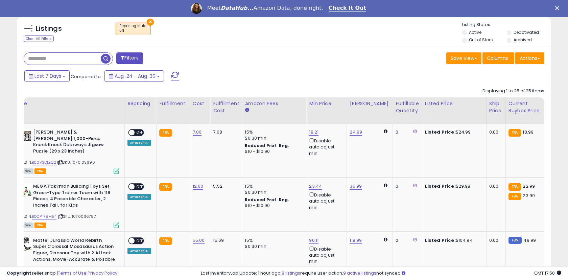
scroll to position [249, 0]
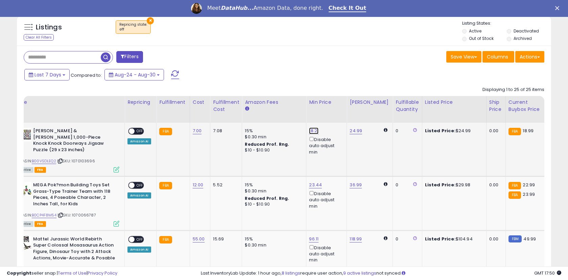
click at [311, 129] on link "18.21" at bounding box center [313, 130] width 9 height 7
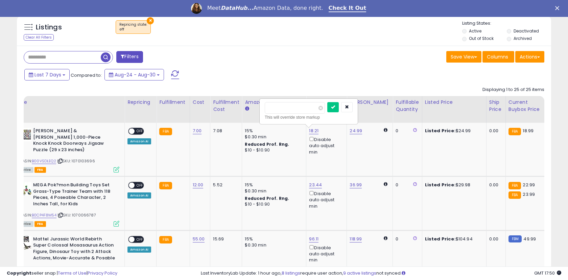
drag, startPoint x: 289, startPoint y: 110, endPoint x: 240, endPoint y: 97, distance: 50.6
type input "**"
click at [337, 104] on button "submit" at bounding box center [332, 107] width 11 height 10
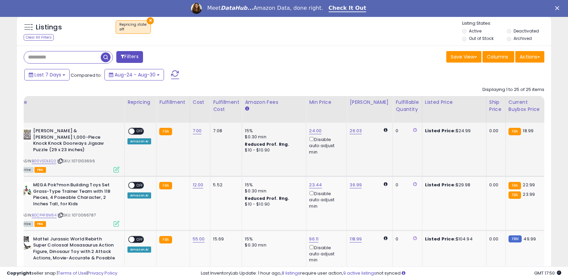
click at [134, 130] on span "OFF" at bounding box center [139, 131] width 11 height 6
click at [137, 182] on span "OFF" at bounding box center [139, 185] width 11 height 6
click at [311, 181] on link "23.44" at bounding box center [315, 184] width 13 height 7
drag, startPoint x: 287, startPoint y: 155, endPoint x: 253, endPoint y: 149, distance: 35.1
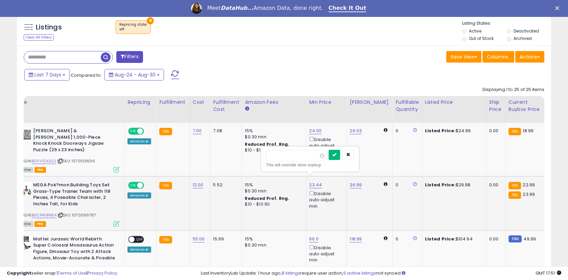
type input "**"
click at [336, 156] on icon "submit" at bounding box center [334, 154] width 4 height 4
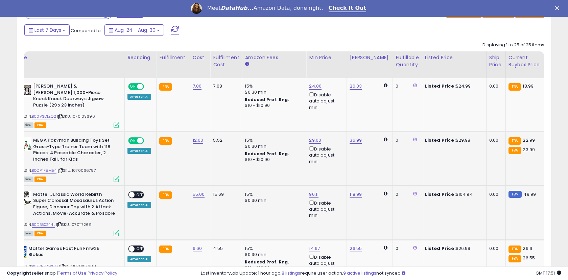
scroll to position [295, 0]
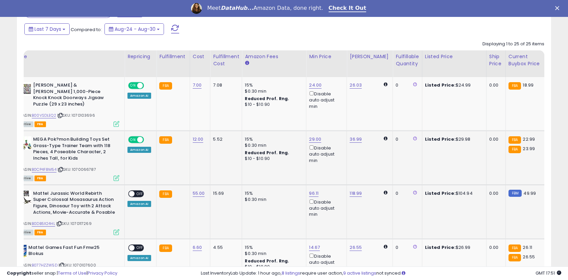
click at [140, 191] on span "OFF" at bounding box center [139, 194] width 11 height 6
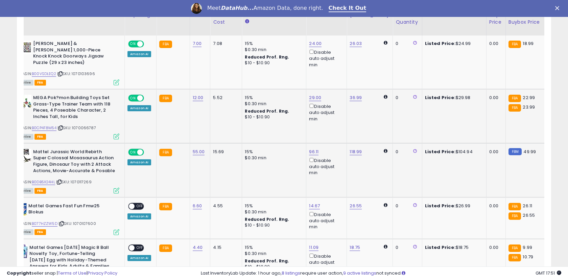
scroll to position [336, 0]
click at [314, 202] on link "14.67" at bounding box center [314, 205] width 11 height 7
drag, startPoint x: 288, startPoint y: 177, endPoint x: 248, endPoint y: 172, distance: 40.5
type input "**"
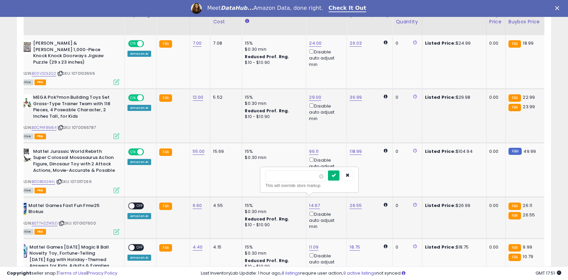
click at [336, 174] on button "submit" at bounding box center [333, 175] width 11 height 10
click at [136, 203] on span "OFF" at bounding box center [139, 206] width 11 height 6
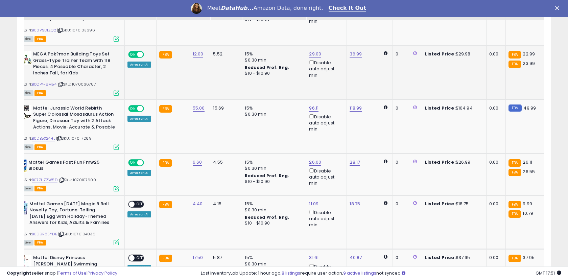
scroll to position [381, 0]
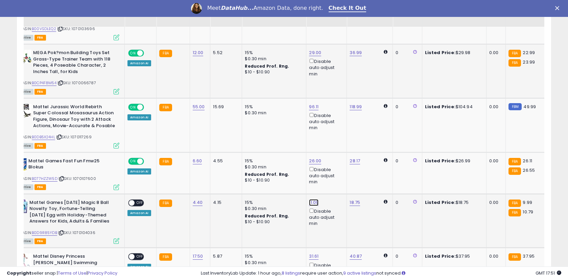
click at [310, 199] on link "11.09" at bounding box center [313, 202] width 9 height 7
drag, startPoint x: 285, startPoint y: 173, endPoint x: 251, endPoint y: 164, distance: 35.1
type input "**"
click at [335, 172] on icon "submit" at bounding box center [333, 172] width 4 height 4
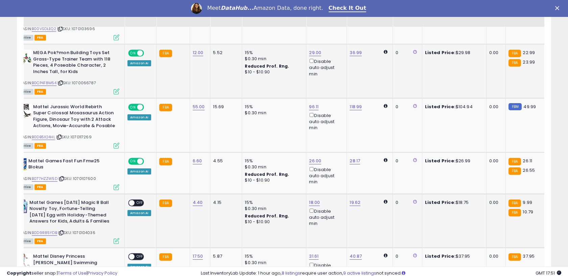
click at [136, 200] on span "OFF" at bounding box center [139, 203] width 11 height 6
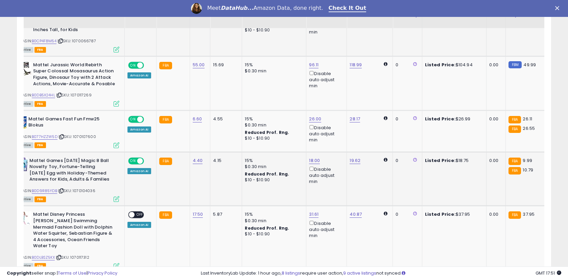
scroll to position [424, 0]
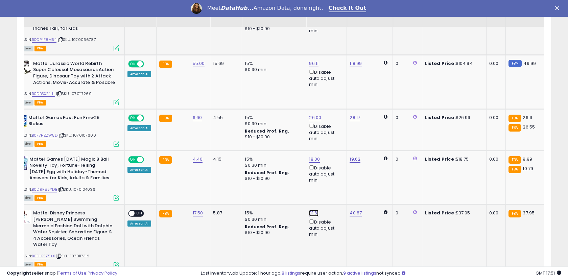
click at [312, 209] on link "31.61" at bounding box center [313, 212] width 9 height 7
drag, startPoint x: 282, startPoint y: 183, endPoint x: 256, endPoint y: 180, distance: 26.2
type input "**"
click at [334, 181] on button "submit" at bounding box center [332, 183] width 11 height 10
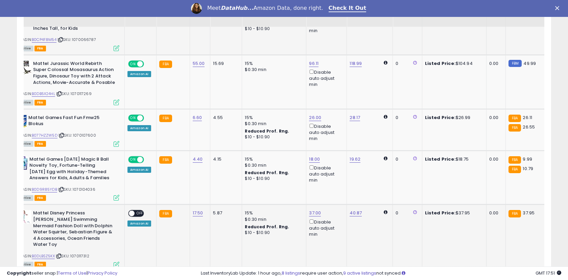
click at [141, 210] on span "OFF" at bounding box center [139, 213] width 11 height 6
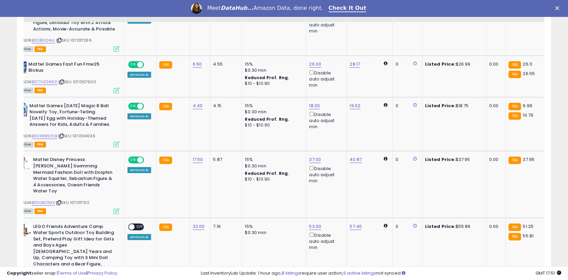
scroll to position [479, 0]
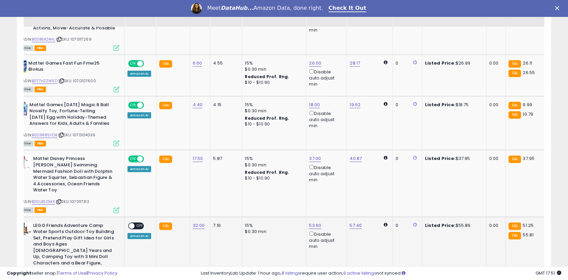
click at [135, 223] on span "OFF" at bounding box center [139, 226] width 11 height 6
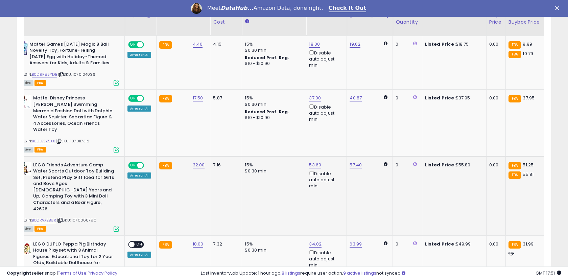
scroll to position [550, 0]
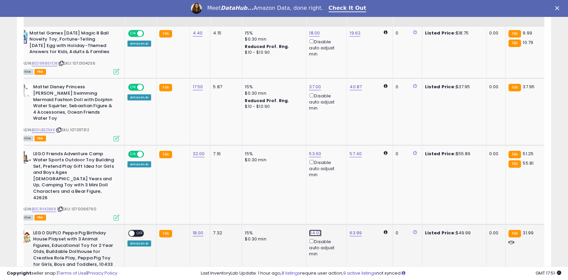
click at [313, 229] on link "34.02" at bounding box center [315, 232] width 12 height 7
drag, startPoint x: 288, startPoint y: 190, endPoint x: 261, endPoint y: 181, distance: 28.8
type input "**"
click at [336, 191] on icon "submit" at bounding box center [334, 190] width 4 height 4
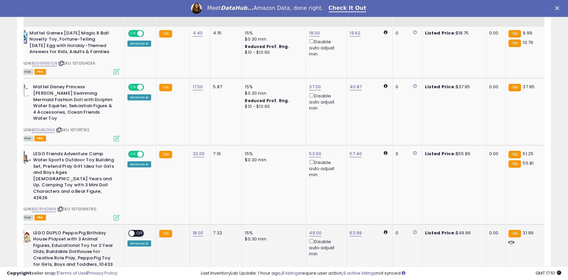
click at [136, 230] on span "OFF" at bounding box center [139, 233] width 11 height 6
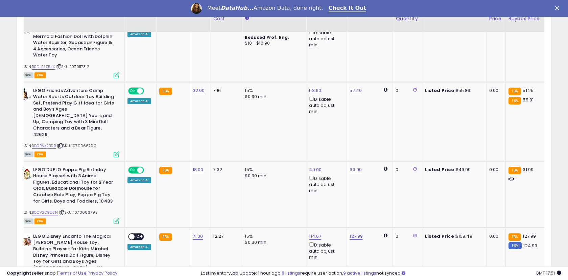
scroll to position [621, 0]
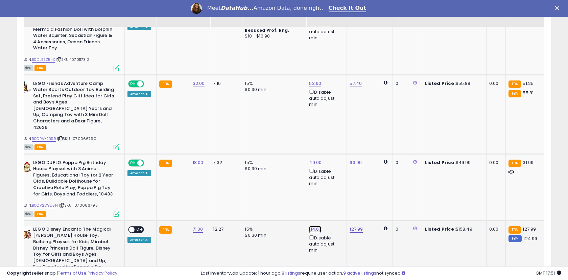
click at [314, 226] on link "114.67" at bounding box center [315, 229] width 12 height 7
drag, startPoint x: 293, startPoint y: 190, endPoint x: 254, endPoint y: 180, distance: 39.8
type input "***"
click at [336, 188] on icon "submit" at bounding box center [334, 186] width 4 height 4
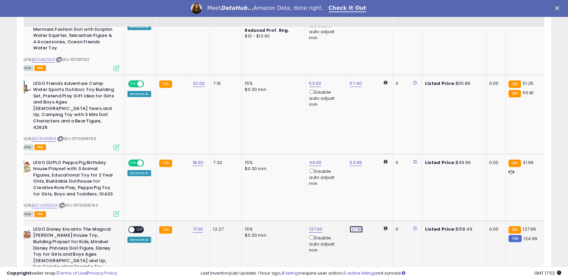
click at [352, 226] on link "127.99" at bounding box center [355, 229] width 13 height 7
drag, startPoint x: 331, startPoint y: 188, endPoint x: 297, endPoint y: 184, distance: 34.7
type input "***"
click at [377, 184] on icon "submit" at bounding box center [375, 186] width 4 height 4
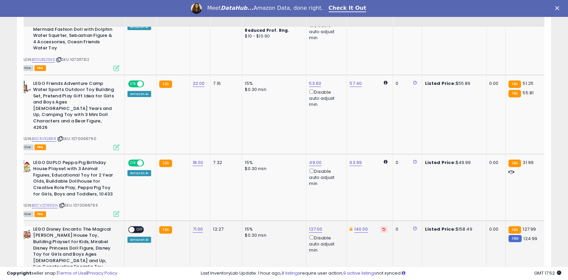
click at [138, 226] on span "OFF" at bounding box center [139, 229] width 11 height 6
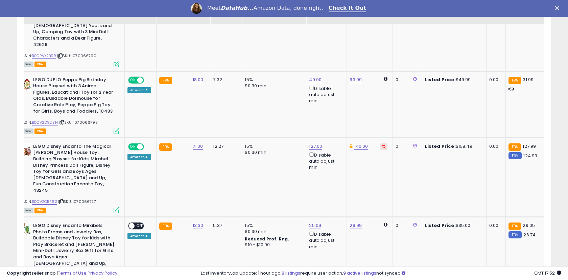
scroll to position [704, 0]
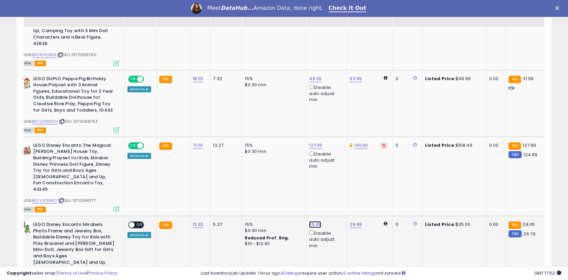
click at [313, 221] on link "25.09" at bounding box center [315, 224] width 12 height 7
drag, startPoint x: 287, startPoint y: 170, endPoint x: 253, endPoint y: 160, distance: 35.2
type input "**"
click at [337, 170] on button "submit" at bounding box center [333, 169] width 11 height 10
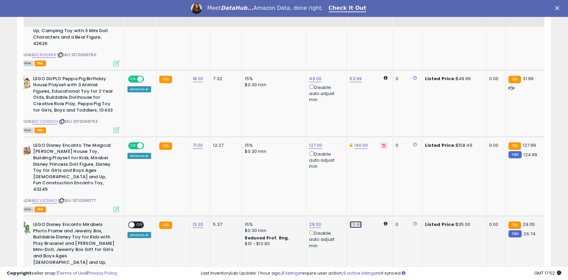
click at [349, 221] on link "29.99" at bounding box center [355, 224] width 12 height 7
drag, startPoint x: 327, startPoint y: 171, endPoint x: 299, endPoint y: 165, distance: 29.4
type input "**"
click at [377, 170] on icon "submit" at bounding box center [375, 169] width 4 height 4
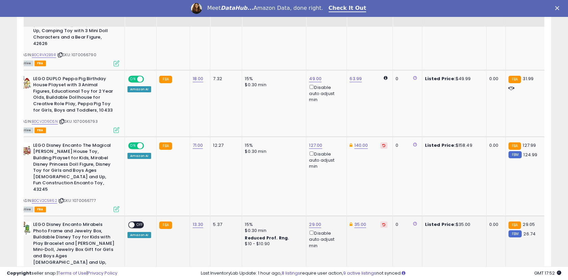
click at [137, 222] on span "OFF" at bounding box center [139, 225] width 11 height 6
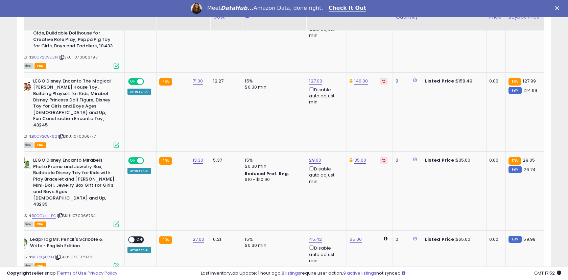
scroll to position [773, 0]
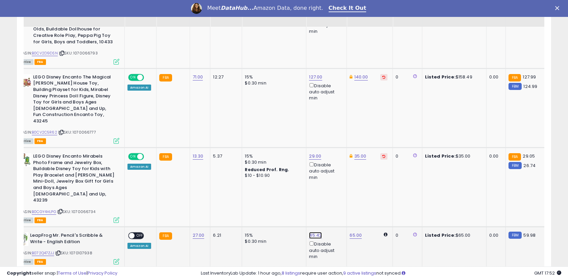
click at [313, 232] on link "45.42" at bounding box center [315, 235] width 13 height 7
drag, startPoint x: 286, startPoint y: 168, endPoint x: 250, endPoint y: 157, distance: 37.3
type input "**"
click at [337, 170] on button "submit" at bounding box center [333, 168] width 11 height 10
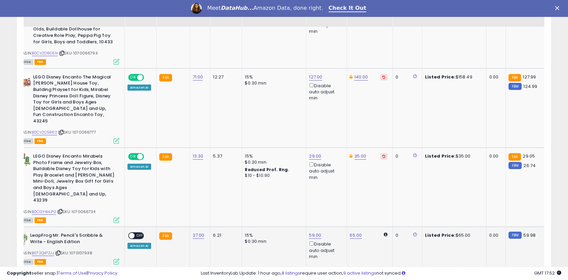
click at [137, 233] on span "OFF" at bounding box center [139, 236] width 11 height 6
click at [312, 273] on link "47.58" at bounding box center [315, 276] width 12 height 7
drag, startPoint x: 287, startPoint y: 211, endPoint x: 250, endPoint y: 200, distance: 39.1
type input "**"
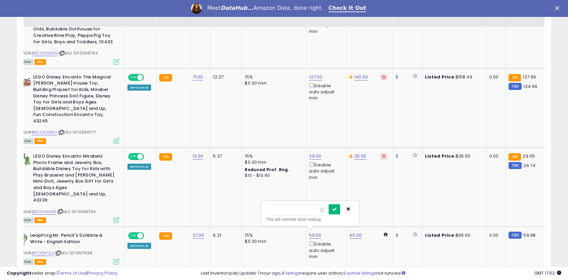
click at [337, 209] on button "submit" at bounding box center [333, 209] width 11 height 10
click at [134, 274] on div "ON OFF" at bounding box center [129, 277] width 16 height 6
click at [139, 274] on span "OFF" at bounding box center [139, 277] width 11 height 6
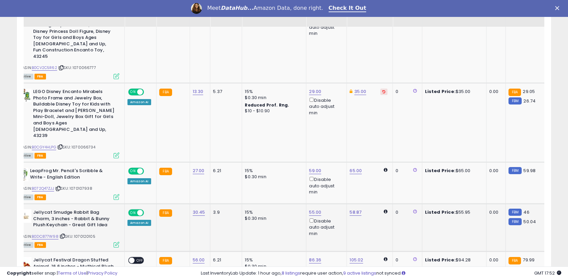
scroll to position [841, 0]
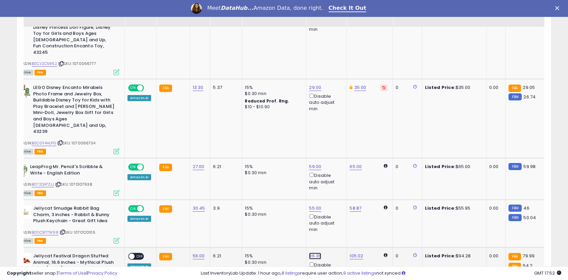
click at [311, 252] on link "86.36" at bounding box center [315, 255] width 12 height 7
drag, startPoint x: 288, startPoint y: 187, endPoint x: 243, endPoint y: 175, distance: 47.1
click at [242, 176] on tbody "[PERSON_NAME] & [PERSON_NAME] 1,000-Piece Knock Knock Doorways Jigsaw Puzzle (2…" at bounding box center [481, 247] width 965 height 1435
type input "**"
click at [336, 187] on icon "submit" at bounding box center [334, 188] width 4 height 4
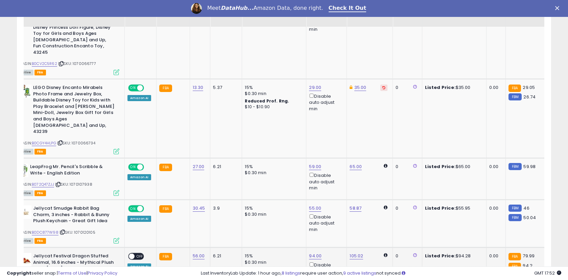
click at [135, 253] on span "OFF" at bounding box center [139, 256] width 11 height 6
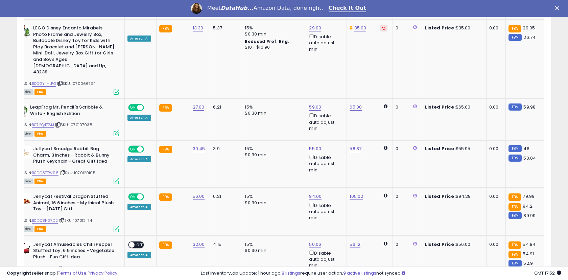
scroll to position [903, 0]
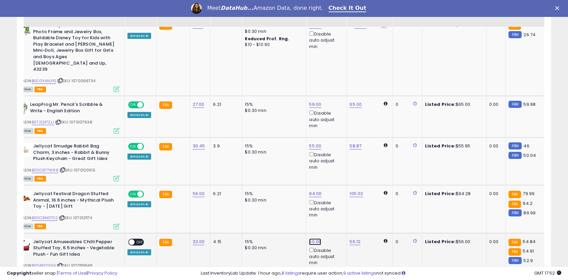
click at [313, 238] on link "50.06" at bounding box center [315, 241] width 12 height 7
drag, startPoint x: 285, startPoint y: 176, endPoint x: 256, endPoint y: 170, distance: 29.9
click at [256, 170] on tbody "[PERSON_NAME] & [PERSON_NAME] 1,000-Piece Knock Knock Doorways Jigsaw Puzzle (2…" at bounding box center [481, 185] width 965 height 1435
type input "**"
click at [340, 170] on button "submit" at bounding box center [333, 174] width 11 height 10
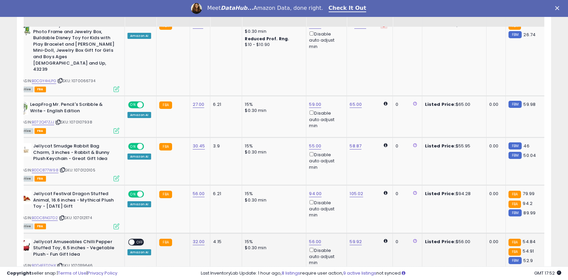
click at [140, 239] on span "OFF" at bounding box center [139, 242] width 11 height 6
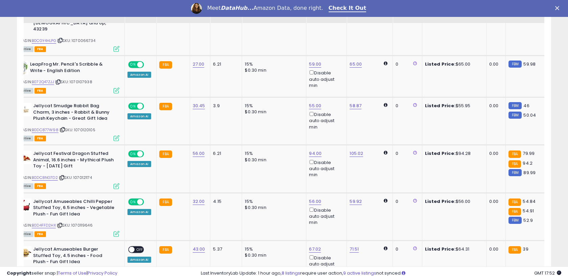
scroll to position [944, 0]
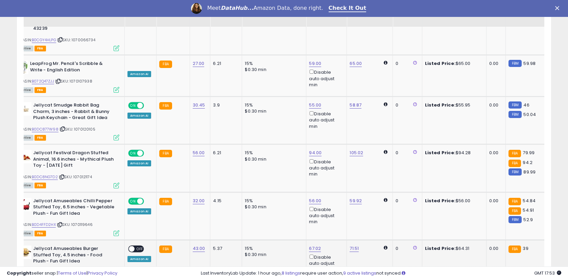
click at [137, 246] on span "OFF" at bounding box center [139, 249] width 11 height 6
click at [313, 245] on link "67.02" at bounding box center [315, 248] width 12 height 7
click at [350, 178] on icon "button" at bounding box center [348, 180] width 4 height 4
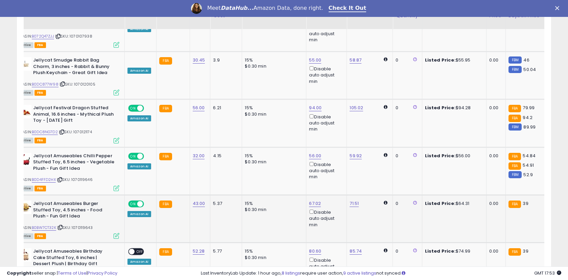
scroll to position [992, 0]
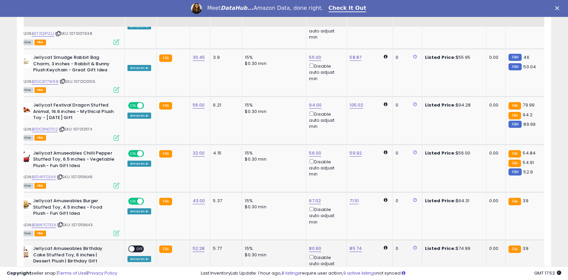
click at [138, 246] on span "OFF" at bounding box center [139, 249] width 11 height 6
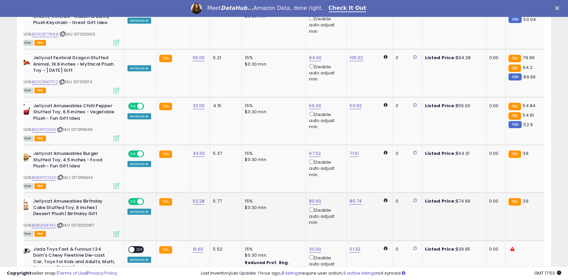
scroll to position [1041, 0]
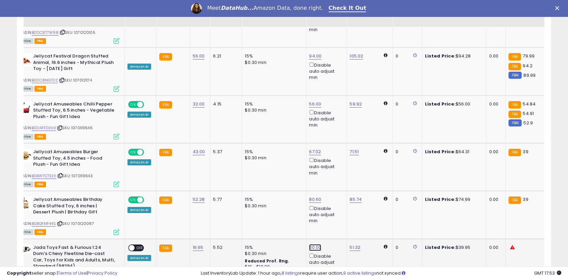
click at [312, 244] on link "30.00" at bounding box center [315, 247] width 12 height 7
drag, startPoint x: 284, startPoint y: 180, endPoint x: 248, endPoint y: 171, distance: 37.0
click at [248, 172] on tbody "[PERSON_NAME] & [PERSON_NAME] 1,000-Piece Knock Knock Doorways Jigsaw Puzzle (2…" at bounding box center [481, 48] width 965 height 1435
type input "**"
click at [336, 179] on icon "submit" at bounding box center [334, 179] width 4 height 4
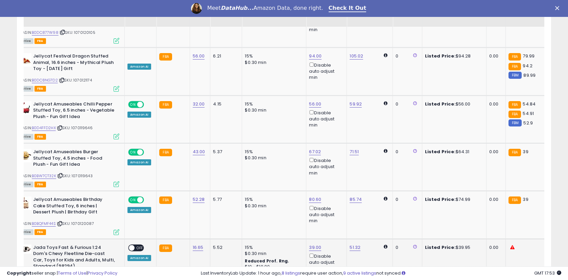
click at [135, 245] on span "OFF" at bounding box center [139, 248] width 11 height 6
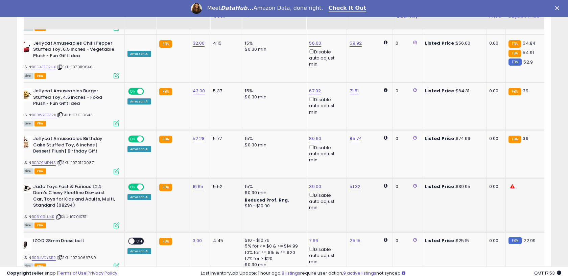
scroll to position [1105, 0]
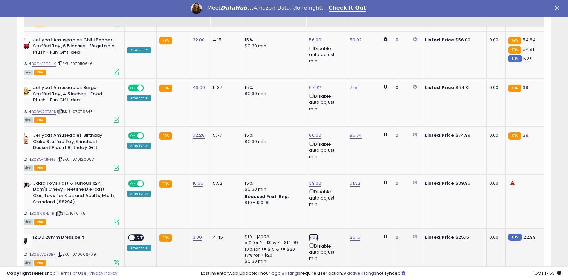
click at [311, 234] on link "7.66" at bounding box center [313, 237] width 9 height 7
drag, startPoint x: 280, startPoint y: 167, endPoint x: 266, endPoint y: 165, distance: 14.0
click at [266, 165] on input "****" at bounding box center [295, 170] width 60 height 11
drag, startPoint x: 283, startPoint y: 169, endPoint x: 257, endPoint y: 166, distance: 25.9
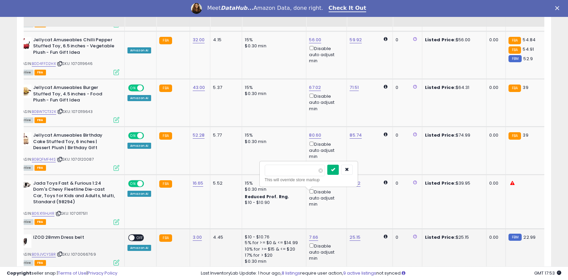
type input "**"
click at [335, 170] on icon "submit" at bounding box center [333, 169] width 4 height 4
click at [138, 234] on span "OFF" at bounding box center [139, 237] width 11 height 6
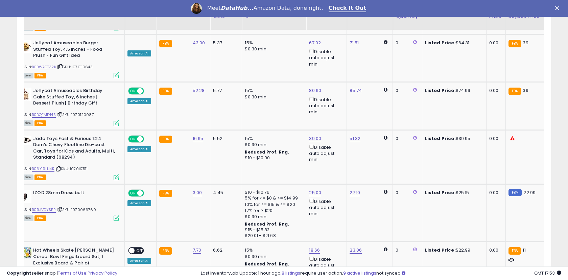
scroll to position [1154, 0]
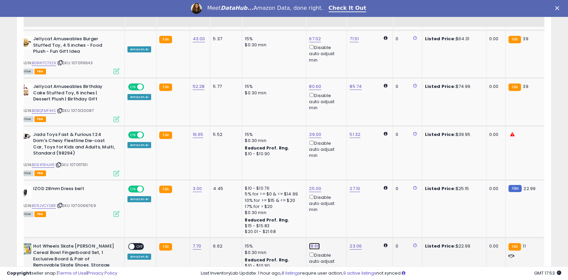
click at [312, 243] on link "18.66" at bounding box center [314, 246] width 11 height 7
drag, startPoint x: 290, startPoint y: 179, endPoint x: 254, endPoint y: 166, distance: 38.5
type input "**"
click at [336, 176] on icon "submit" at bounding box center [334, 178] width 4 height 4
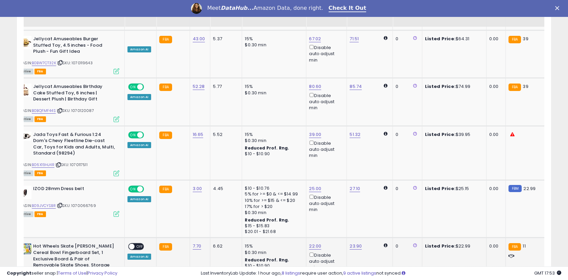
click at [139, 244] on span "OFF" at bounding box center [139, 247] width 11 height 6
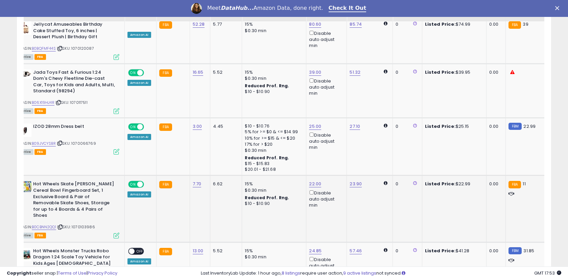
scroll to position [1217, 0]
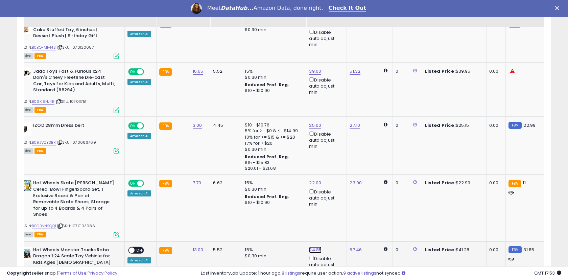
click at [312, 246] on link "24.85" at bounding box center [315, 249] width 12 height 7
drag, startPoint x: 290, startPoint y: 177, endPoint x: 251, endPoint y: 166, distance: 40.4
type input "**"
click at [336, 175] on icon "submit" at bounding box center [334, 176] width 4 height 4
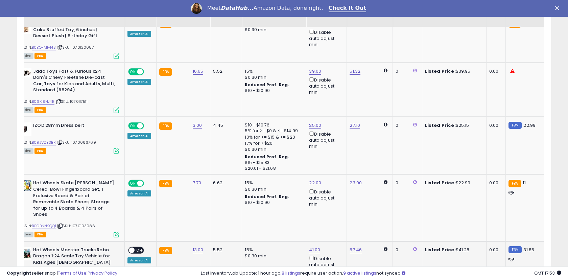
click at [138, 247] on span "OFF" at bounding box center [139, 250] width 11 height 6
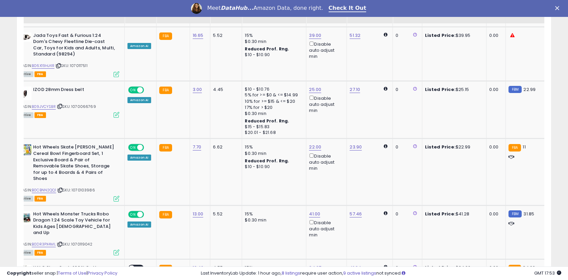
scroll to position [1254, 0]
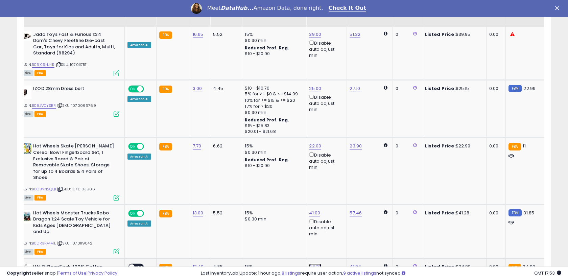
click at [313, 263] on link "24.27" at bounding box center [315, 266] width 12 height 7
drag, startPoint x: 287, startPoint y: 190, endPoint x: 253, endPoint y: 181, distance: 34.7
type input "**"
click at [336, 187] on icon "submit" at bounding box center [334, 186] width 4 height 4
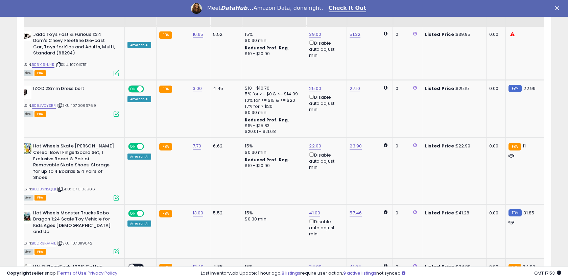
click at [135, 264] on span "OFF" at bounding box center [139, 267] width 11 height 6
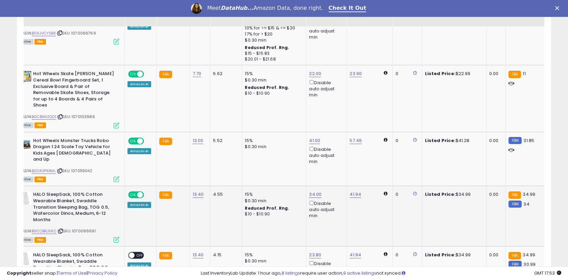
scroll to position [1326, 0]
click at [312, 251] on link "23.80" at bounding box center [315, 254] width 12 height 7
drag, startPoint x: 288, startPoint y: 177, endPoint x: 253, endPoint y: 172, distance: 35.1
type input "****"
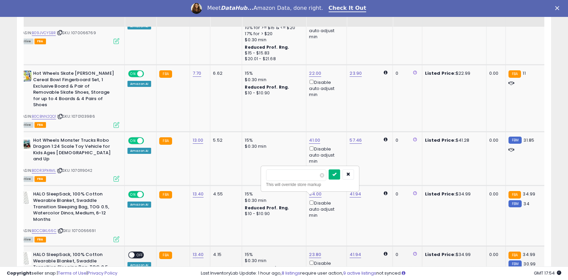
click at [336, 174] on icon "submit" at bounding box center [334, 174] width 4 height 4
click at [137, 252] on span "OFF" at bounding box center [139, 255] width 11 height 6
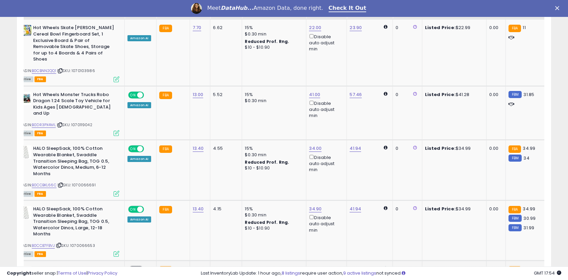
scroll to position [1373, 0]
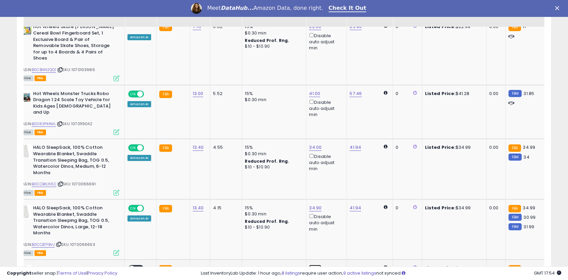
click at [311, 265] on link "23.80" at bounding box center [315, 268] width 12 height 7
drag, startPoint x: 288, startPoint y: 187, endPoint x: 245, endPoint y: 182, distance: 43.2
type input "****"
click at [336, 187] on icon "submit" at bounding box center [334, 188] width 4 height 4
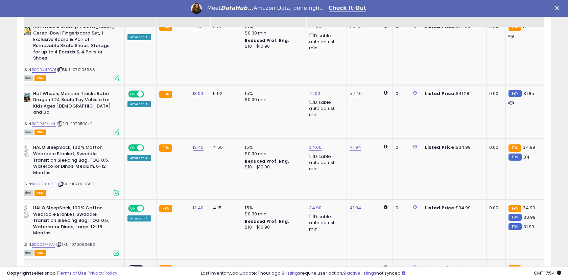
click at [140, 266] on span "OFF" at bounding box center [139, 269] width 11 height 6
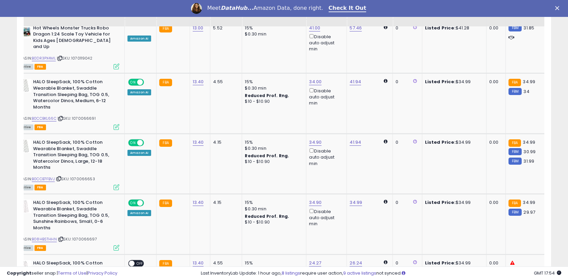
scroll to position [1439, 0]
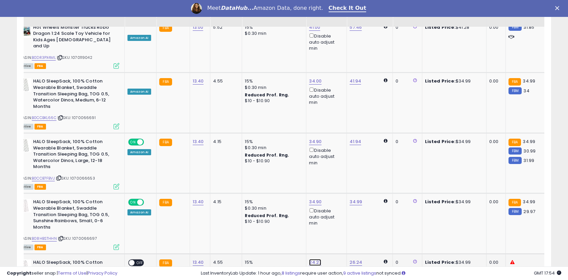
click at [311, 259] on link "24.27" at bounding box center [315, 262] width 12 height 7
drag, startPoint x: 288, startPoint y: 182, endPoint x: 256, endPoint y: 175, distance: 33.3
type input "****"
click at [336, 181] on icon "submit" at bounding box center [334, 182] width 4 height 4
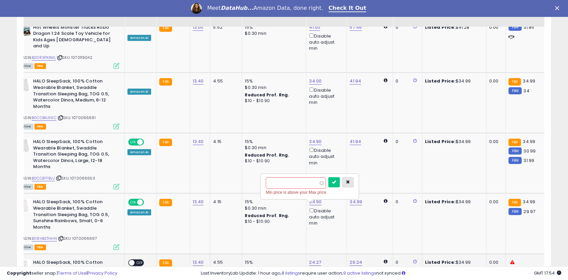
click at [350, 182] on icon "button" at bounding box center [348, 182] width 4 height 4
click at [356, 259] on link "26.24" at bounding box center [355, 262] width 12 height 7
drag, startPoint x: 327, startPoint y: 181, endPoint x: 292, endPoint y: 174, distance: 35.2
type input "*****"
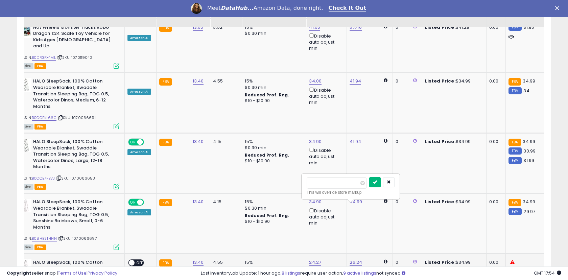
click at [377, 181] on icon "submit" at bounding box center [375, 182] width 4 height 4
click at [310, 259] on link "24.27" at bounding box center [315, 262] width 12 height 7
drag, startPoint x: 284, startPoint y: 185, endPoint x: 259, endPoint y: 177, distance: 26.2
type input "**"
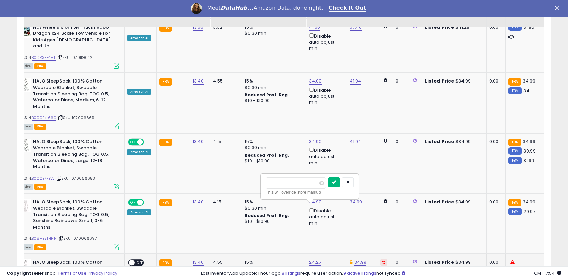
click at [336, 182] on icon "submit" at bounding box center [334, 182] width 4 height 4
click at [139, 260] on span "OFF" at bounding box center [139, 263] width 11 height 6
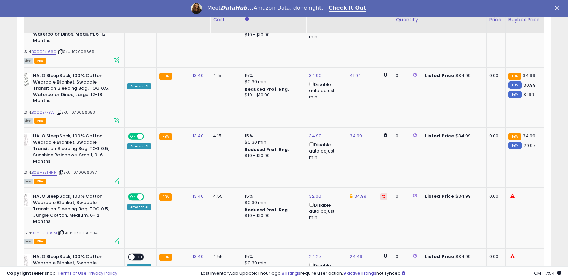
scroll to position [1515, 0]
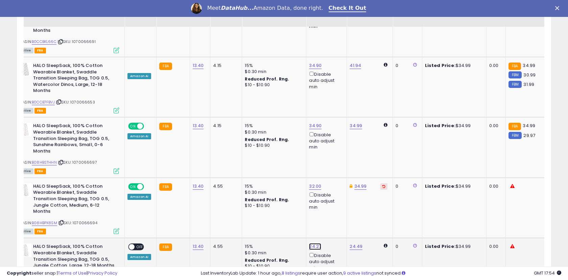
click at [313, 243] on link "24.27" at bounding box center [315, 246] width 12 height 7
click at [353, 162] on button "button" at bounding box center [347, 166] width 11 height 10
click at [352, 243] on link "24.49" at bounding box center [355, 246] width 13 height 7
drag, startPoint x: 326, startPoint y: 166, endPoint x: 297, endPoint y: 160, distance: 29.3
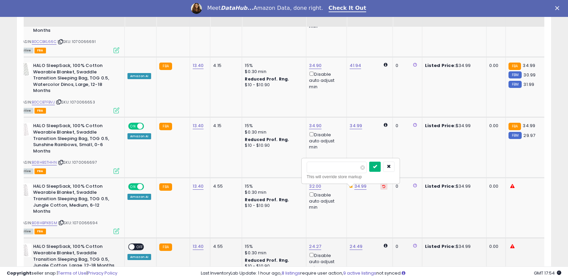
type input "****"
click at [380, 167] on button "submit" at bounding box center [374, 166] width 11 height 10
click at [313, 243] on link "24.27" at bounding box center [315, 246] width 12 height 7
drag, startPoint x: 285, startPoint y: 169, endPoint x: 252, endPoint y: 158, distance: 35.3
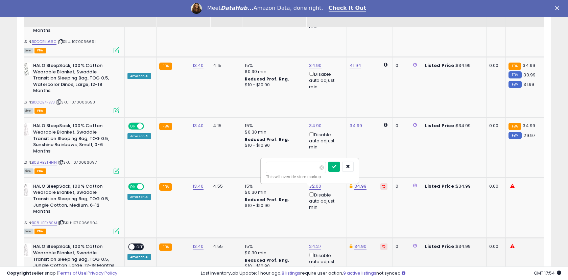
type input "**"
click at [336, 164] on button "submit" at bounding box center [333, 166] width 11 height 10
click at [137, 244] on span "OFF" at bounding box center [139, 247] width 11 height 6
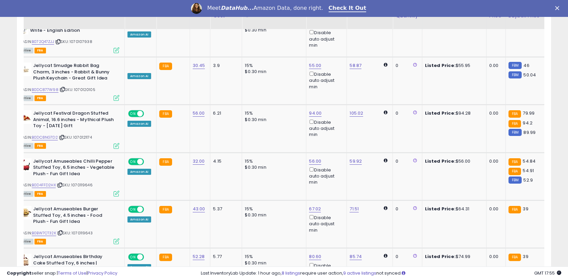
scroll to position [987, 0]
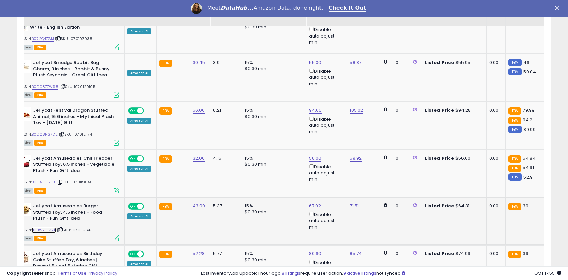
click at [51, 227] on link "B0BW7CT32K" at bounding box center [44, 230] width 24 height 6
